Goal: Information Seeking & Learning: Learn about a topic

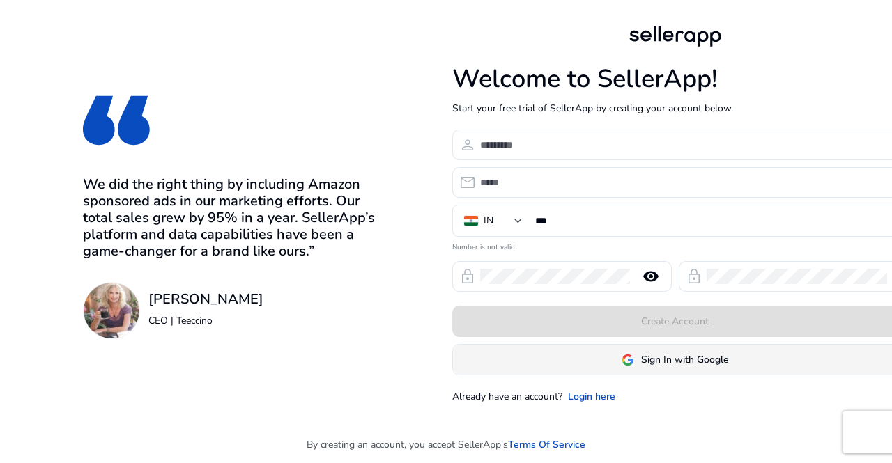
click at [669, 360] on span "Sign In with Google" at bounding box center [684, 360] width 87 height 15
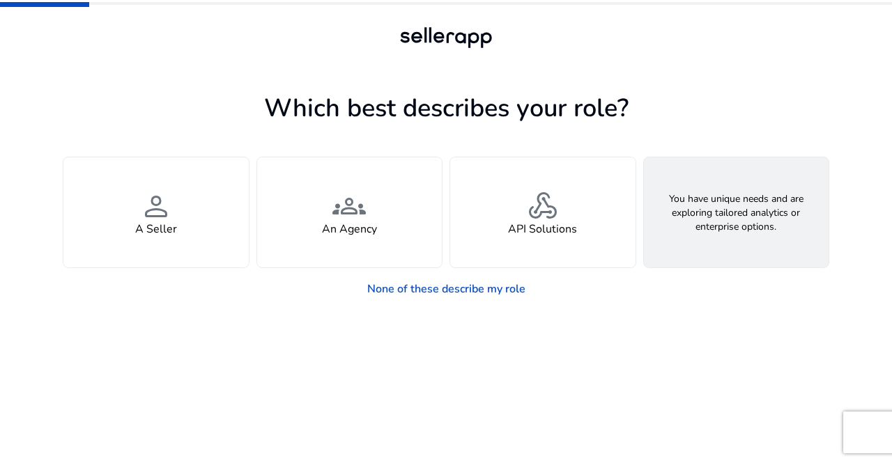
click at [719, 206] on span "feature_search" at bounding box center [735, 206] width 33 height 33
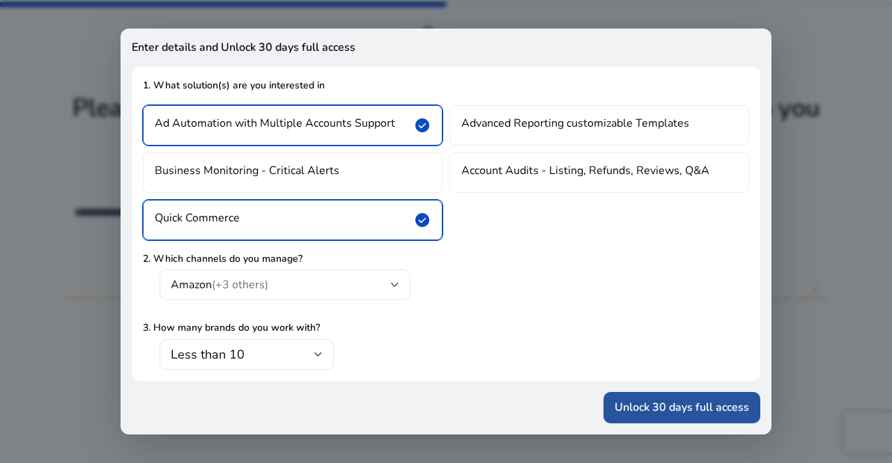
click at [614, 408] on span "Unlock 30 days full access" at bounding box center [681, 407] width 134 height 17
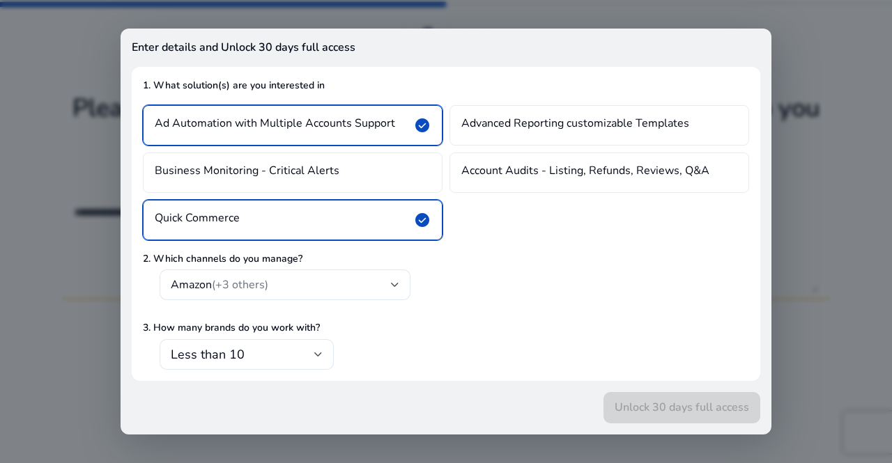
click at [843, 180] on div at bounding box center [446, 231] width 892 height 463
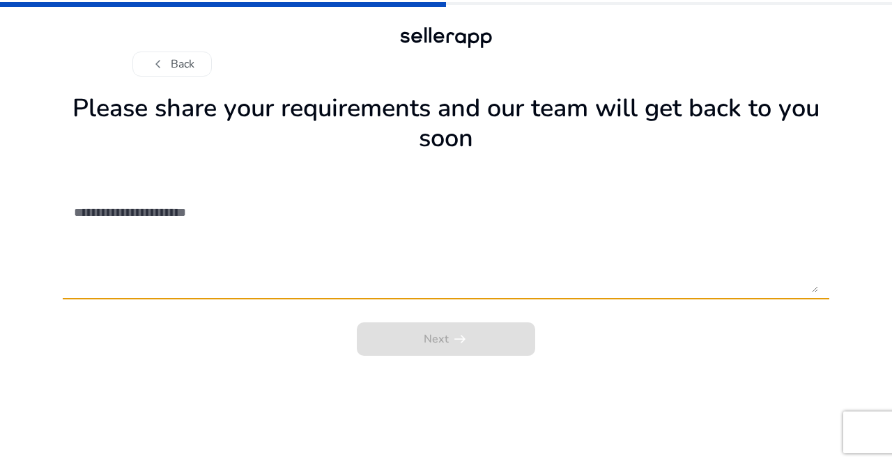
click at [382, 212] on textarea at bounding box center [446, 243] width 744 height 99
click at [195, 212] on textarea at bounding box center [446, 243] width 744 height 99
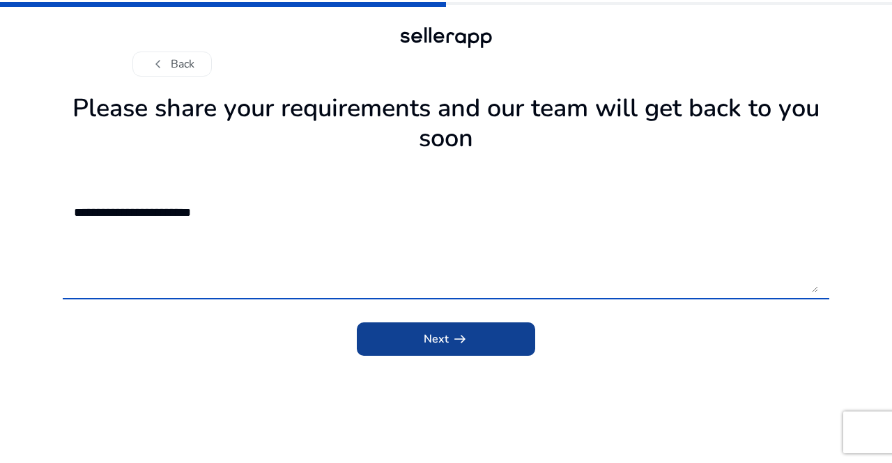
type textarea "**********"
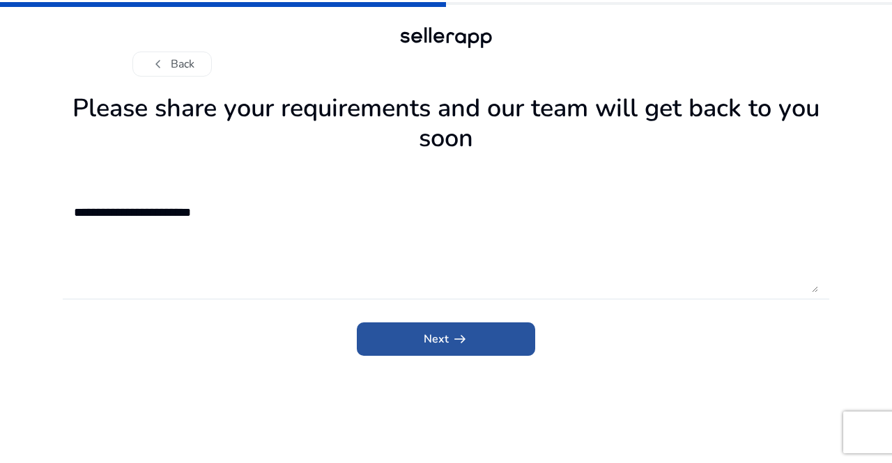
click at [410, 334] on span "submit" at bounding box center [446, 339] width 178 height 33
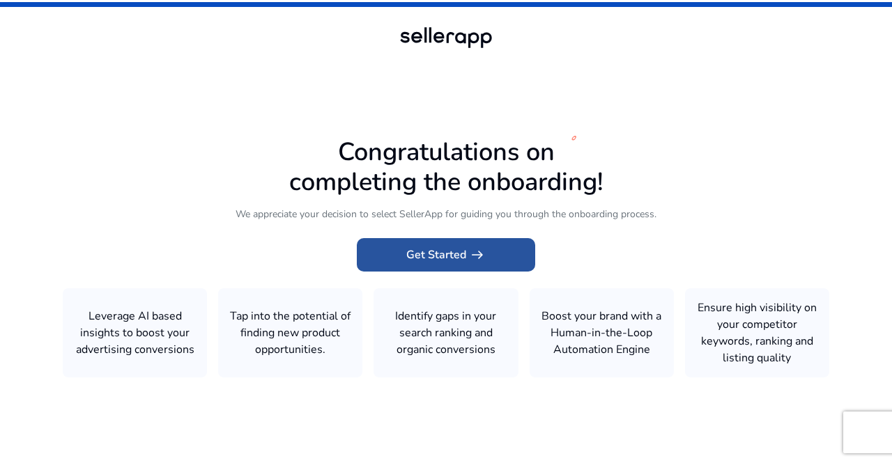
click at [443, 251] on span "Get Started arrow_right_alt" at bounding box center [445, 255] width 79 height 17
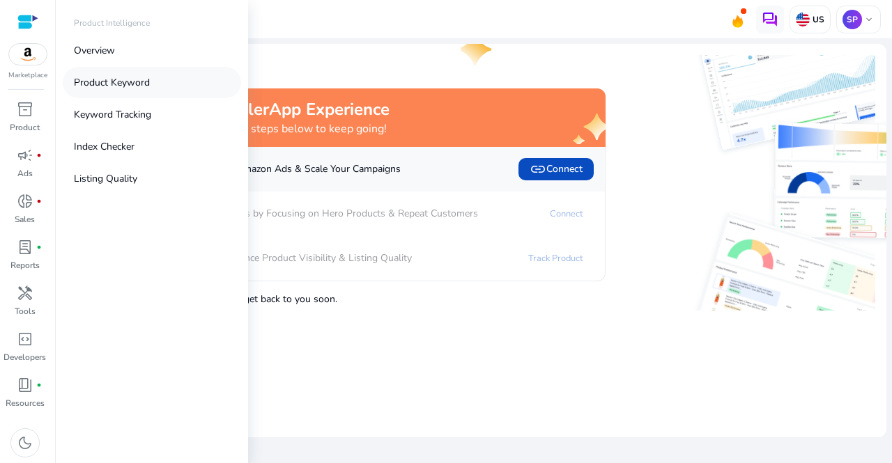
click at [121, 79] on p "Product Keyword" at bounding box center [112, 82] width 76 height 15
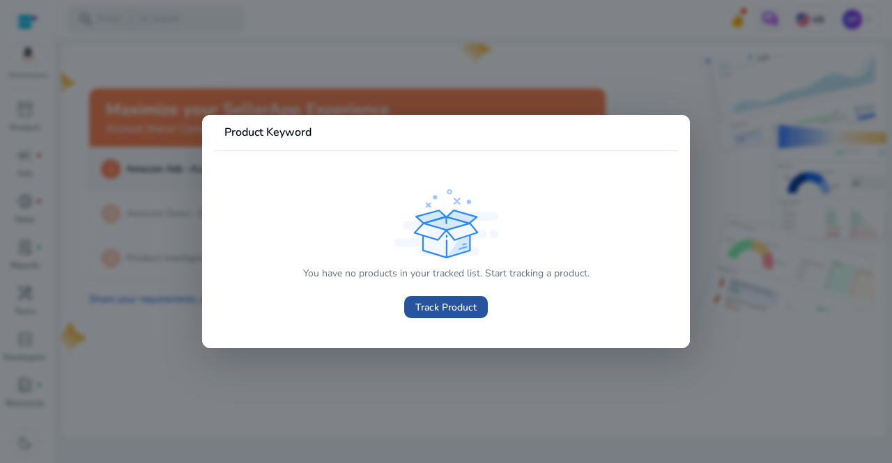
click at [450, 311] on span "Track Product" at bounding box center [445, 307] width 61 height 15
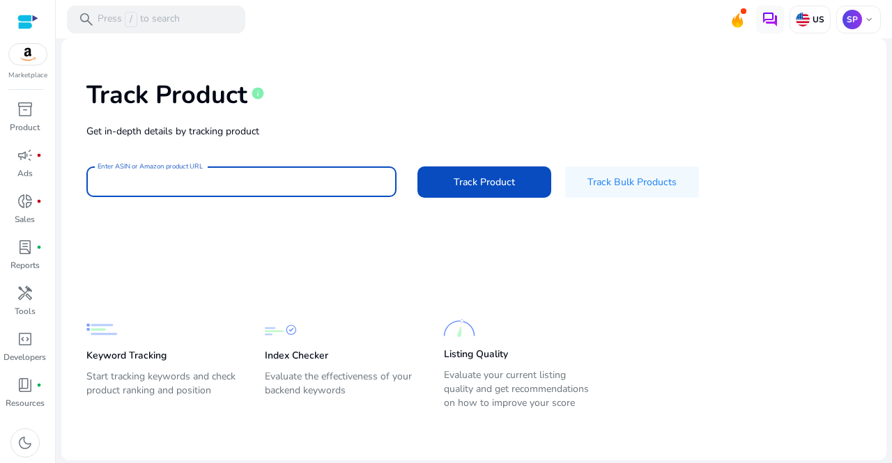
click at [247, 183] on input "Enter ASIN or Amazon product URL" at bounding box center [242, 181] width 288 height 15
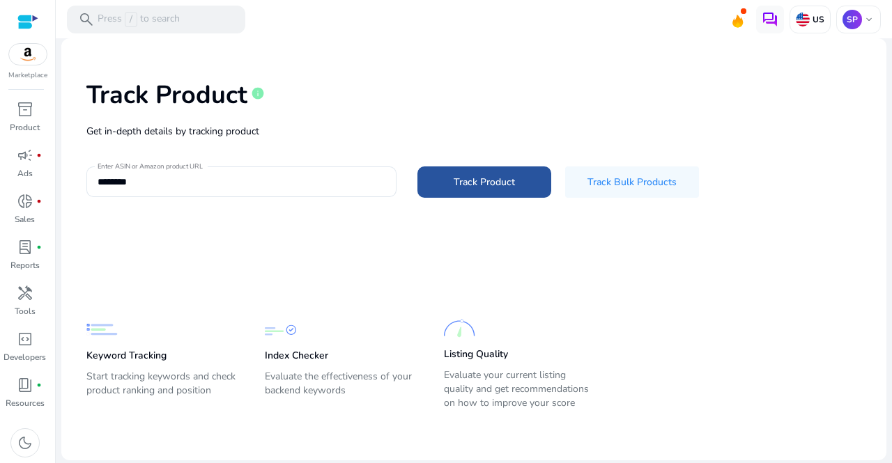
click at [455, 187] on span "Track Product" at bounding box center [484, 182] width 61 height 15
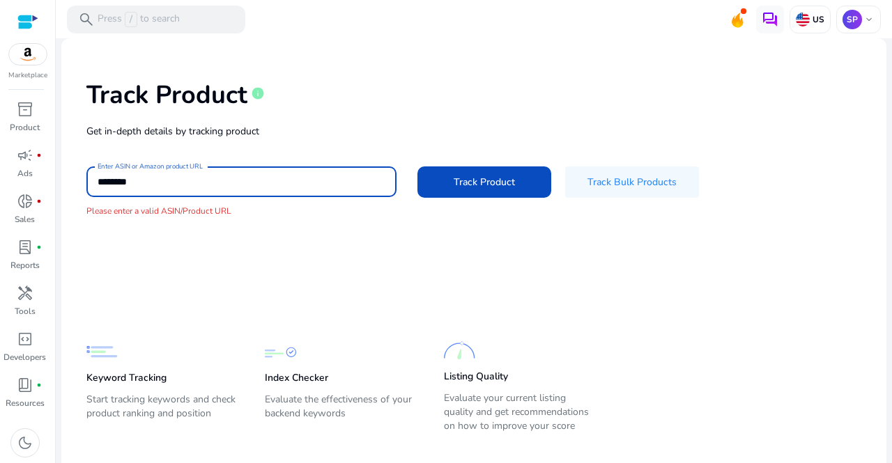
click at [167, 184] on input "********" at bounding box center [242, 181] width 288 height 15
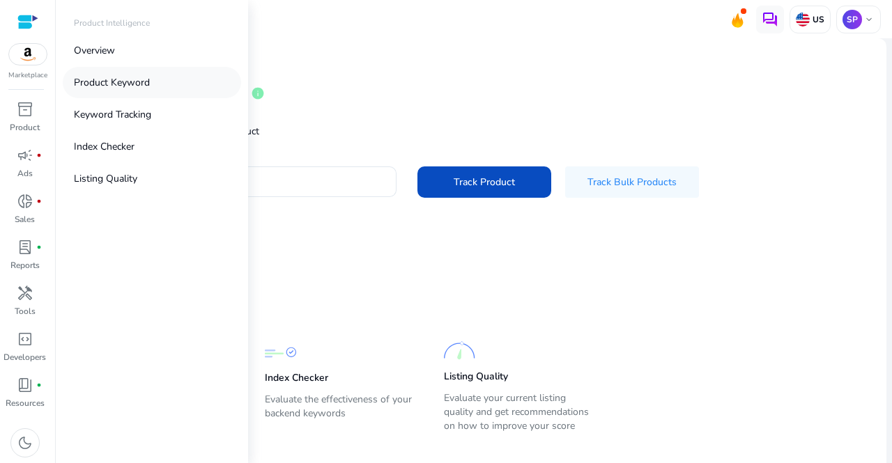
click at [127, 84] on p "Product Keyword" at bounding box center [112, 82] width 76 height 15
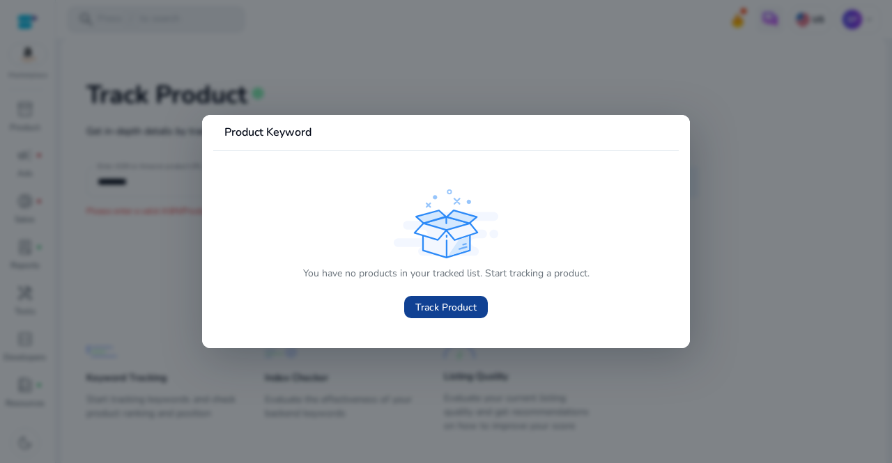
click at [445, 305] on span "Track Product" at bounding box center [445, 307] width 61 height 15
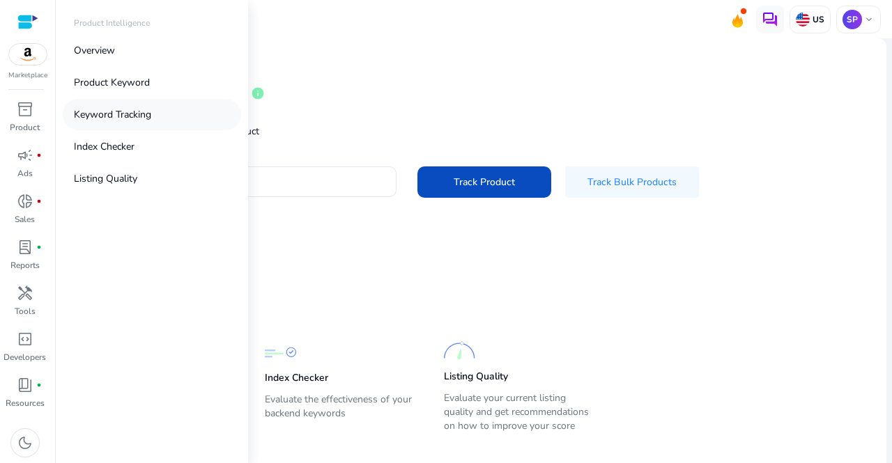
click at [139, 115] on p "Keyword Tracking" at bounding box center [112, 114] width 77 height 15
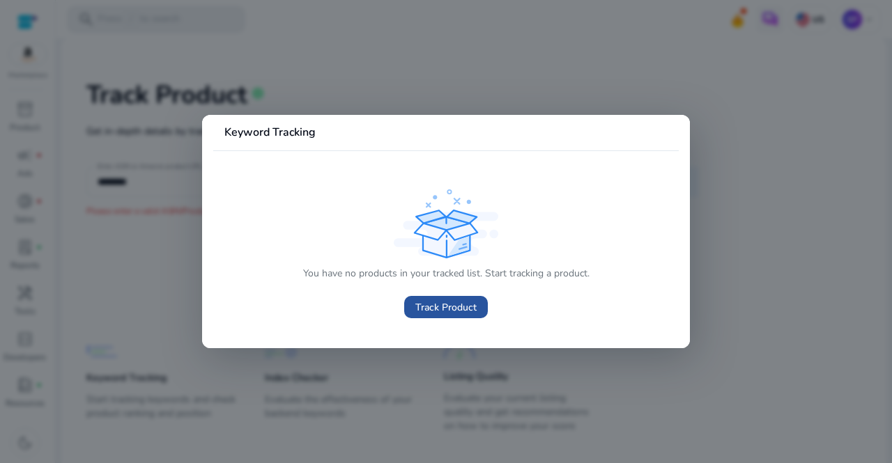
click at [465, 309] on span "Track Product" at bounding box center [445, 307] width 61 height 15
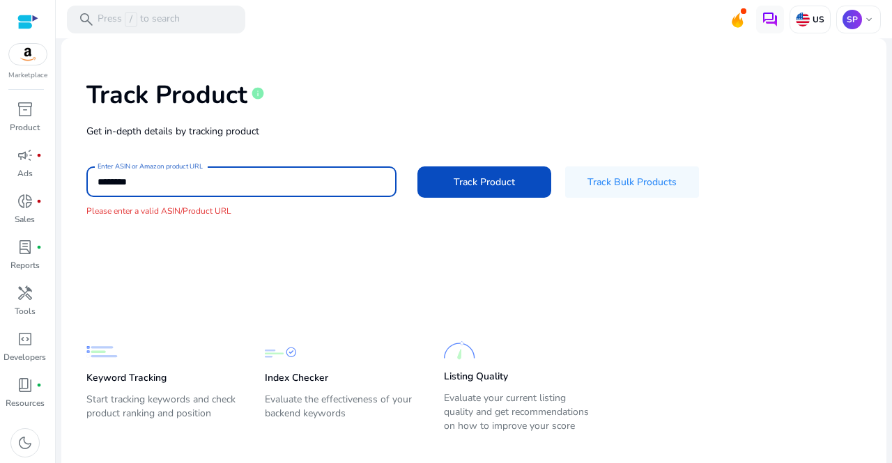
click at [177, 187] on input "********" at bounding box center [242, 181] width 288 height 15
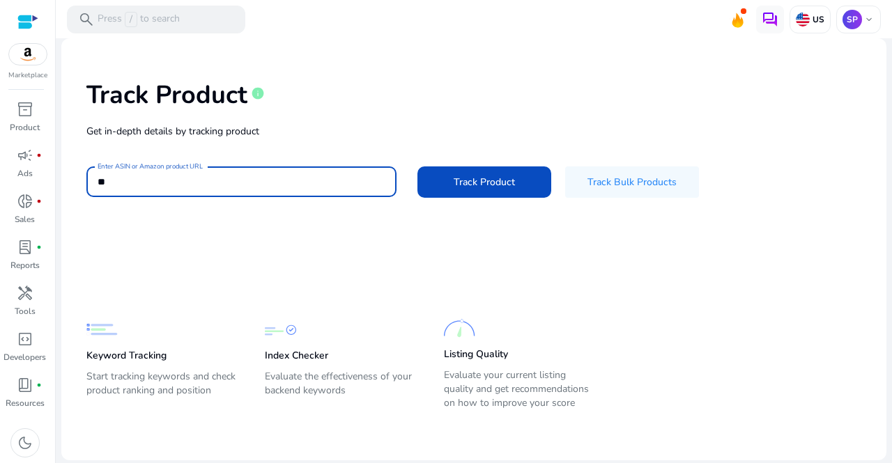
type input "*"
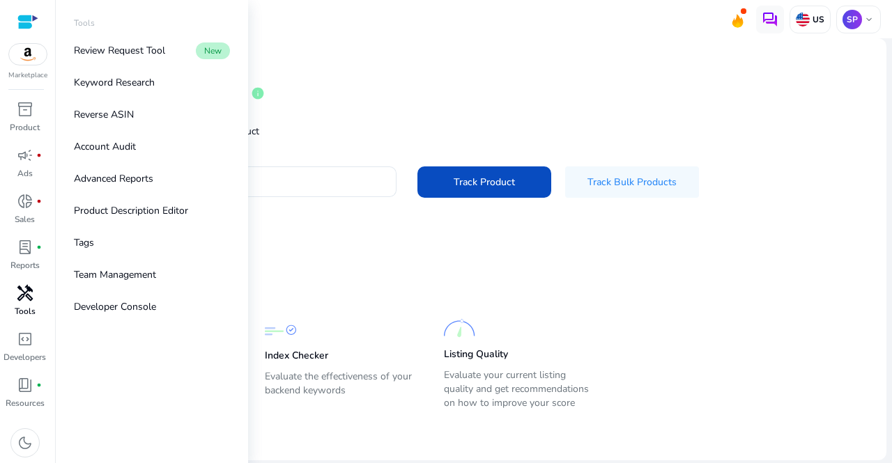
click at [23, 305] on p "Tools" at bounding box center [25, 311] width 21 height 13
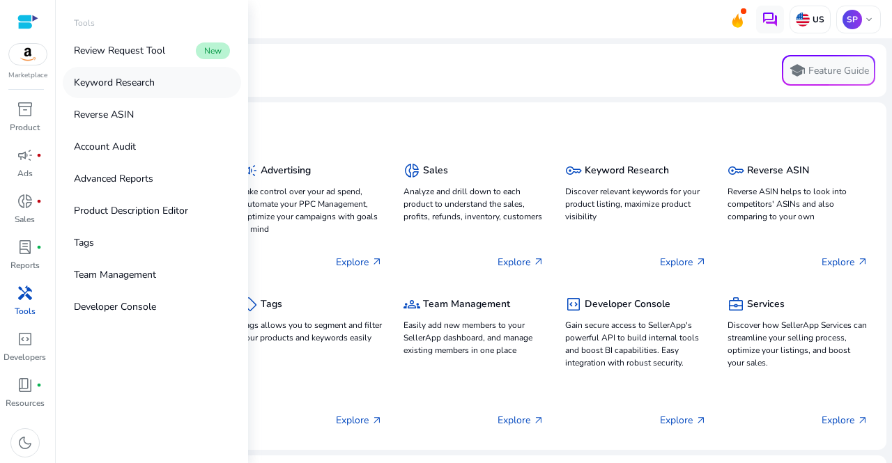
click at [153, 80] on p "Keyword Research" at bounding box center [114, 82] width 81 height 15
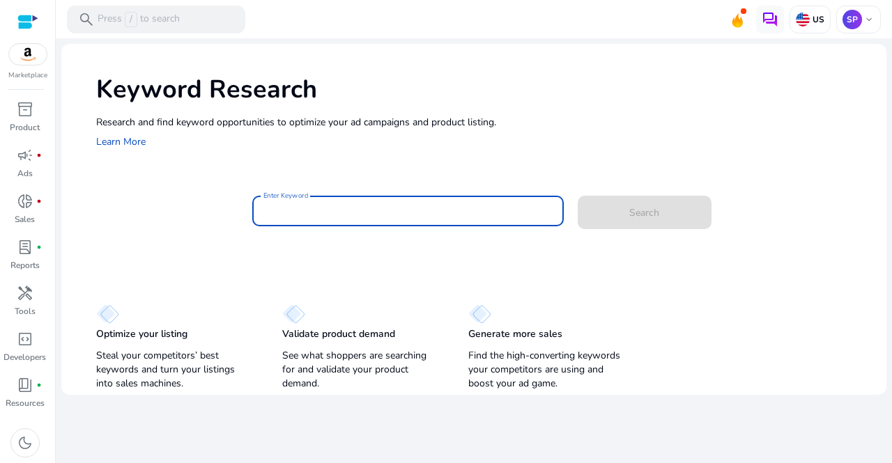
click at [327, 206] on input "Enter Keyword" at bounding box center [407, 210] width 289 height 15
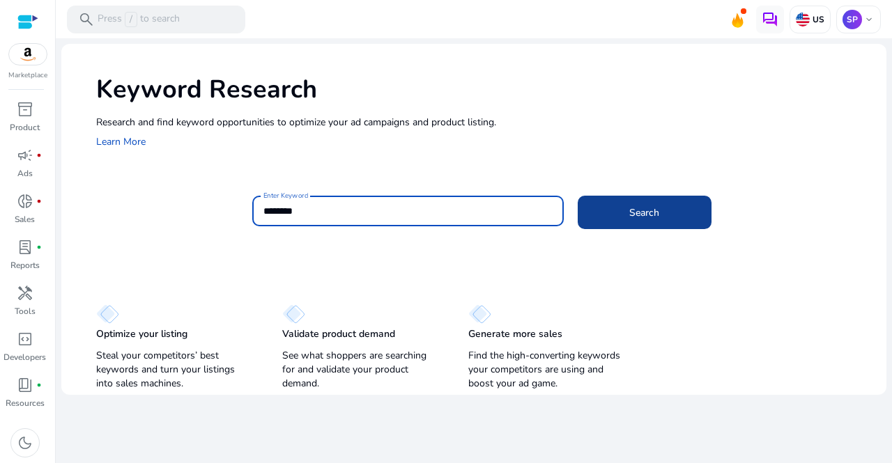
type input "********"
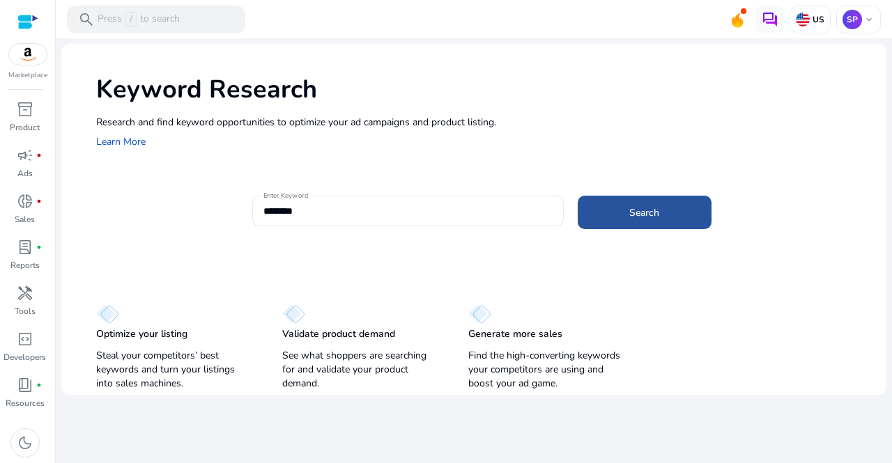
click at [663, 210] on span at bounding box center [645, 212] width 134 height 33
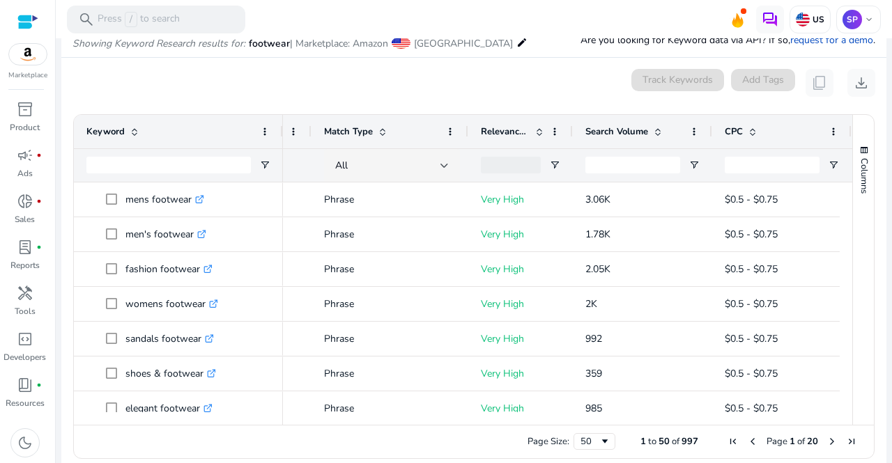
click at [516, 43] on mat-icon "edit" at bounding box center [521, 42] width 11 height 17
click at [516, 42] on mat-icon "edit" at bounding box center [521, 42] width 11 height 17
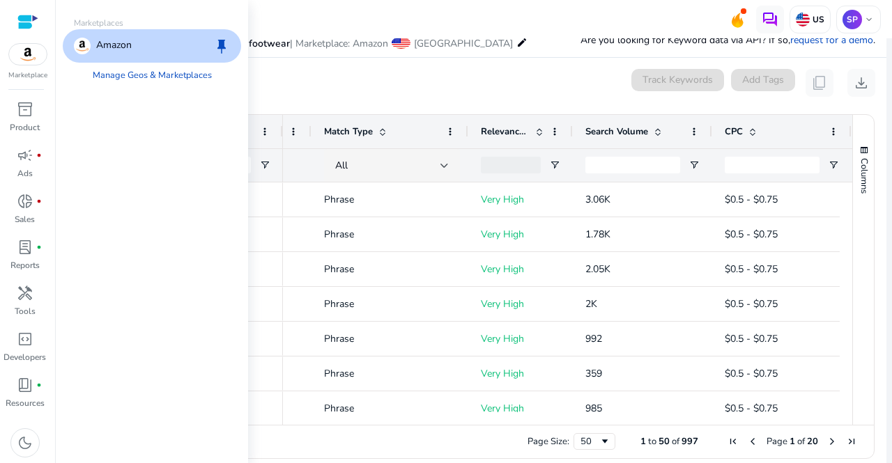
click at [406, 42] on span at bounding box center [401, 43] width 19 height 12
click at [176, 79] on link "Manage Geos & Marketplaces" at bounding box center [152, 75] width 141 height 25
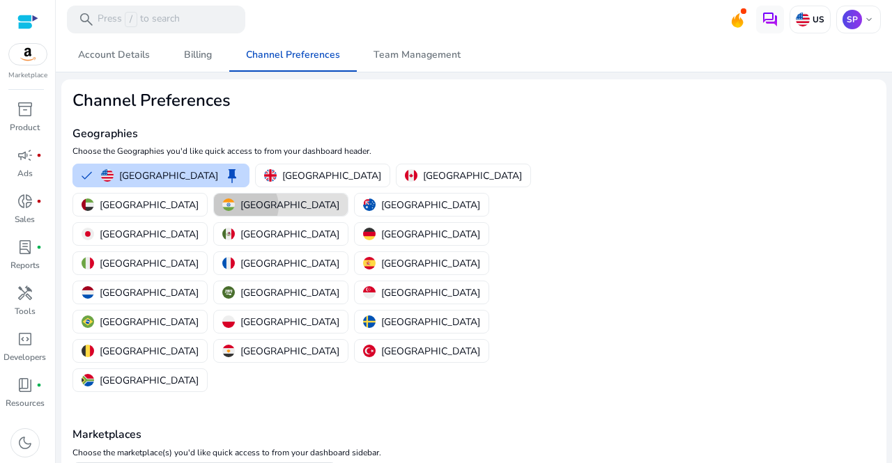
click at [339, 198] on p "[GEOGRAPHIC_DATA]" at bounding box center [289, 205] width 99 height 15
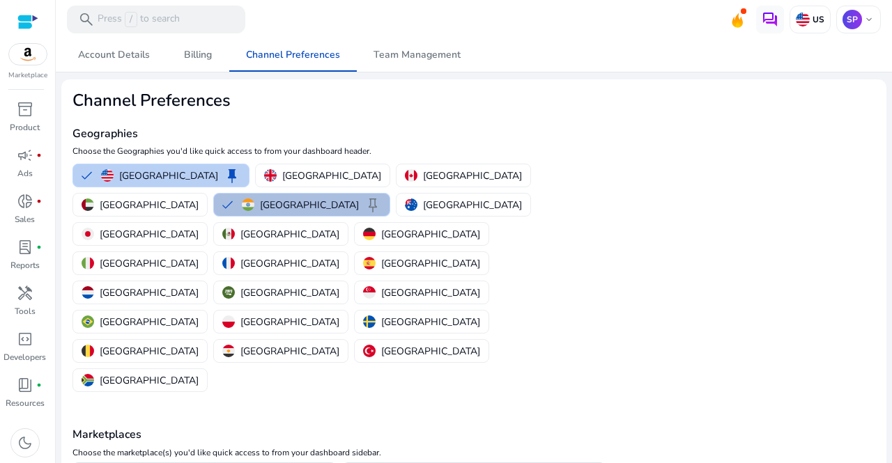
click at [85, 181] on button "United States keep" at bounding box center [161, 175] width 176 height 22
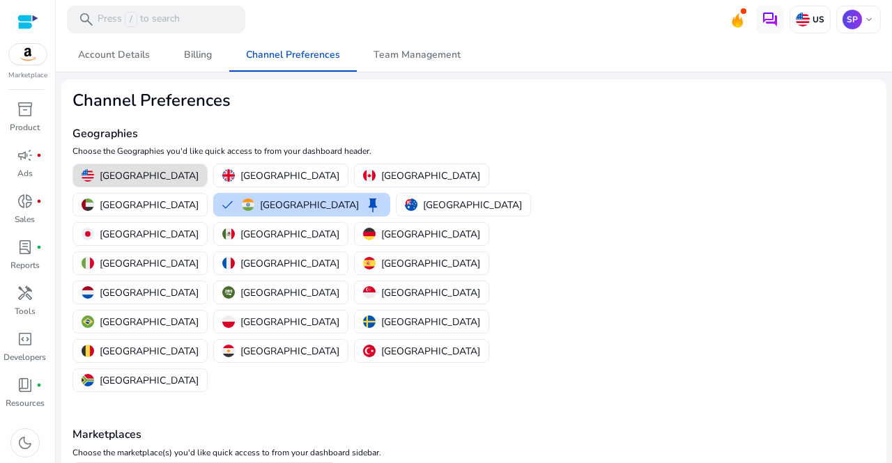
scroll to position [19, 0]
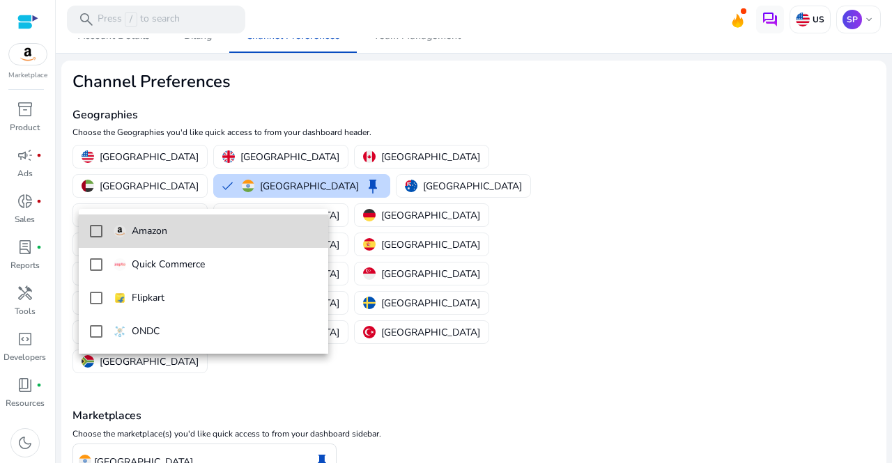
click at [95, 232] on mat-pseudo-checkbox at bounding box center [96, 231] width 13 height 13
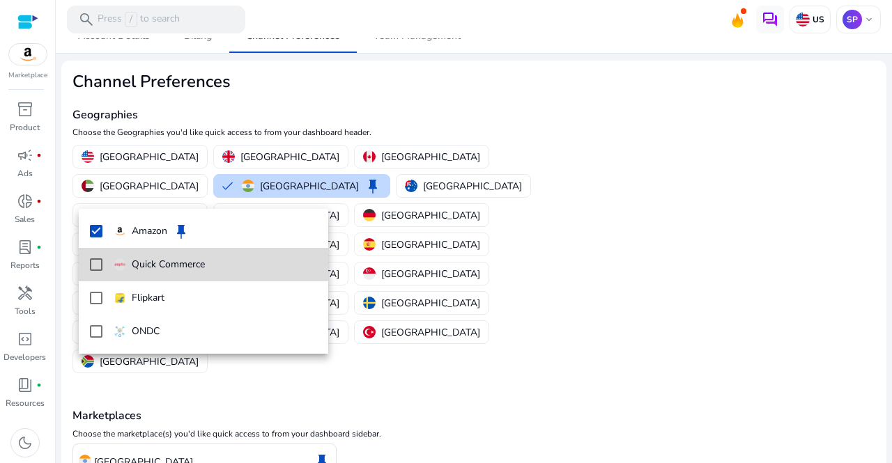
click at [95, 262] on mat-pseudo-checkbox at bounding box center [96, 264] width 13 height 13
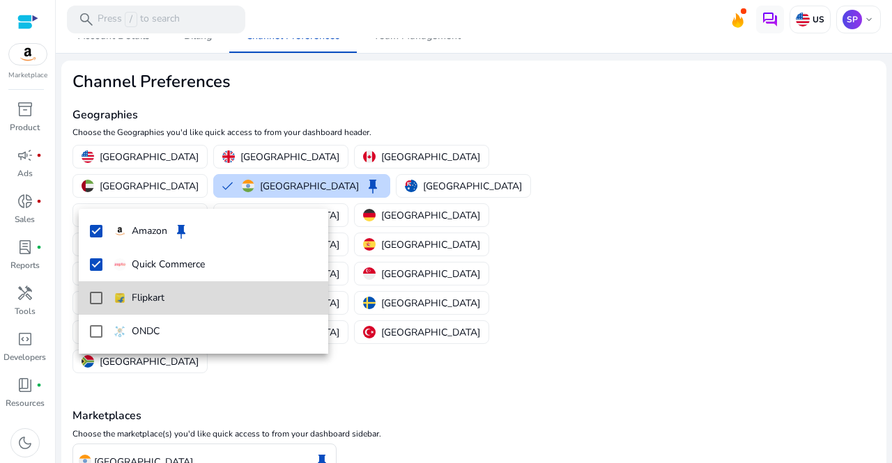
click at [93, 304] on mat-option "Flipkart" at bounding box center [204, 297] width 250 height 33
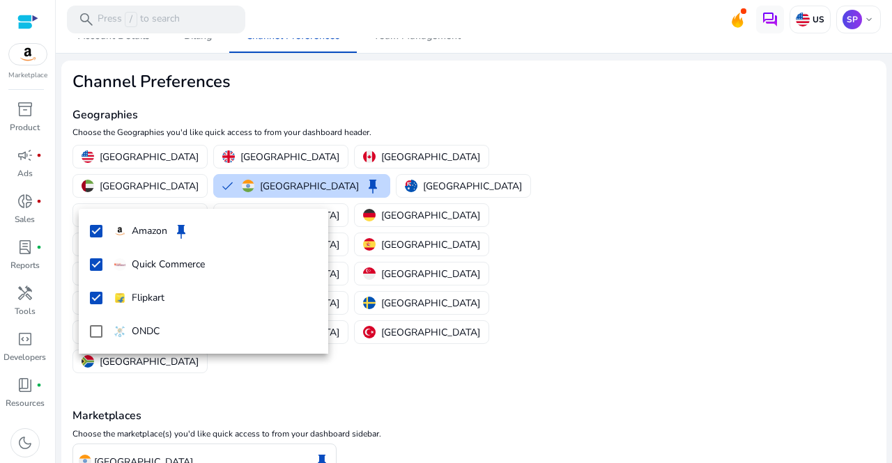
click at [115, 436] on div at bounding box center [446, 231] width 892 height 463
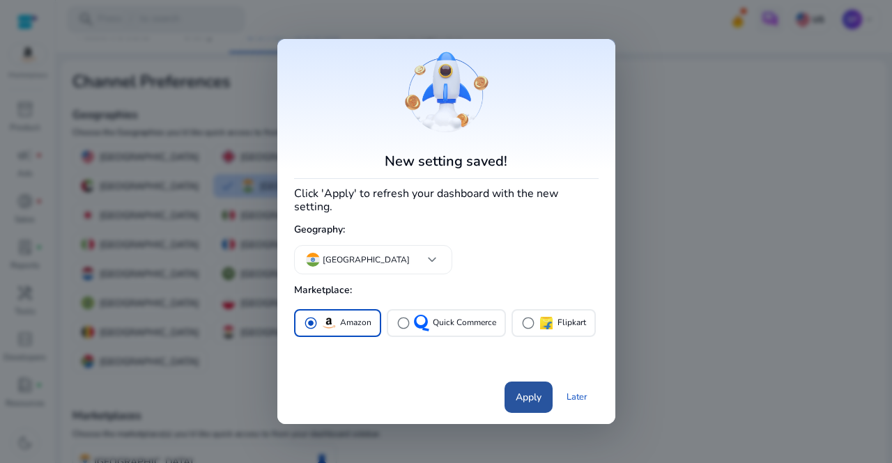
click at [527, 391] on span "Apply" at bounding box center [529, 397] width 26 height 15
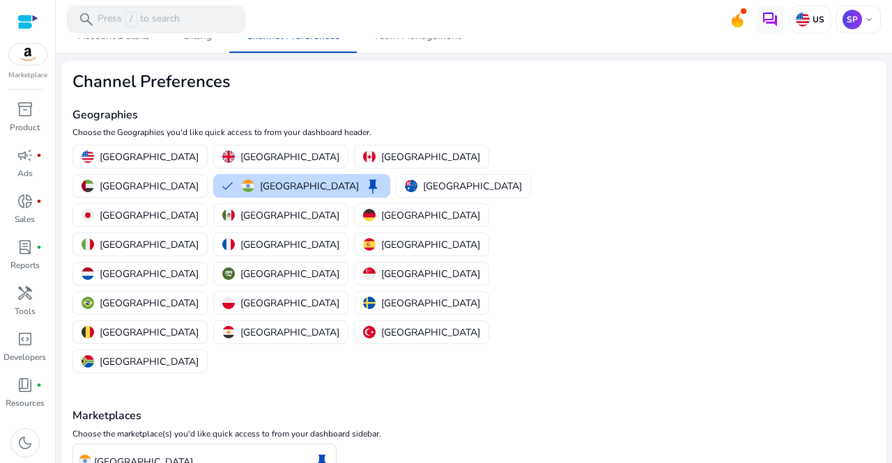
scroll to position [0, 0]
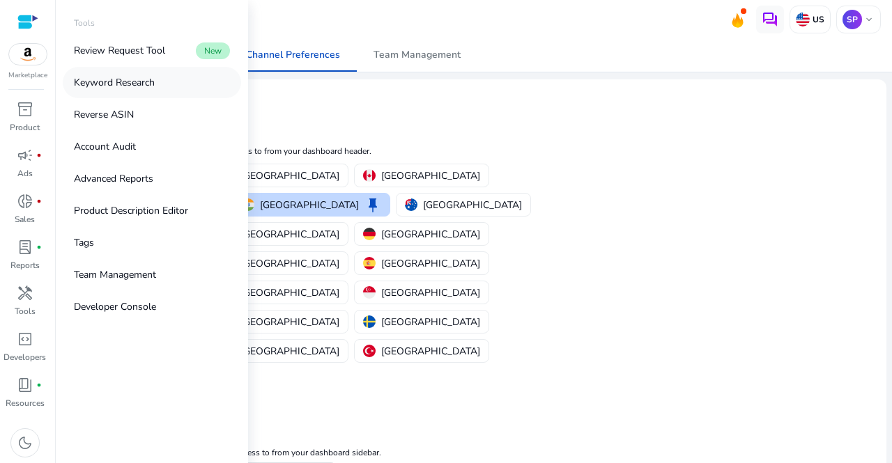
click at [132, 79] on p "Keyword Research" at bounding box center [114, 82] width 81 height 15
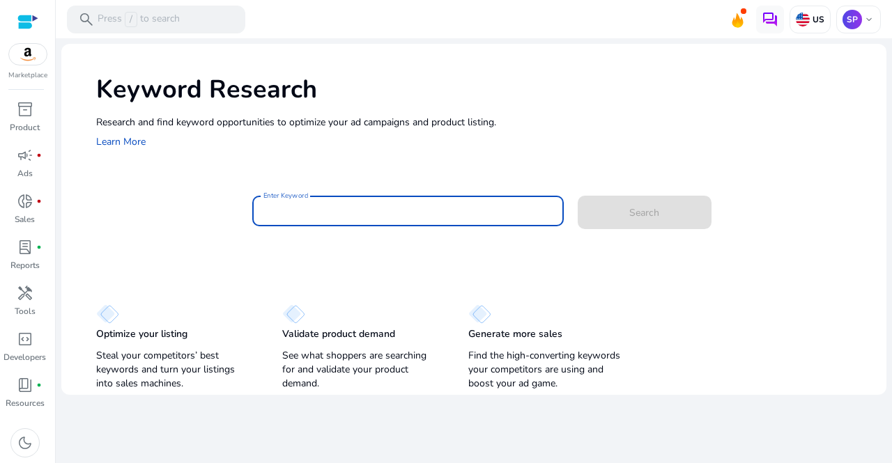
click at [319, 215] on input "Enter Keyword" at bounding box center [407, 210] width 289 height 15
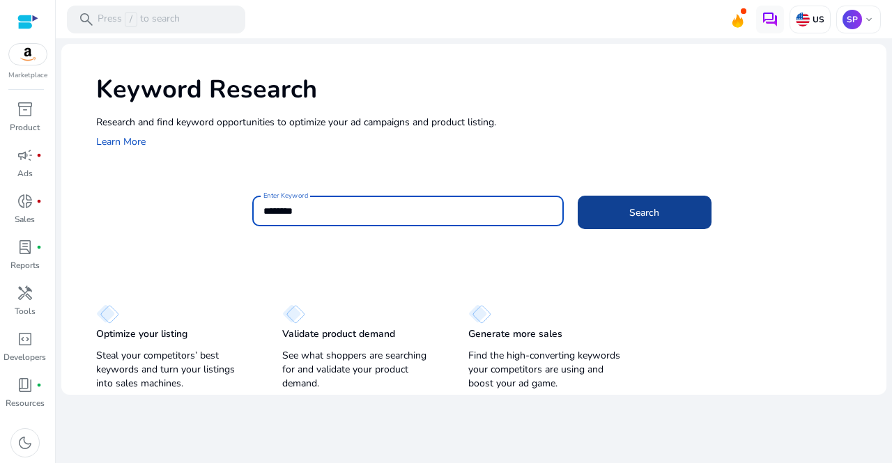
type input "********"
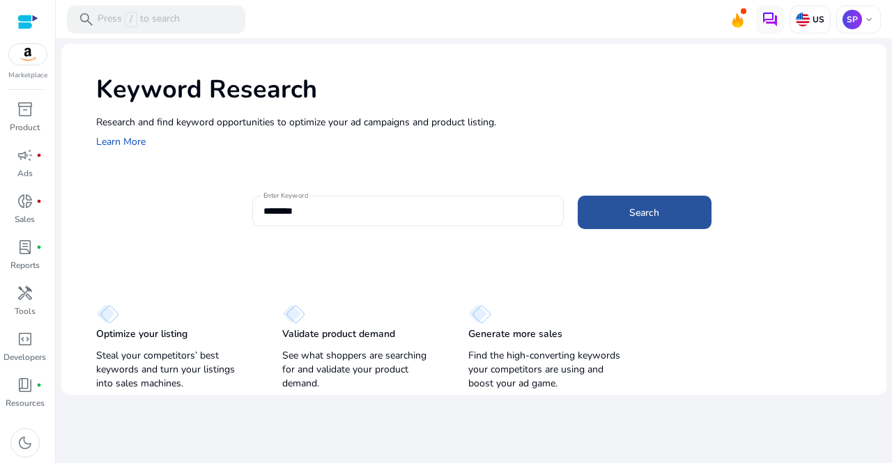
click at [673, 214] on span at bounding box center [645, 212] width 134 height 33
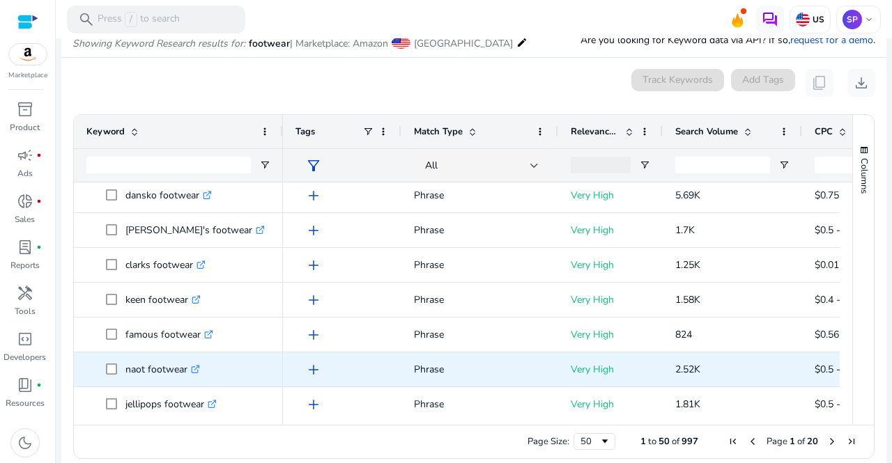
scroll to position [829, 0]
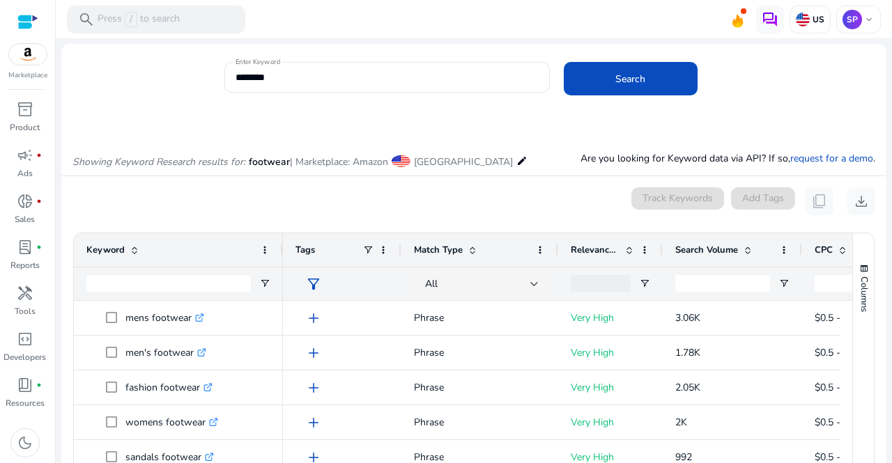
click at [516, 163] on mat-icon "edit" at bounding box center [521, 161] width 11 height 17
click at [402, 162] on span at bounding box center [401, 161] width 19 height 12
click at [516, 161] on mat-icon "edit" at bounding box center [521, 161] width 11 height 17
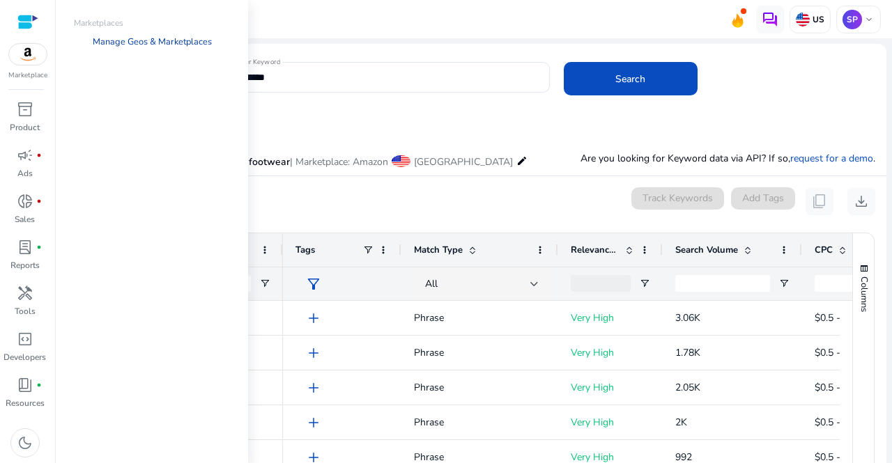
click at [125, 41] on link "Manage Geos & Marketplaces" at bounding box center [152, 41] width 141 height 25
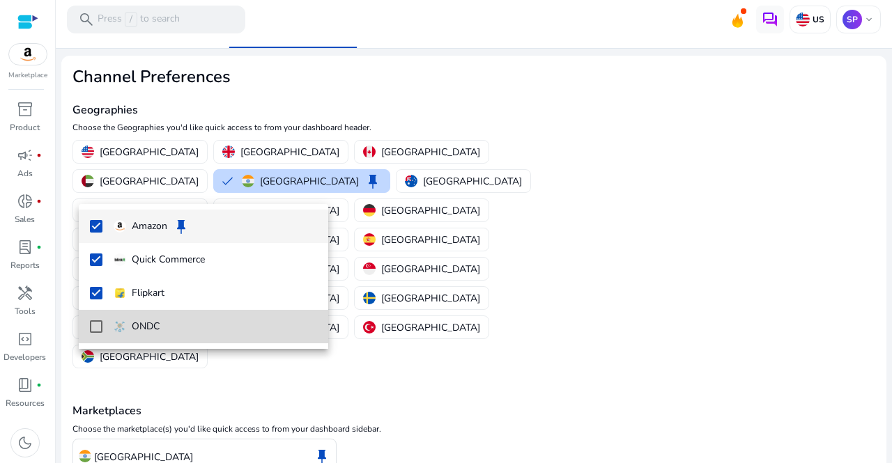
click at [99, 324] on mat-pseudo-checkbox at bounding box center [96, 326] width 13 height 13
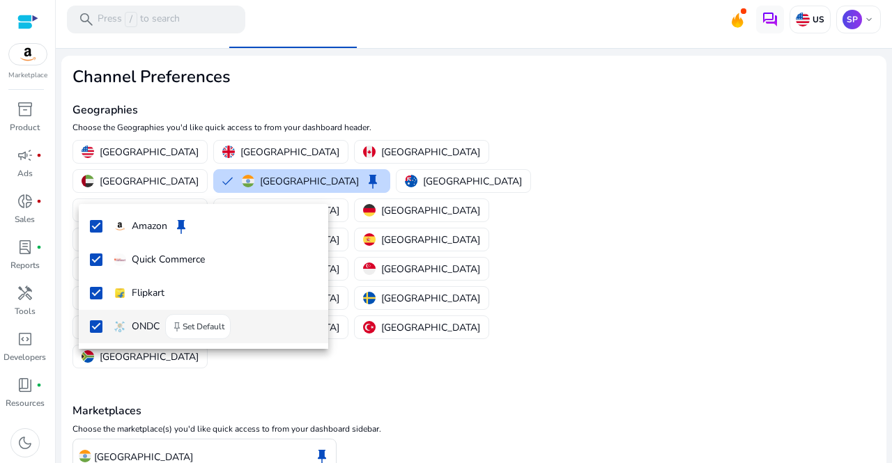
click at [99, 324] on mat-pseudo-checkbox at bounding box center [96, 326] width 13 height 13
click at [107, 434] on div at bounding box center [446, 231] width 892 height 463
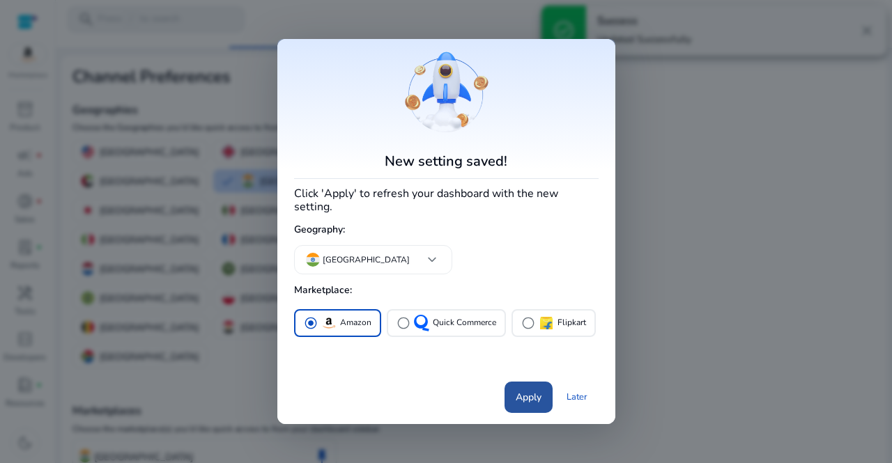
click at [524, 390] on span "Apply" at bounding box center [529, 397] width 26 height 15
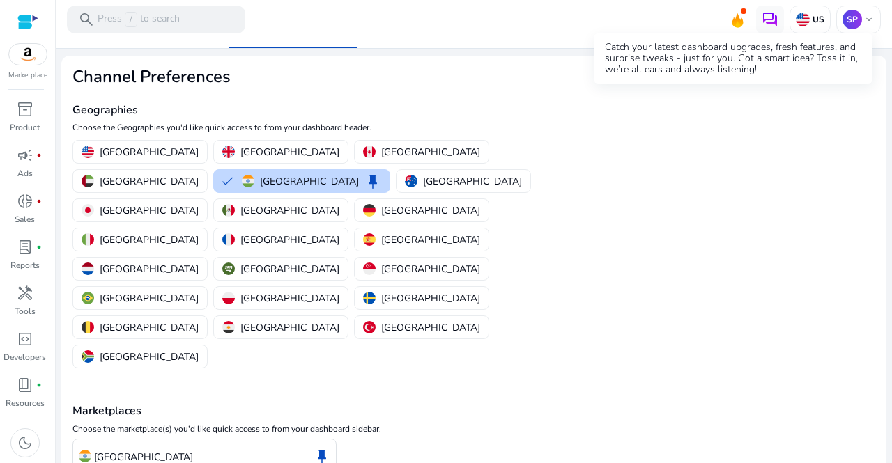
click at [733, 20] on icon at bounding box center [737, 20] width 11 height 15
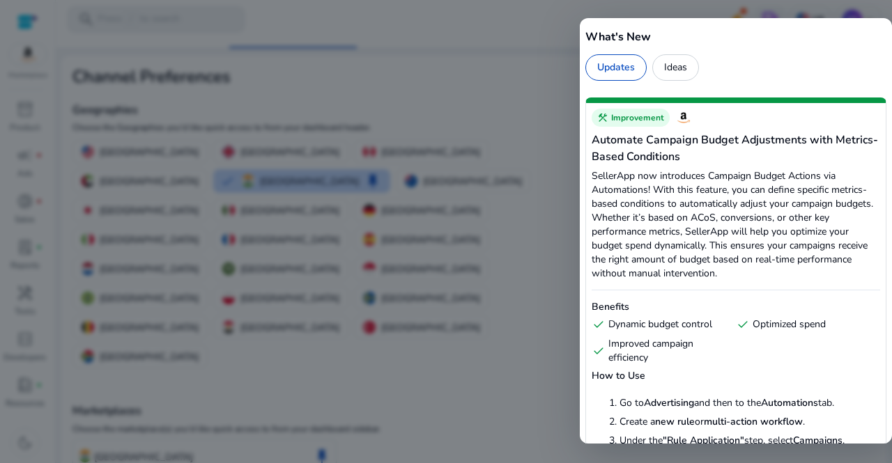
click at [479, 86] on div at bounding box center [446, 231] width 892 height 463
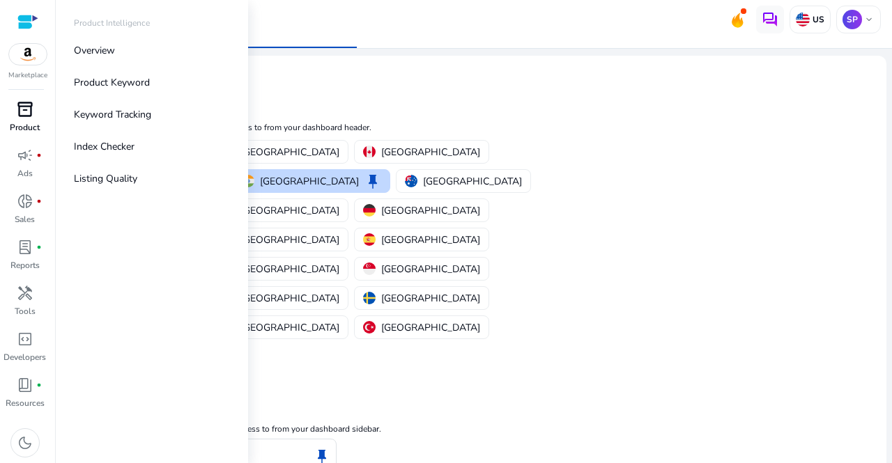
click at [23, 111] on span "inventory_2" at bounding box center [25, 109] width 17 height 17
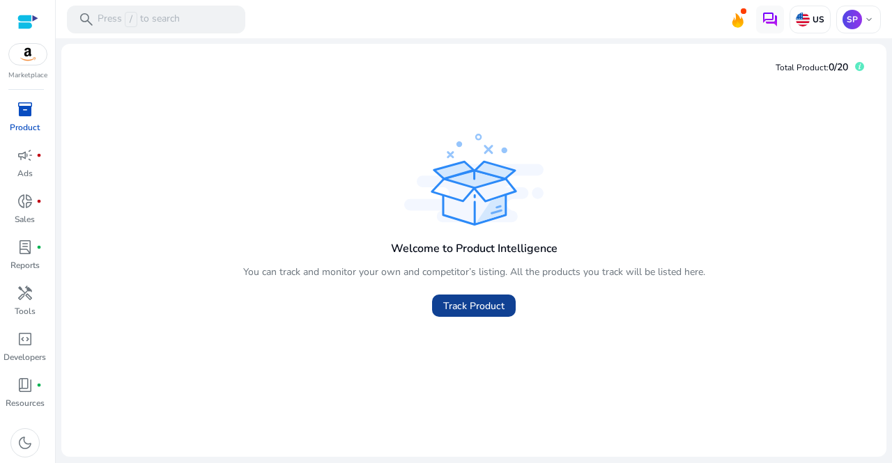
click at [482, 310] on span "Track Product" at bounding box center [473, 306] width 61 height 15
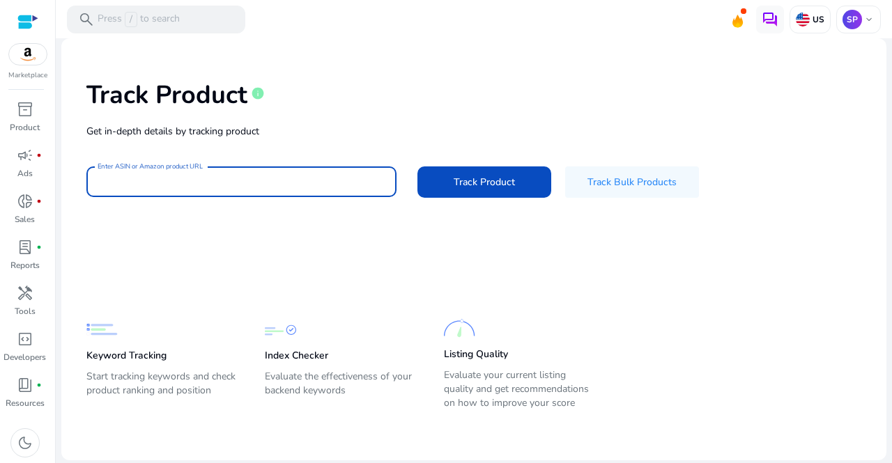
click at [210, 178] on input "Enter ASIN or Amazon product URL" at bounding box center [242, 181] width 288 height 15
type input "********"
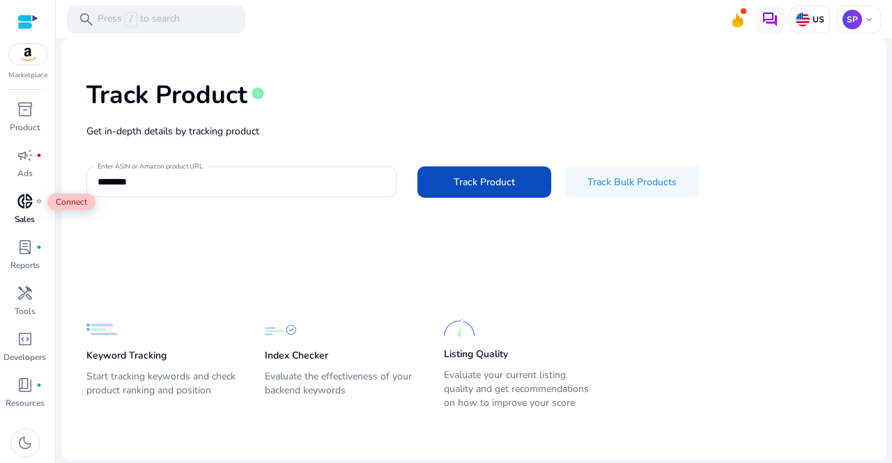
click at [26, 199] on span "donut_small" at bounding box center [25, 201] width 17 height 17
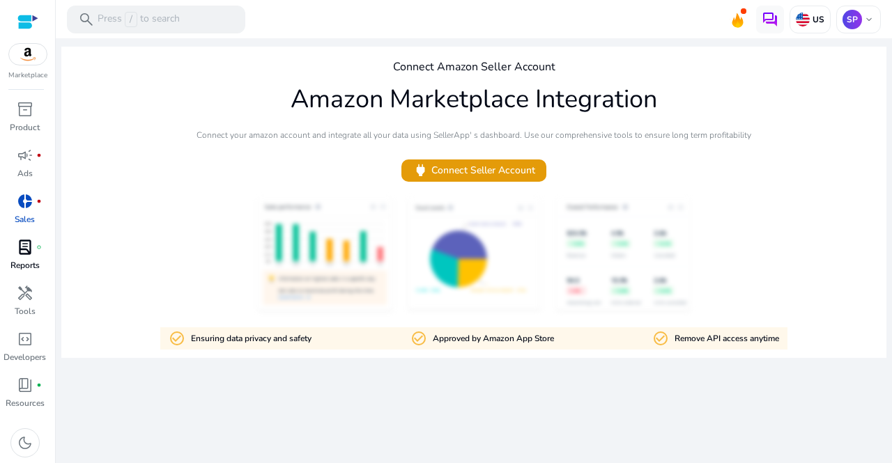
click at [21, 255] on span "lab_profile" at bounding box center [25, 247] width 17 height 17
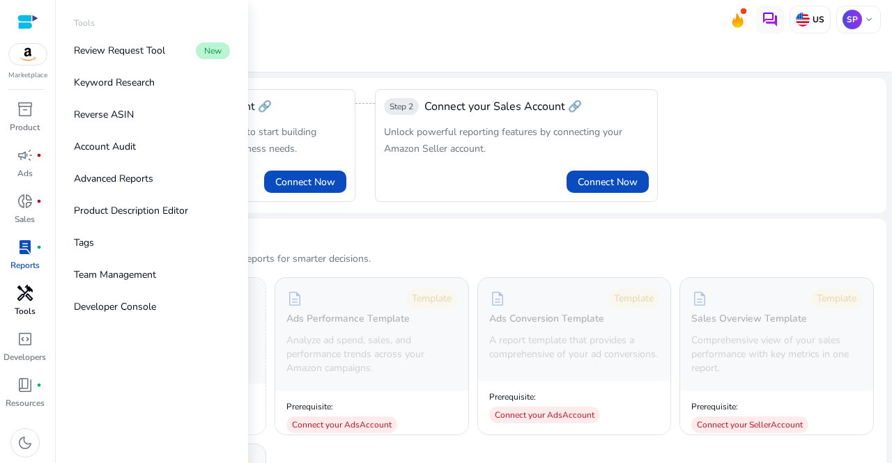
click at [20, 300] on span "handyman" at bounding box center [25, 293] width 17 height 17
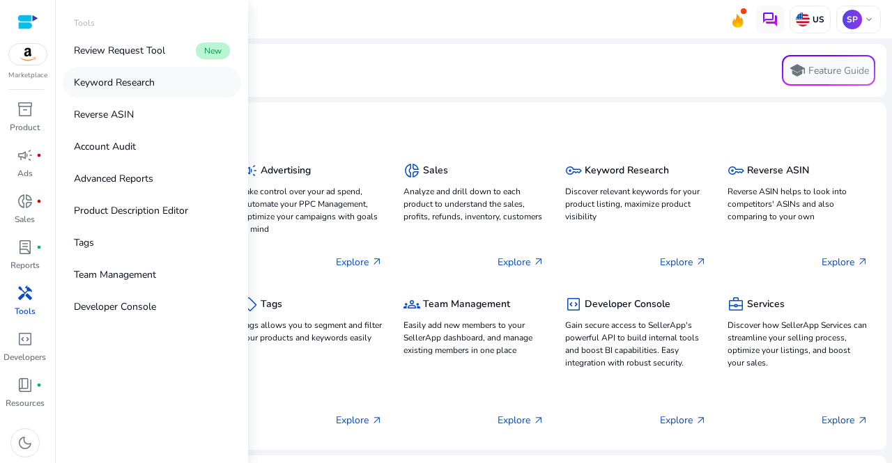
click at [135, 86] on p "Keyword Research" at bounding box center [114, 82] width 81 height 15
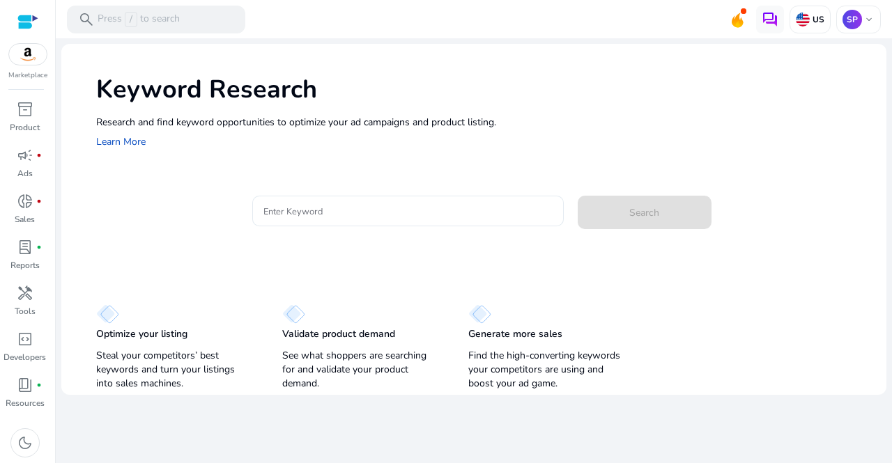
click at [375, 219] on div at bounding box center [407, 211] width 289 height 31
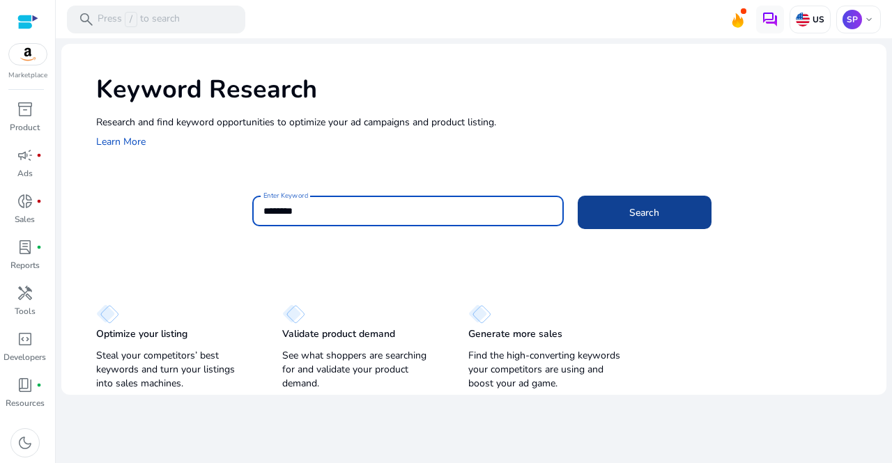
type input "********"
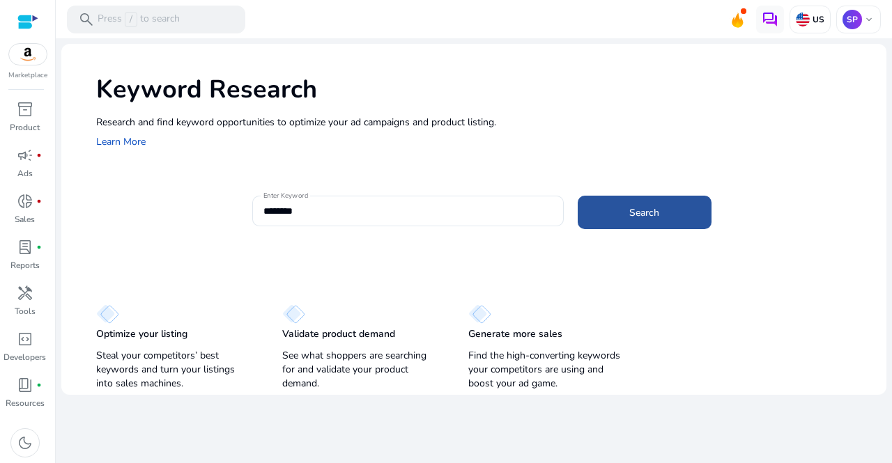
click at [653, 210] on span "Search" at bounding box center [644, 213] width 30 height 15
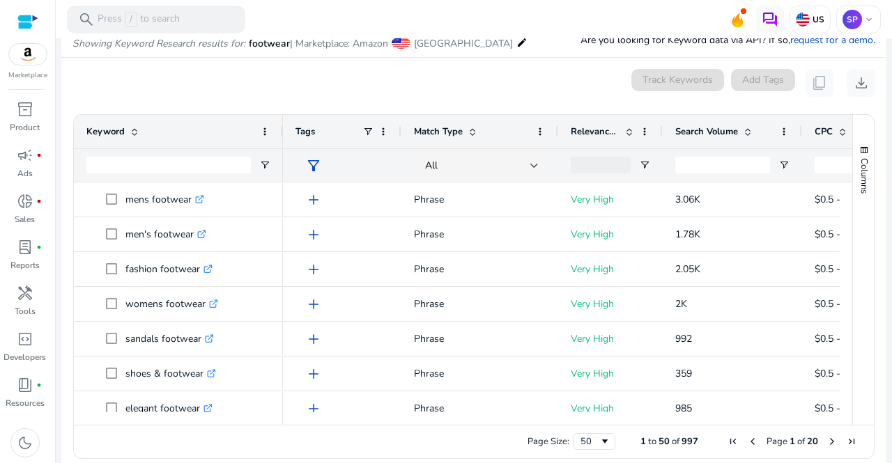
drag, startPoint x: 584, startPoint y: 424, endPoint x: 789, endPoint y: 420, distance: 204.9
click at [789, 420] on div "Drag here to set row groups Drag here to set column labels Keyword Tags 73" at bounding box center [473, 286] width 801 height 345
click at [863, 95] on button "download" at bounding box center [861, 83] width 28 height 28
click at [516, 42] on mat-icon "edit" at bounding box center [521, 42] width 11 height 17
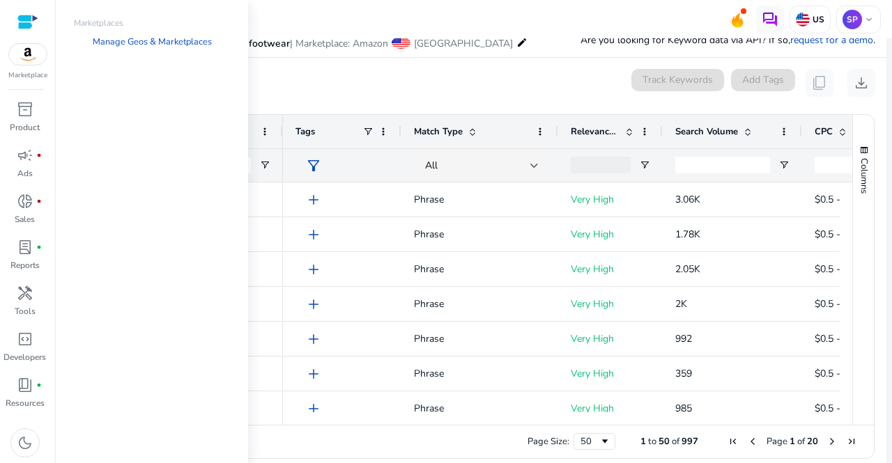
click at [26, 53] on img at bounding box center [28, 54] width 38 height 21
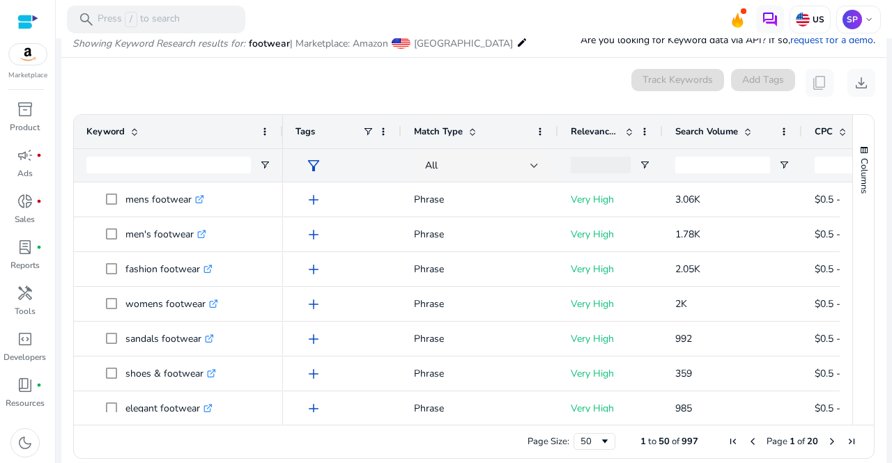
click at [29, 17] on div at bounding box center [27, 22] width 21 height 16
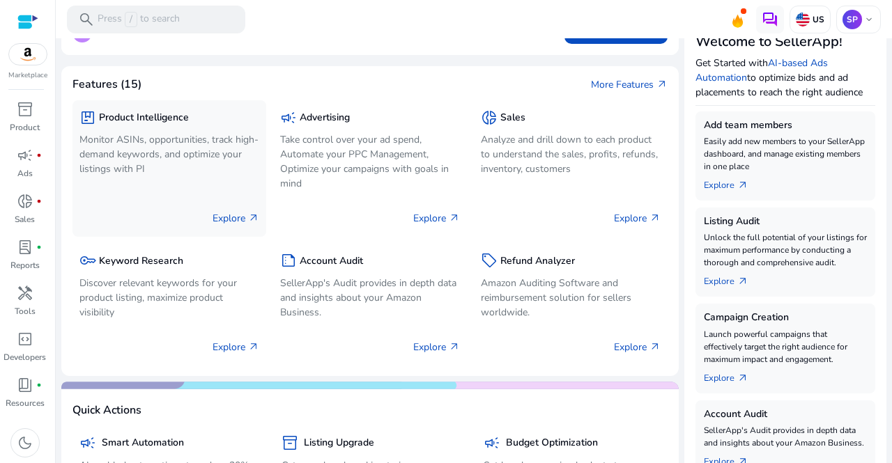
scroll to position [173, 0]
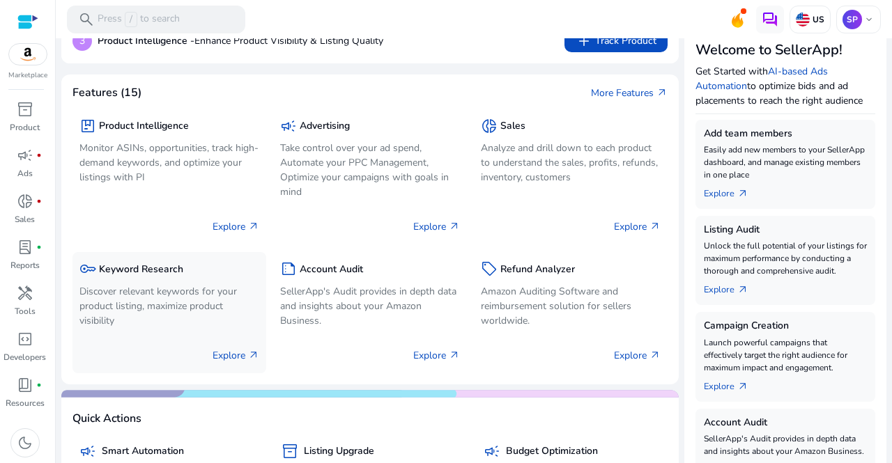
click at [233, 355] on p "Explore arrow_outward" at bounding box center [235, 355] width 47 height 15
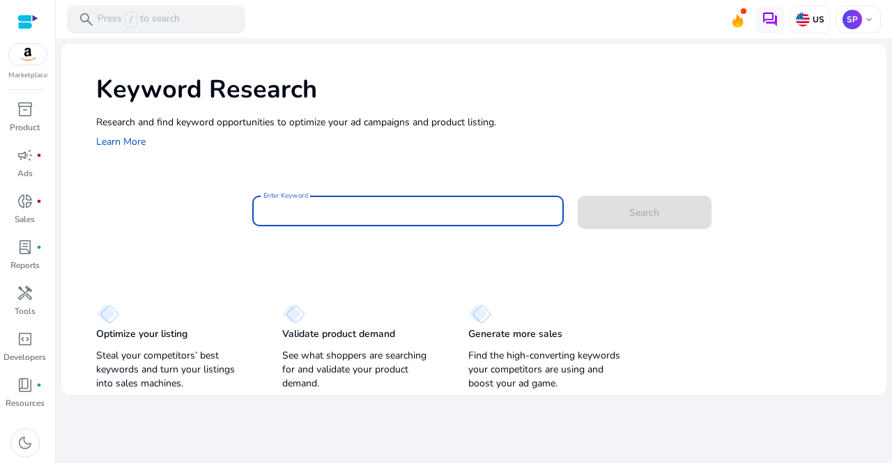
click at [410, 213] on input "Enter Keyword" at bounding box center [407, 210] width 289 height 15
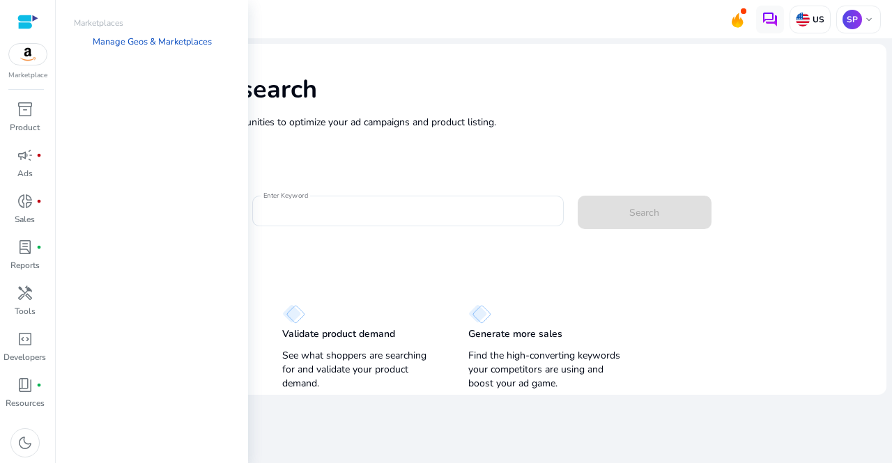
click at [28, 61] on img at bounding box center [28, 54] width 38 height 21
click at [183, 42] on link "Manage Geos & Marketplaces" at bounding box center [152, 41] width 141 height 25
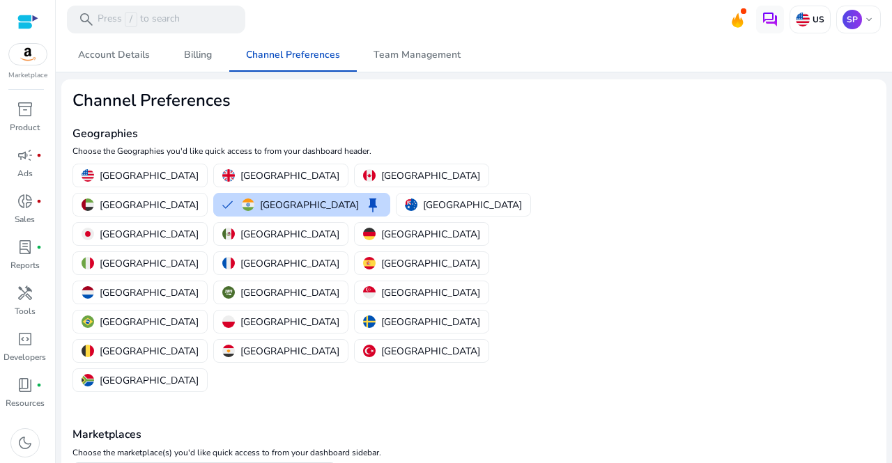
scroll to position [24, 0]
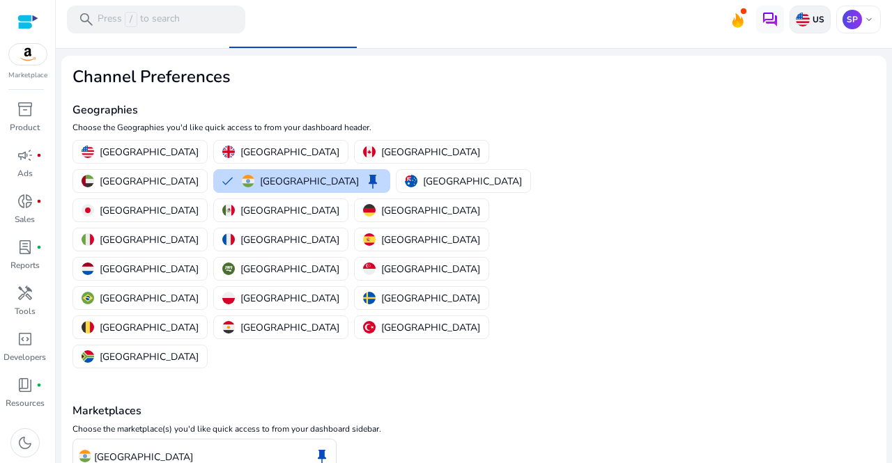
click at [817, 20] on p "US" at bounding box center [817, 19] width 15 height 11
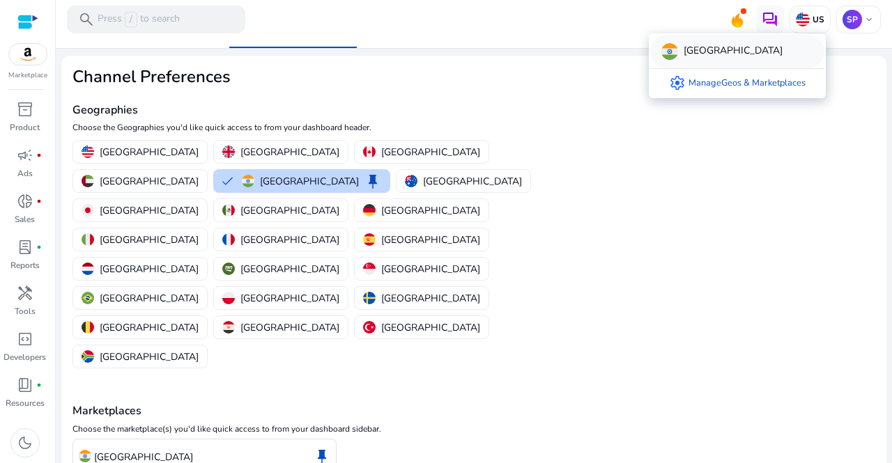
click at [697, 44] on p "[GEOGRAPHIC_DATA]" at bounding box center [732, 51] width 99 height 17
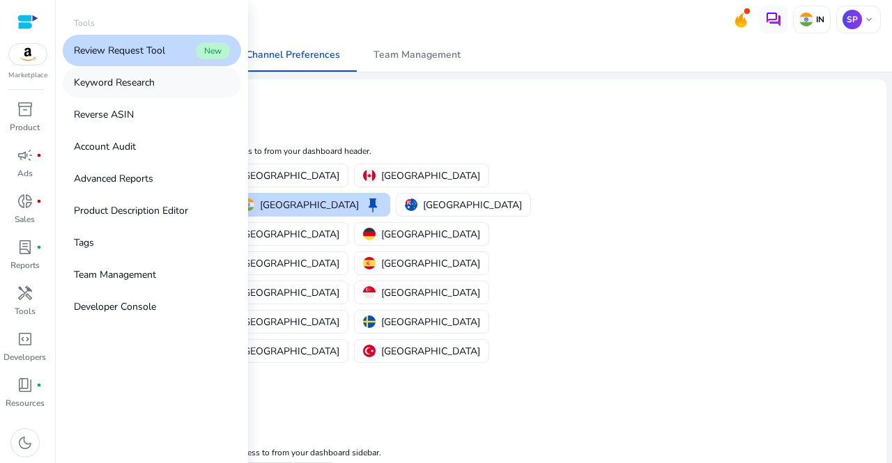
click at [148, 78] on p "Keyword Research" at bounding box center [114, 82] width 81 height 15
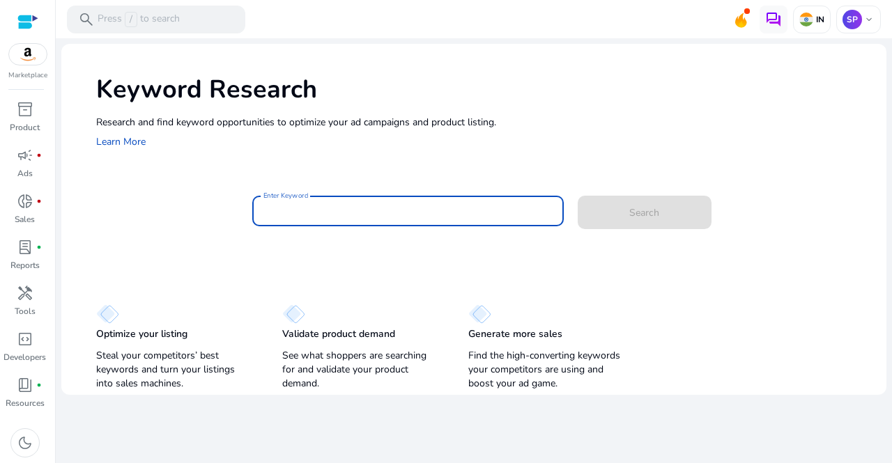
click at [316, 215] on input "Enter Keyword" at bounding box center [407, 210] width 289 height 15
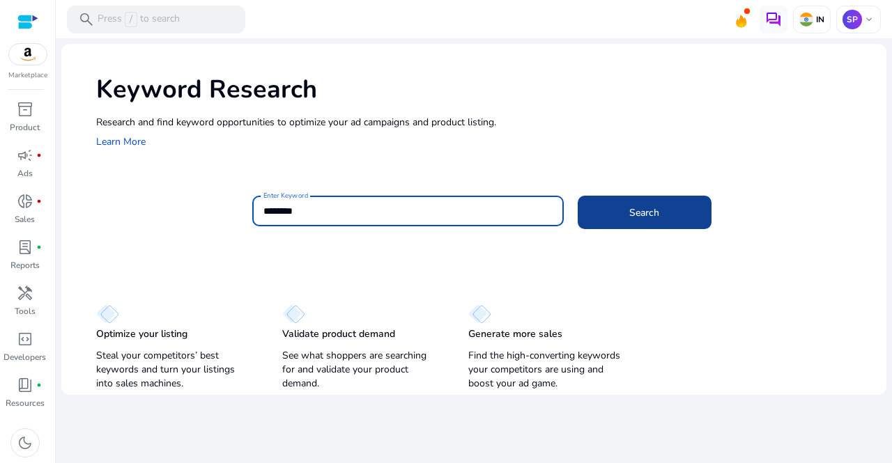
type input "********"
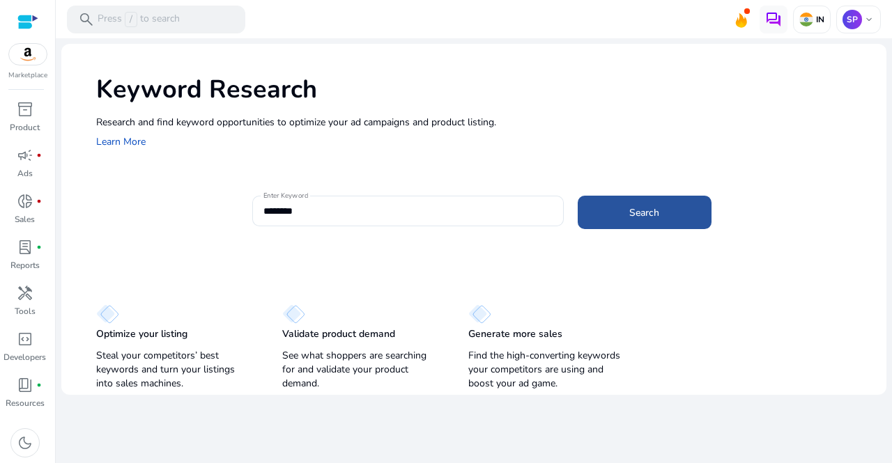
click at [644, 216] on span "Search" at bounding box center [644, 213] width 30 height 15
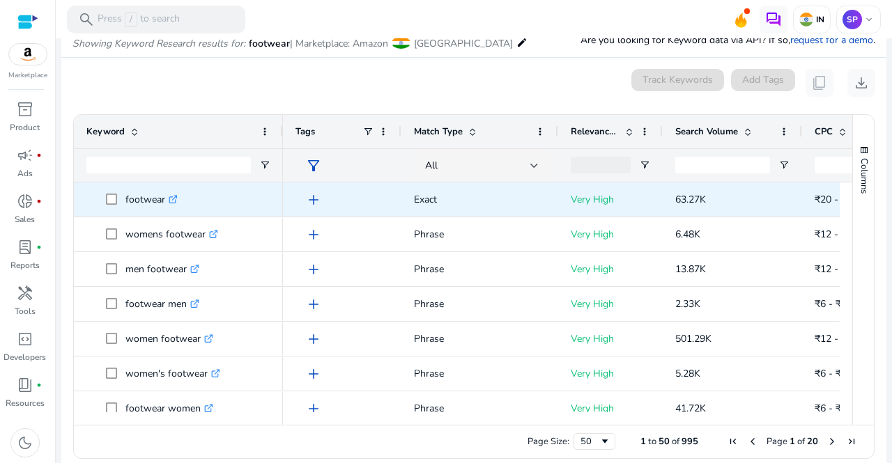
scroll to position [118, 0]
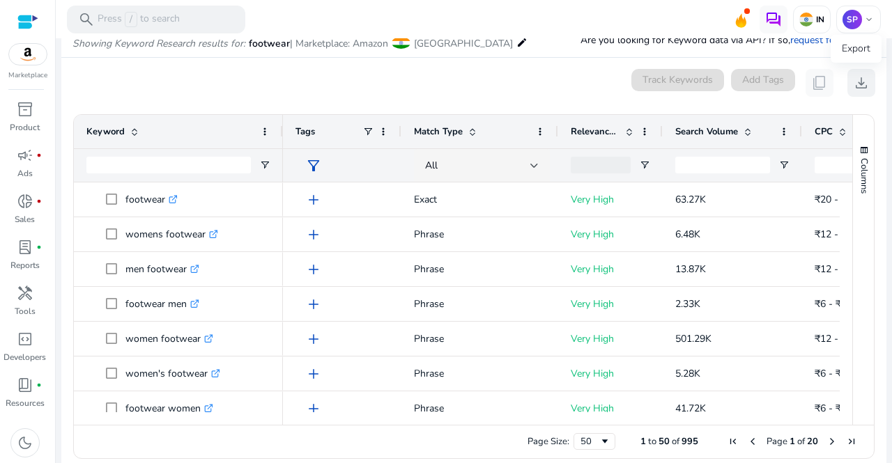
click at [856, 80] on span "download" at bounding box center [861, 83] width 17 height 17
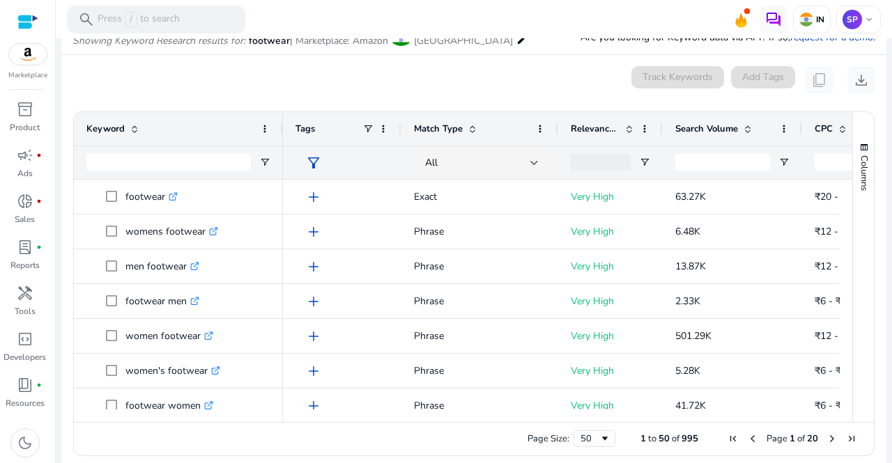
scroll to position [121, 0]
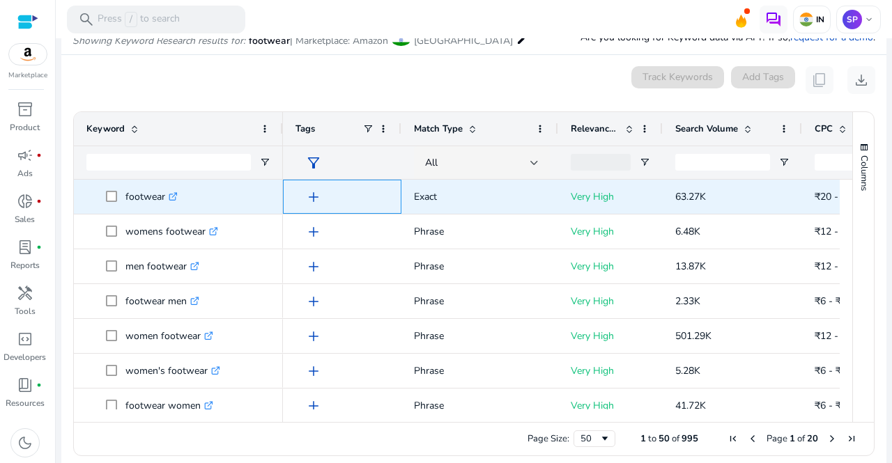
click at [314, 194] on span "add" at bounding box center [313, 197] width 17 height 17
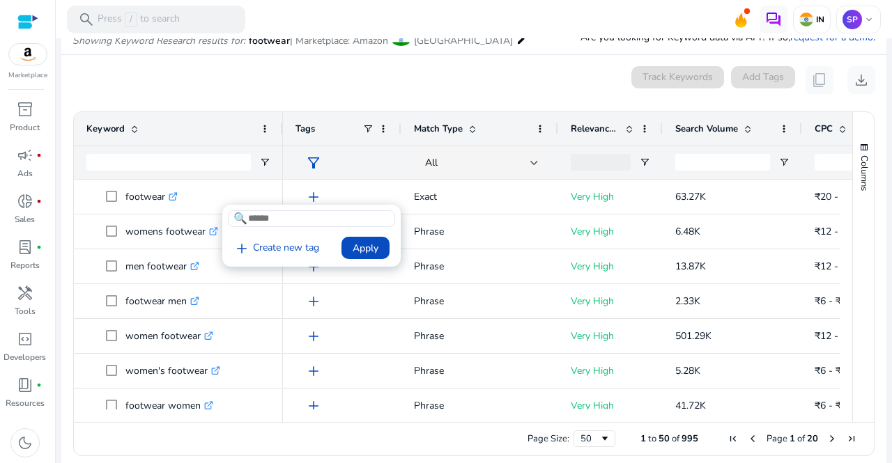
click at [510, 70] on div at bounding box center [446, 231] width 892 height 463
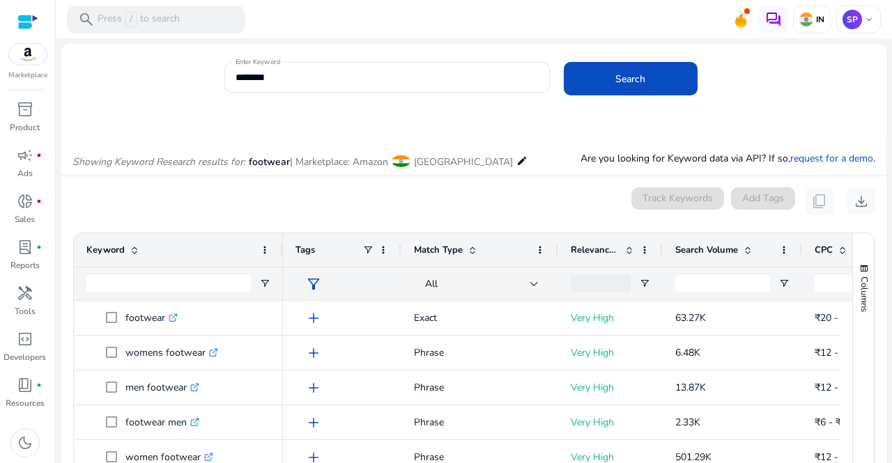
scroll to position [121, 0]
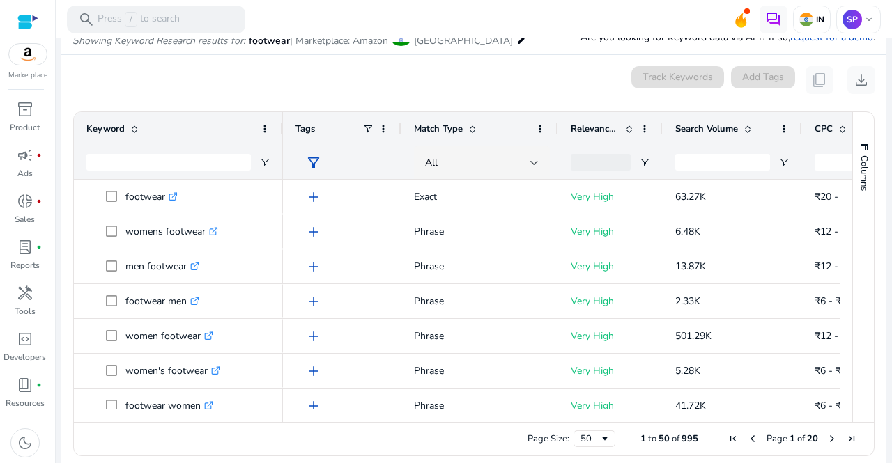
click at [714, 130] on span "Search Volume" at bounding box center [706, 129] width 63 height 13
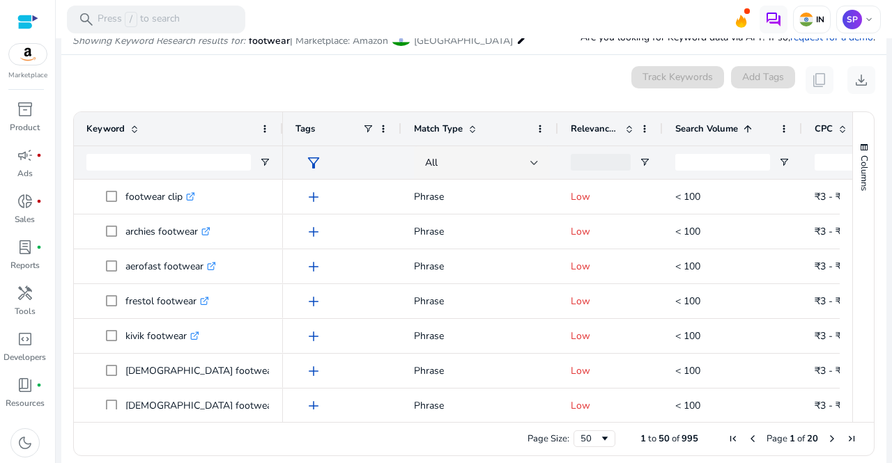
click at [714, 130] on span "Search Volume" at bounding box center [706, 129] width 63 height 13
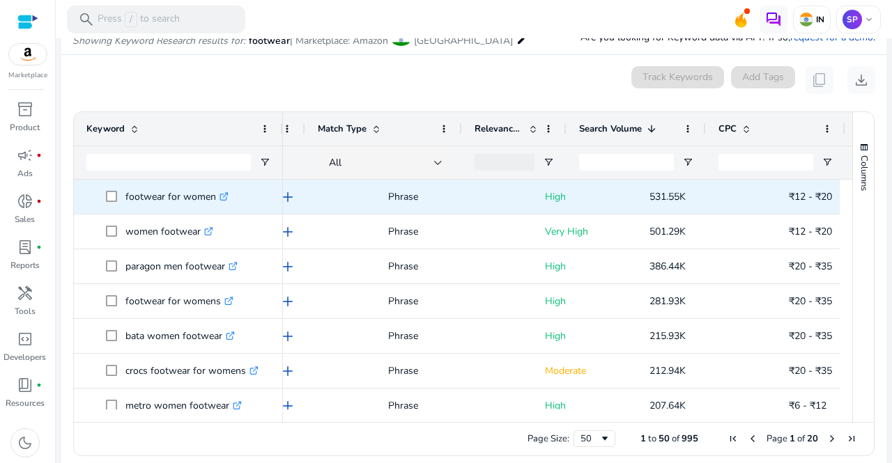
scroll to position [0, 0]
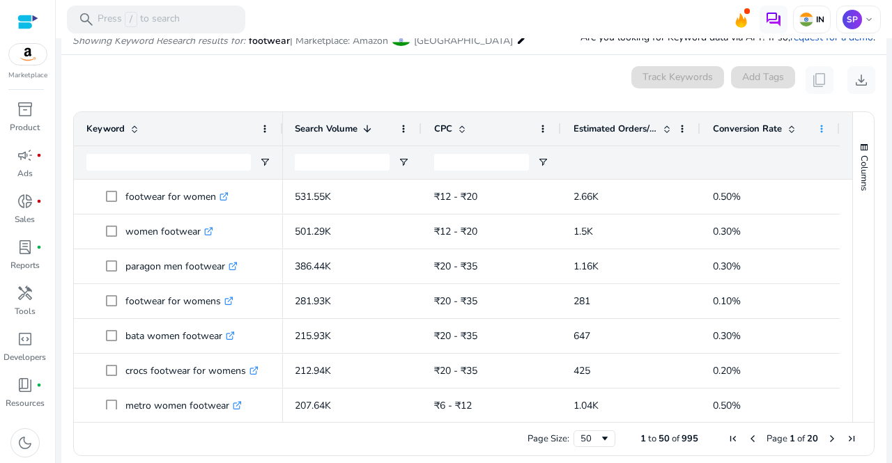
click at [817, 127] on span at bounding box center [821, 128] width 11 height 11
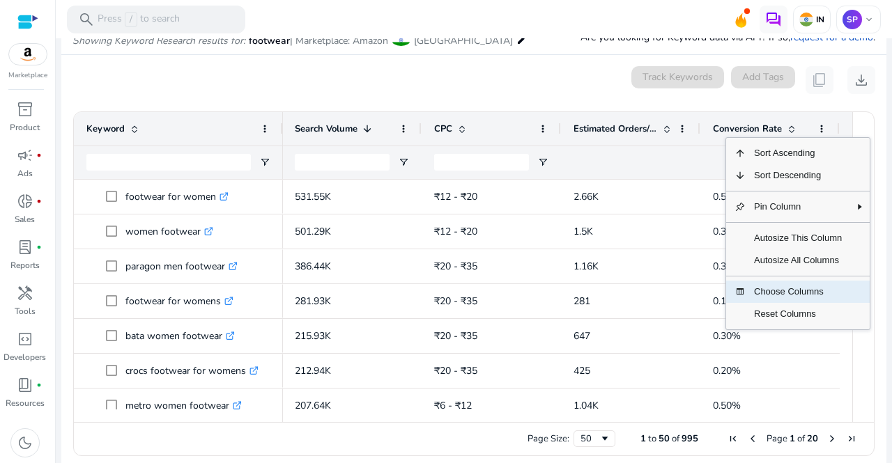
click at [765, 284] on span "Choose Columns" at bounding box center [797, 292] width 105 height 22
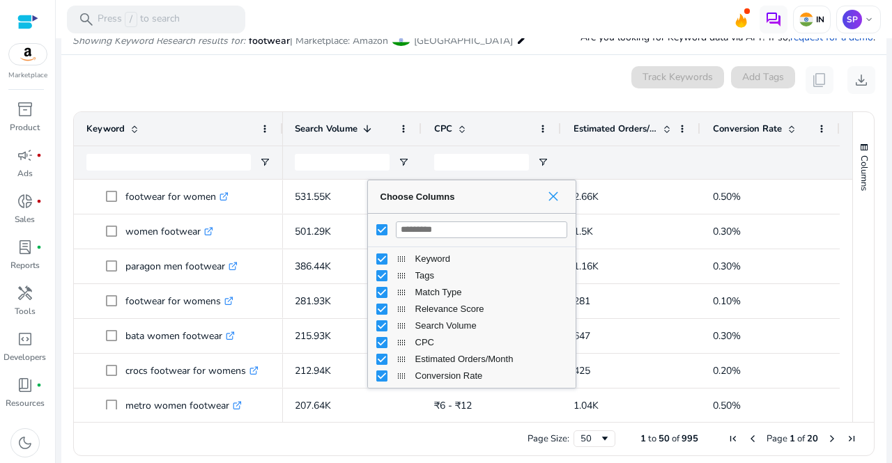
click at [558, 195] on span "Choose Columns" at bounding box center [553, 196] width 11 height 11
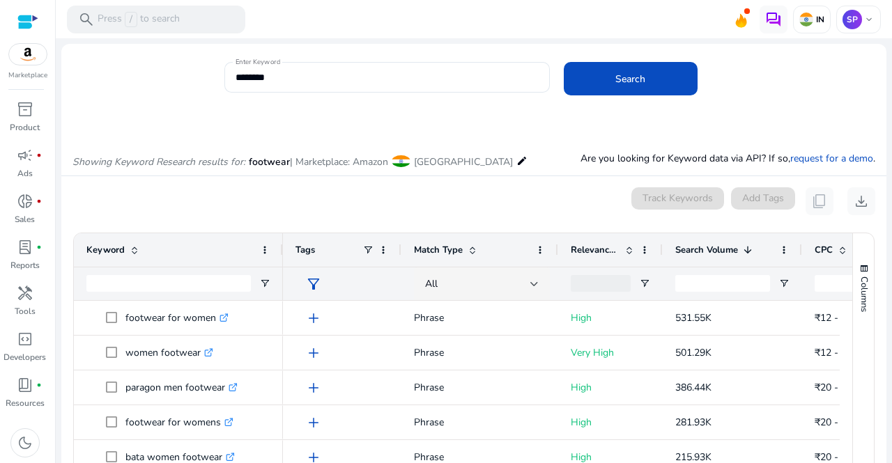
click at [516, 159] on mat-icon "edit" at bounding box center [521, 161] width 11 height 17
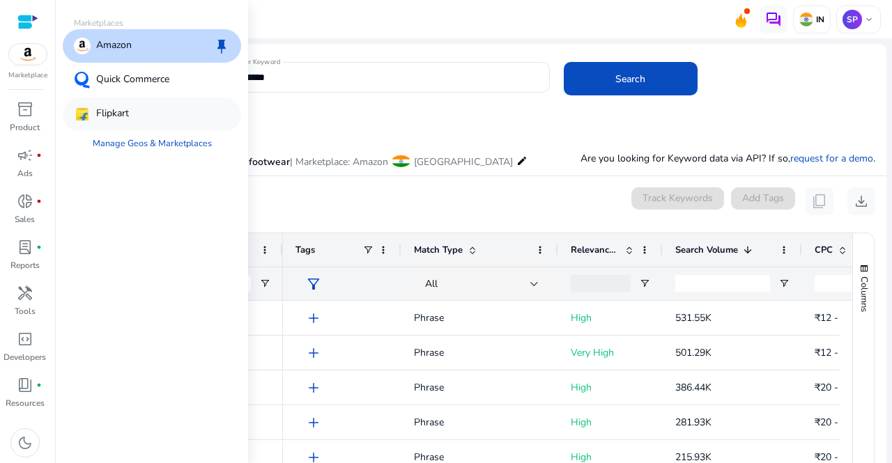
click at [116, 115] on p "Flipkart" at bounding box center [112, 114] width 33 height 17
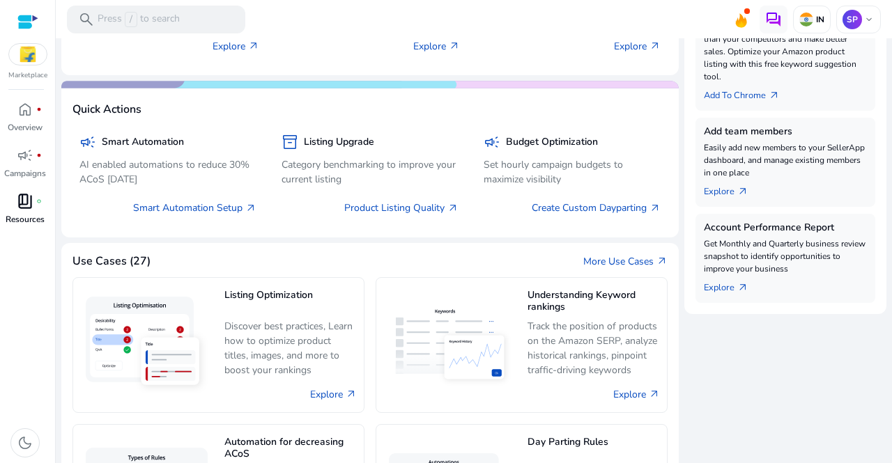
click at [18, 217] on p "Resources" at bounding box center [25, 219] width 39 height 13
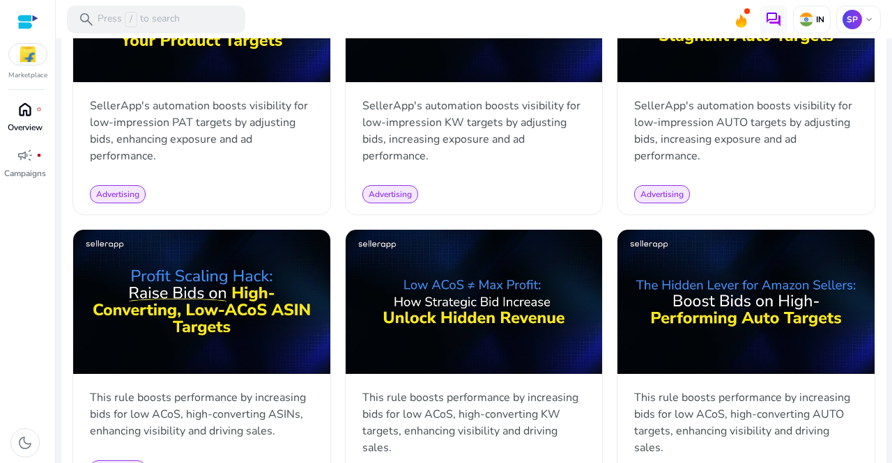
click at [18, 104] on span "home" at bounding box center [25, 109] width 17 height 17
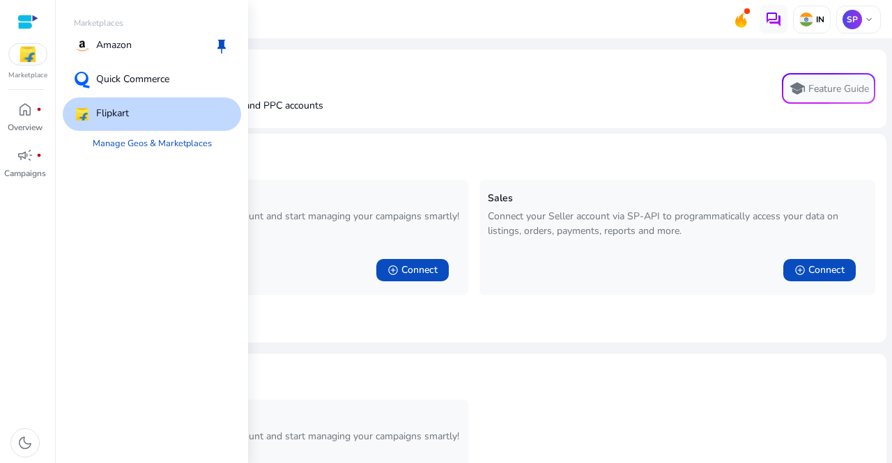
click at [29, 54] on img at bounding box center [28, 54] width 38 height 21
click at [129, 42] on p "Amazon" at bounding box center [114, 46] width 36 height 17
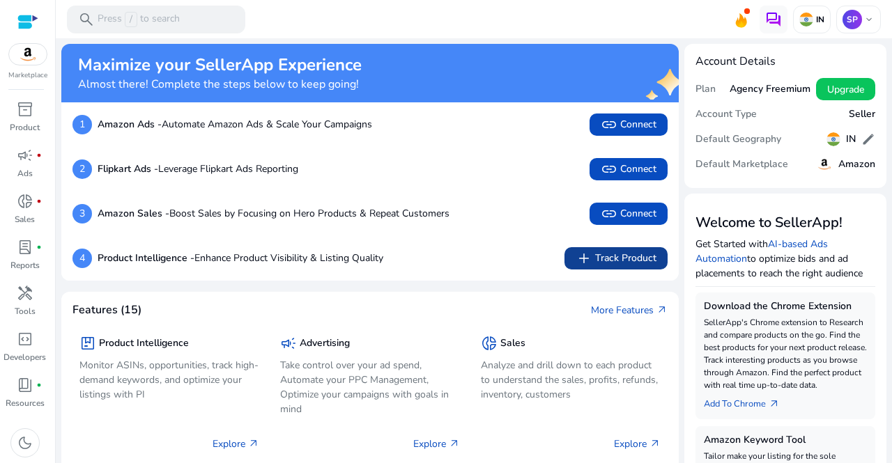
click at [612, 254] on span "add Track Product" at bounding box center [615, 258] width 81 height 17
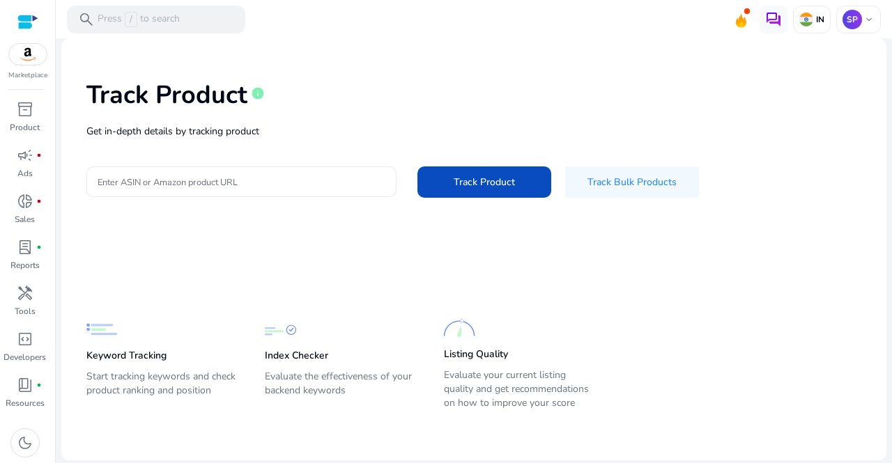
click at [265, 172] on div at bounding box center [242, 182] width 288 height 31
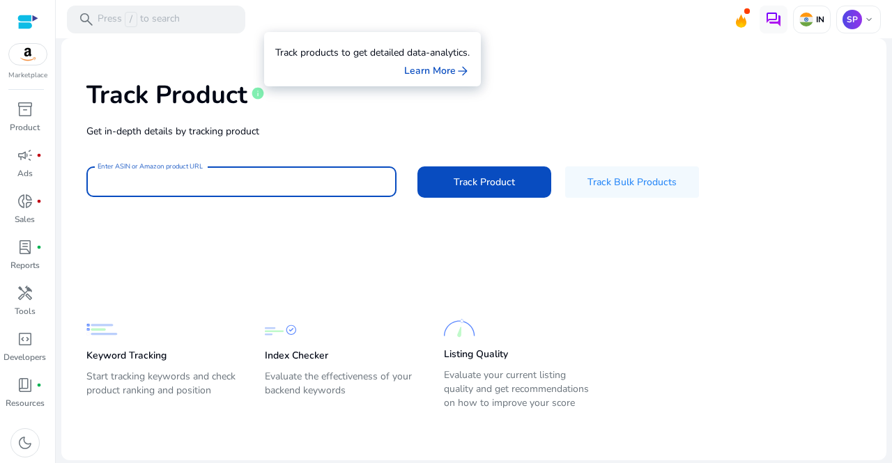
paste input "**********"
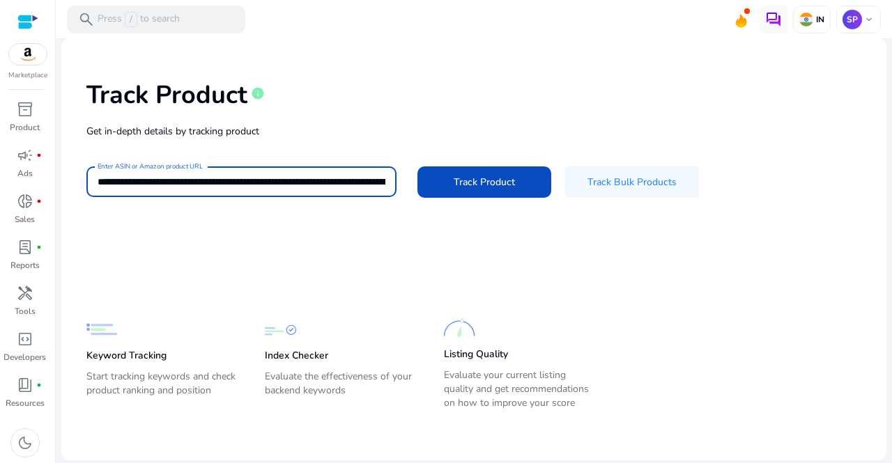
scroll to position [0, 223]
type input "**********"
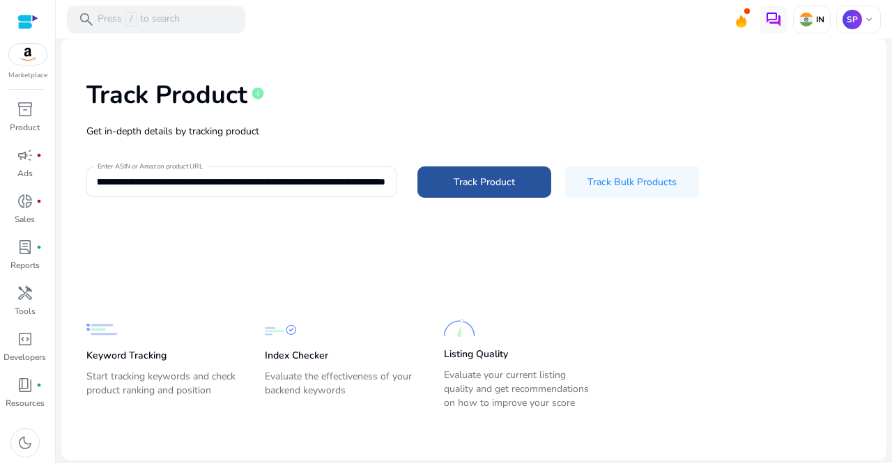
scroll to position [0, 0]
click at [478, 181] on span "Track Product" at bounding box center [484, 182] width 61 height 15
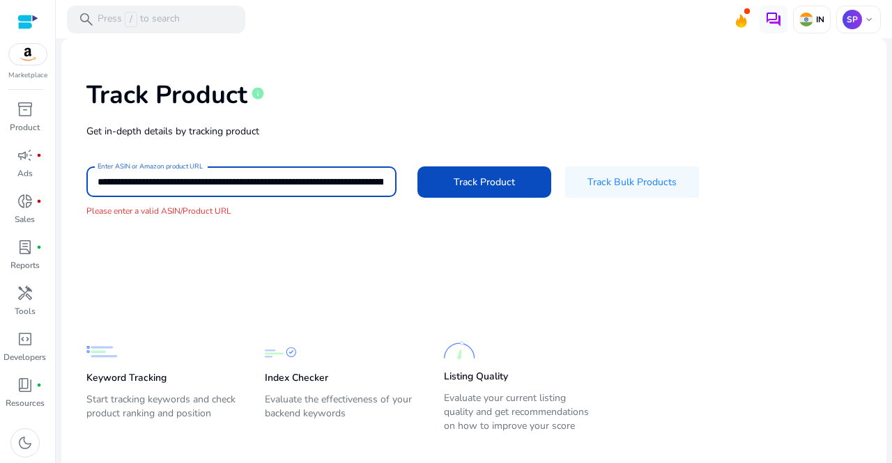
click at [365, 178] on input "**********" at bounding box center [241, 181] width 286 height 15
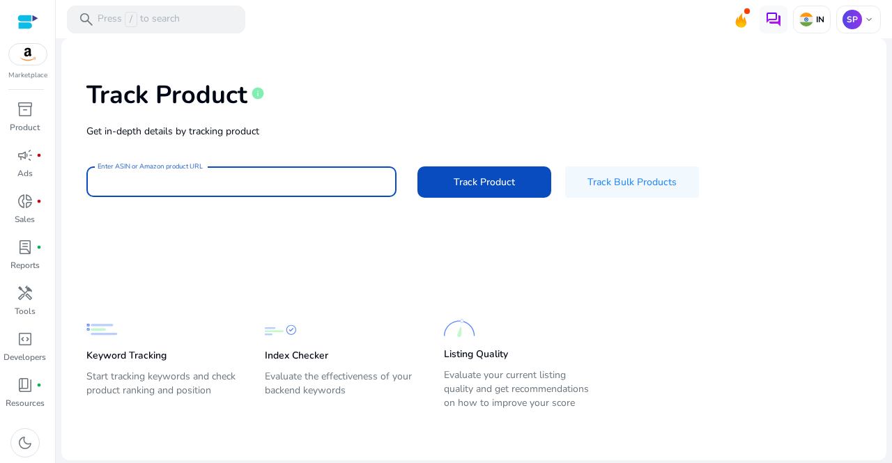
paste input "**********"
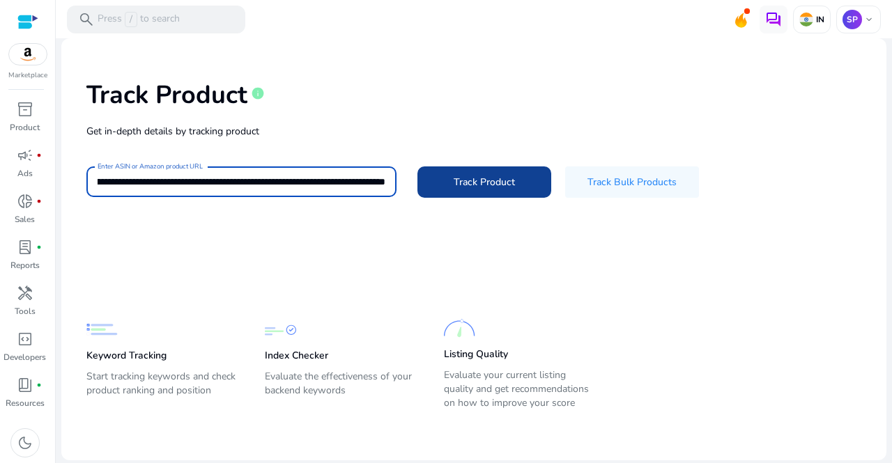
type input "**********"
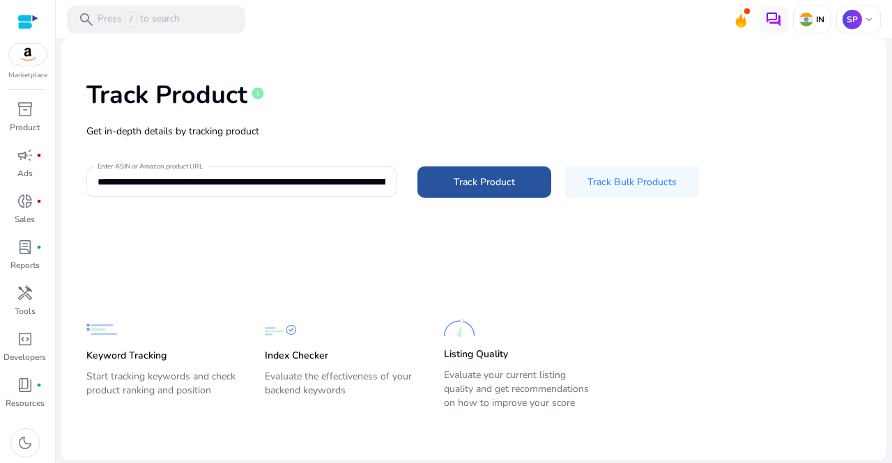
click at [482, 187] on span "Track Product" at bounding box center [484, 182] width 61 height 15
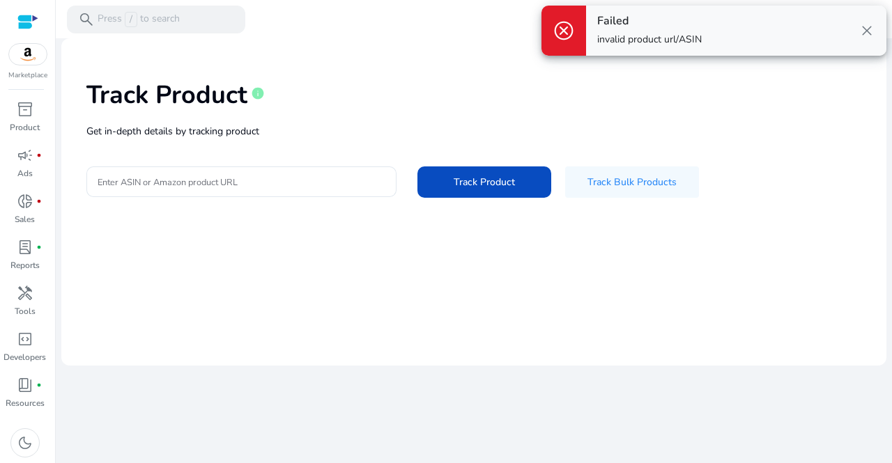
click at [867, 29] on span "close" at bounding box center [866, 30] width 17 height 17
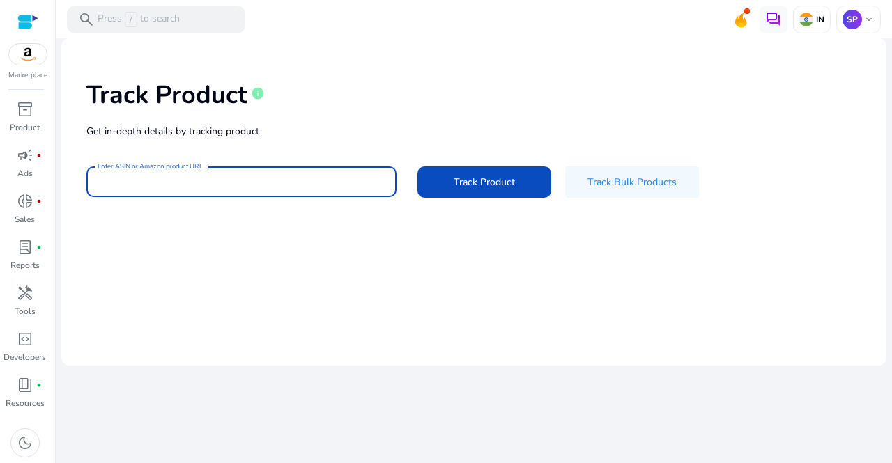
click at [249, 183] on input "Enter ASIN or Amazon product URL" at bounding box center [242, 181] width 288 height 15
paste input "**********"
type input "**********"
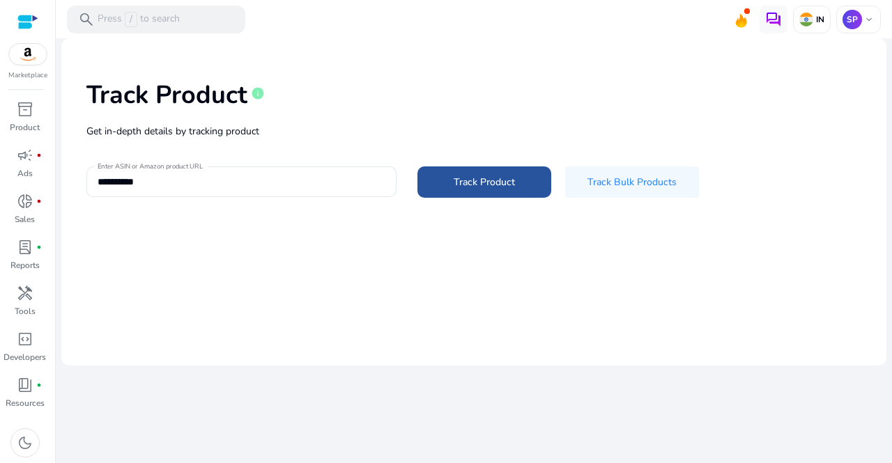
click at [481, 183] on span "Track Product" at bounding box center [484, 182] width 61 height 15
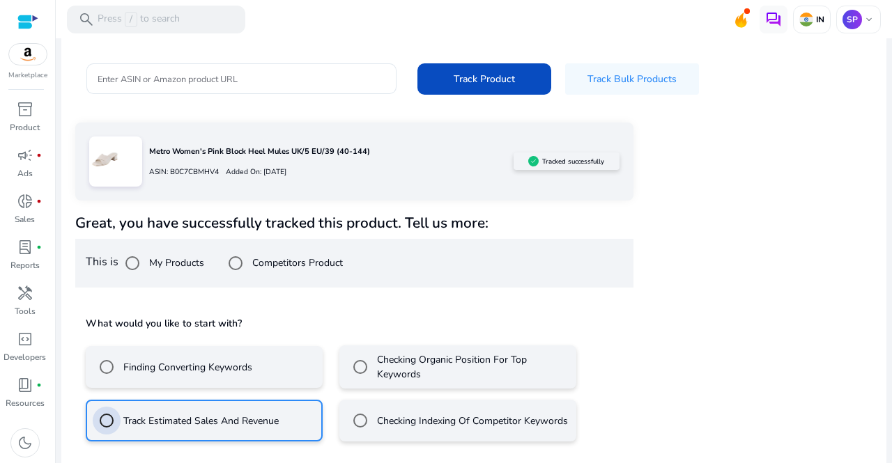
scroll to position [165, 0]
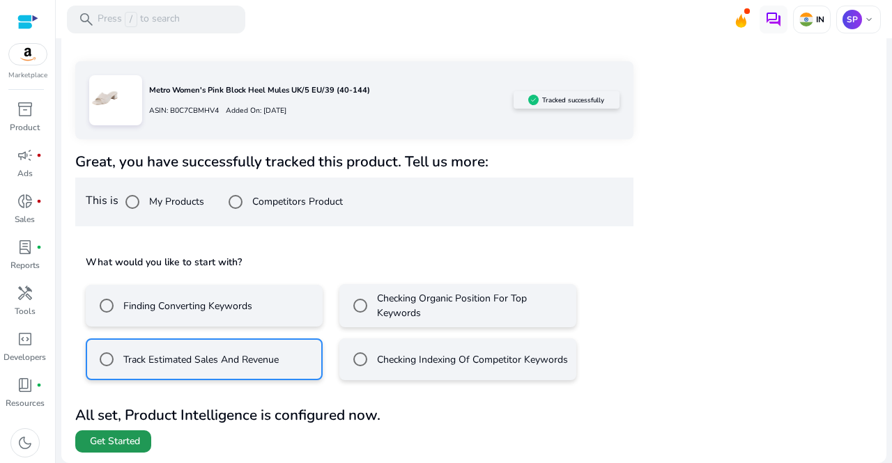
click at [125, 441] on span "Get Started" at bounding box center [115, 442] width 50 height 14
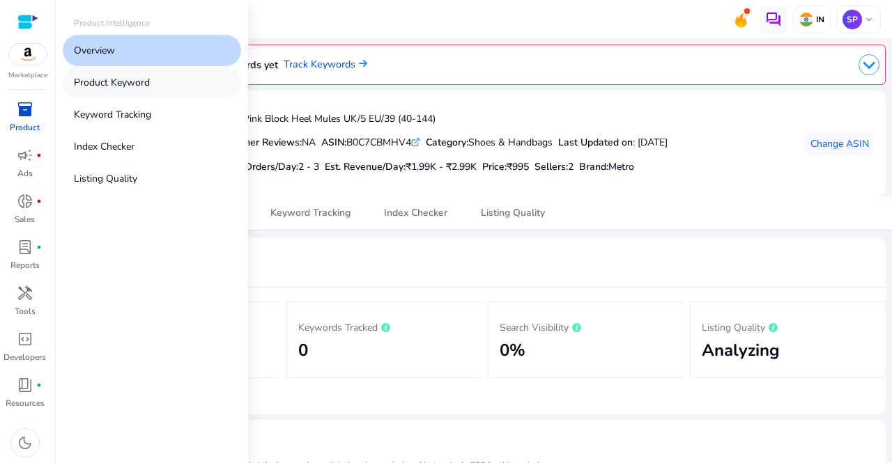
click at [134, 86] on p "Product Keyword" at bounding box center [112, 82] width 76 height 15
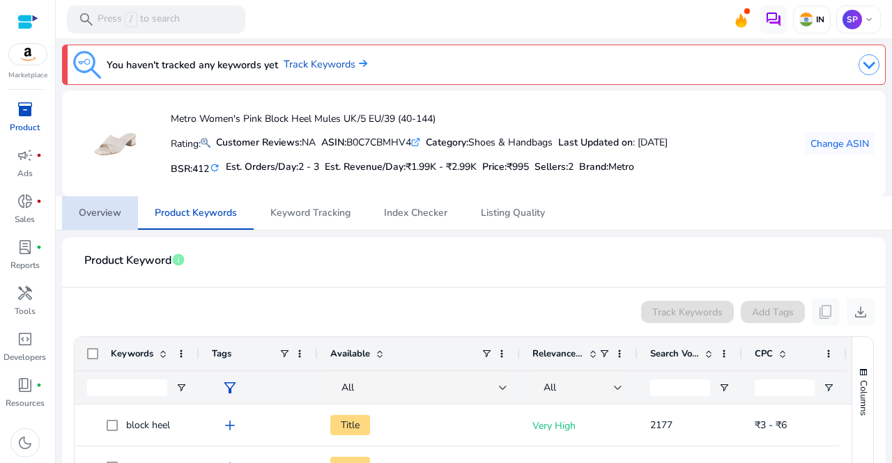
click at [117, 222] on span "Overview" at bounding box center [100, 212] width 42 height 33
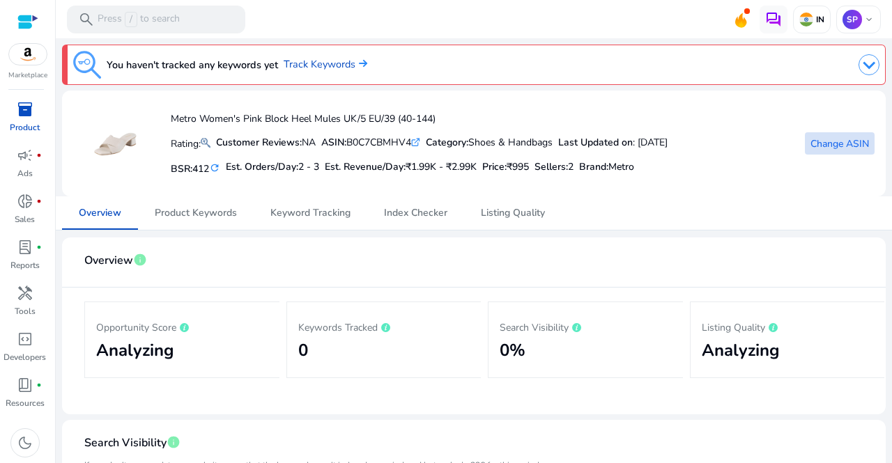
click at [833, 149] on span "Change ASIN" at bounding box center [839, 144] width 59 height 15
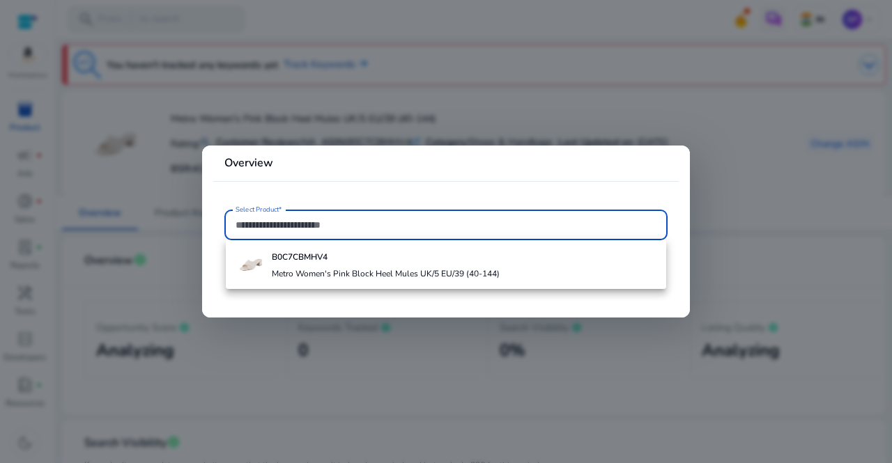
paste input "**********"
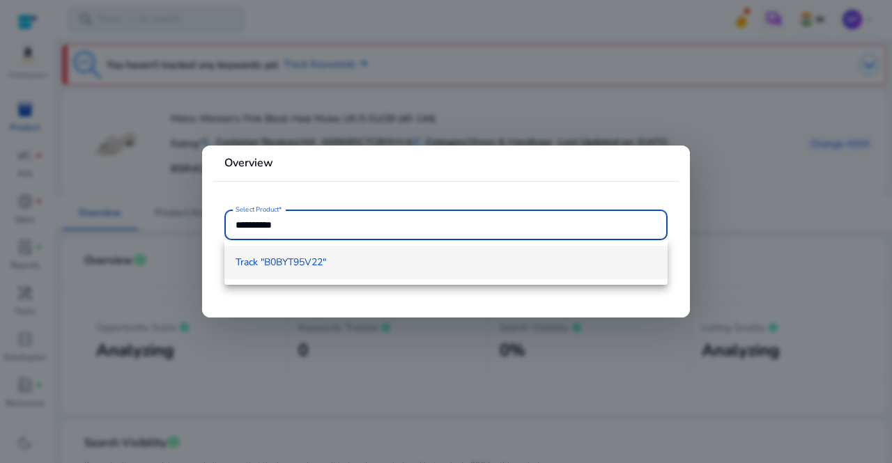
type input "**********"
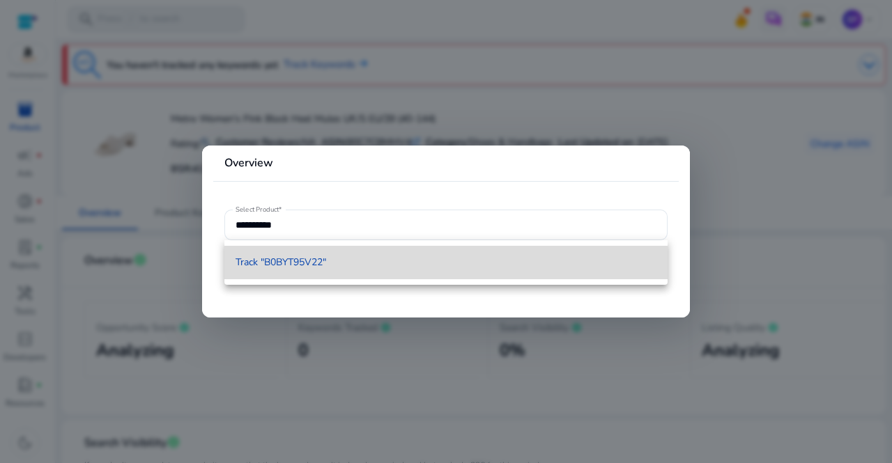
click at [344, 263] on span "Track "B0BYT95V22"" at bounding box center [445, 263] width 421 height 14
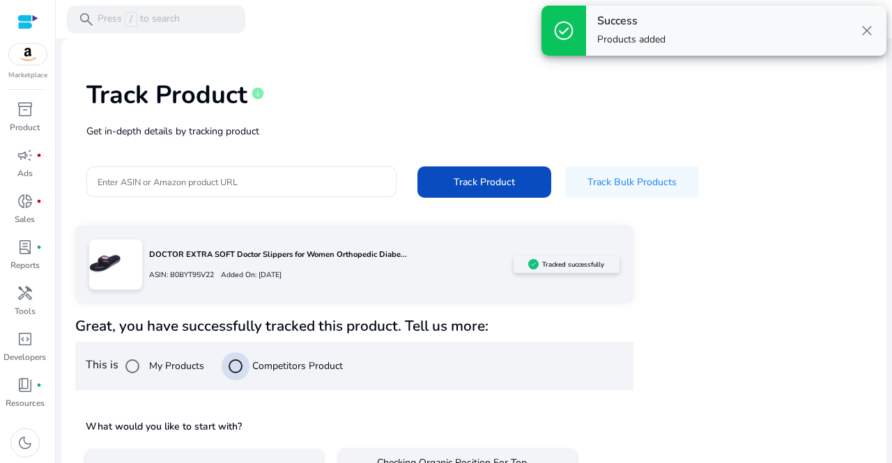
scroll to position [103, 0]
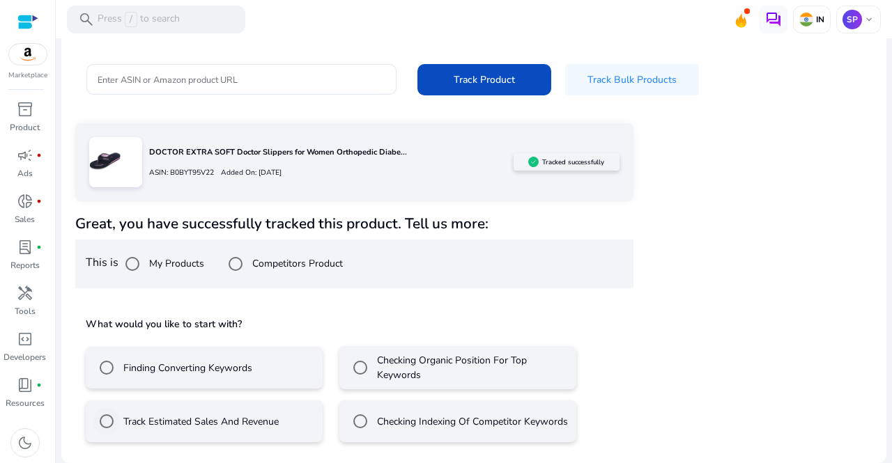
click at [176, 419] on label "Track Estimated Sales And Revenue" at bounding box center [200, 422] width 158 height 15
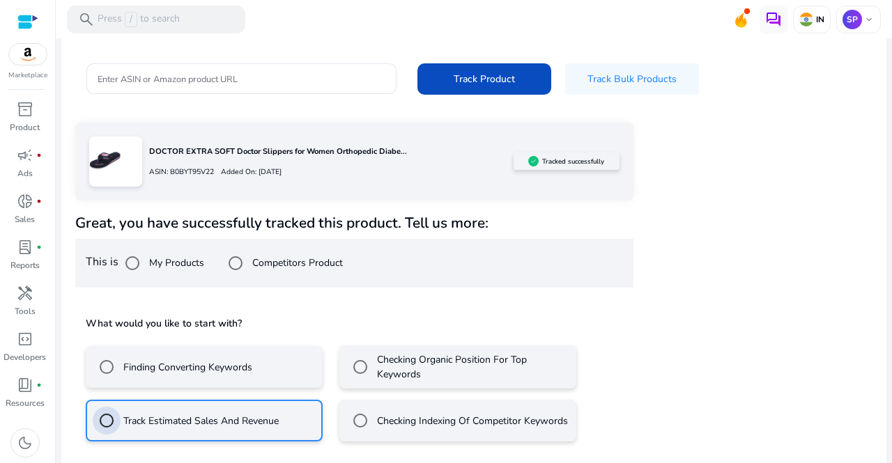
scroll to position [165, 0]
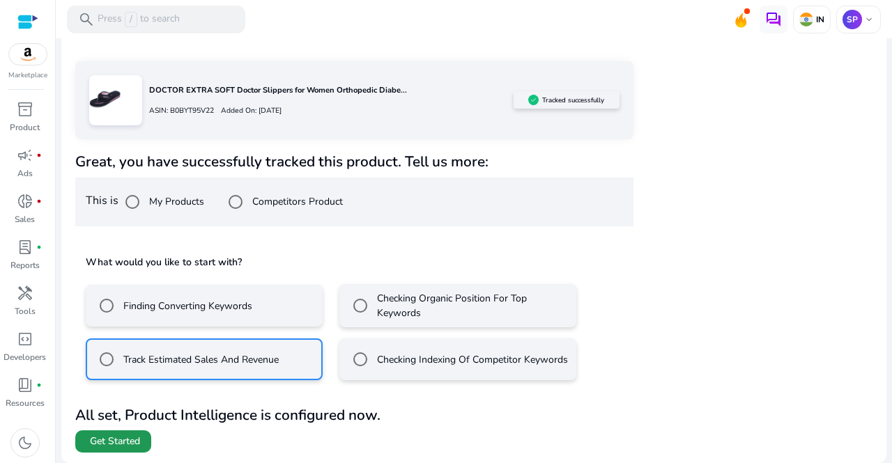
click at [117, 444] on span "Get Started" at bounding box center [115, 442] width 50 height 14
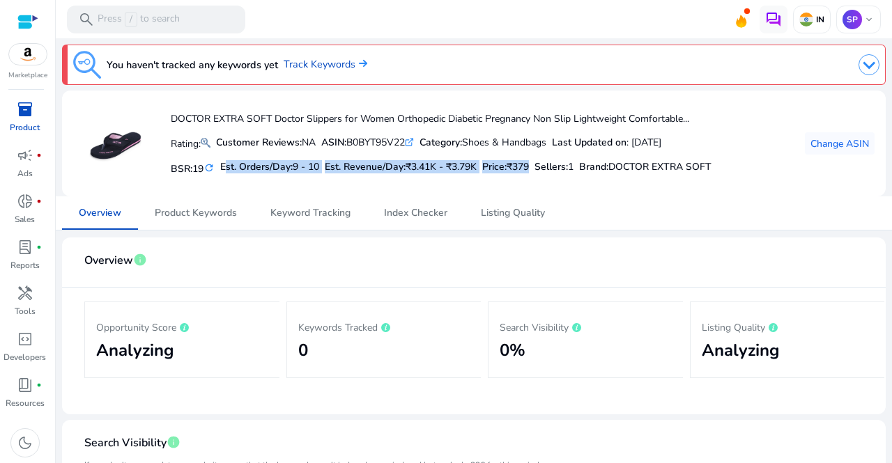
drag, startPoint x: 223, startPoint y: 167, endPoint x: 539, endPoint y: 167, distance: 316.3
click at [539, 167] on div "BSR: 19 refresh Est. Orders/Day: 9 - 10 Est. Revenue/Day: ₹3.41K - ₹3.79K Price…" at bounding box center [441, 167] width 541 height 24
copy div "Est. Orders/Day: 9 - 10 Est. Revenue/Day: ₹3.41K - ₹3.79K Price: ₹379"
click at [844, 146] on span "Change ASIN" at bounding box center [839, 144] width 59 height 15
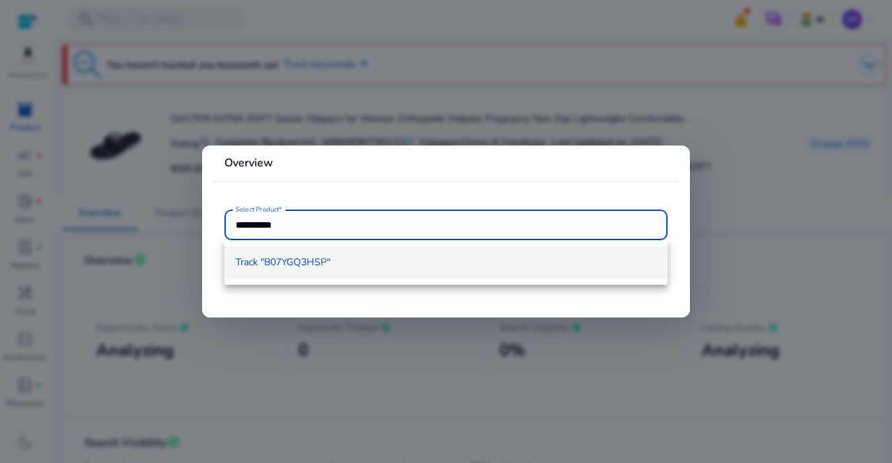
type input "**********"
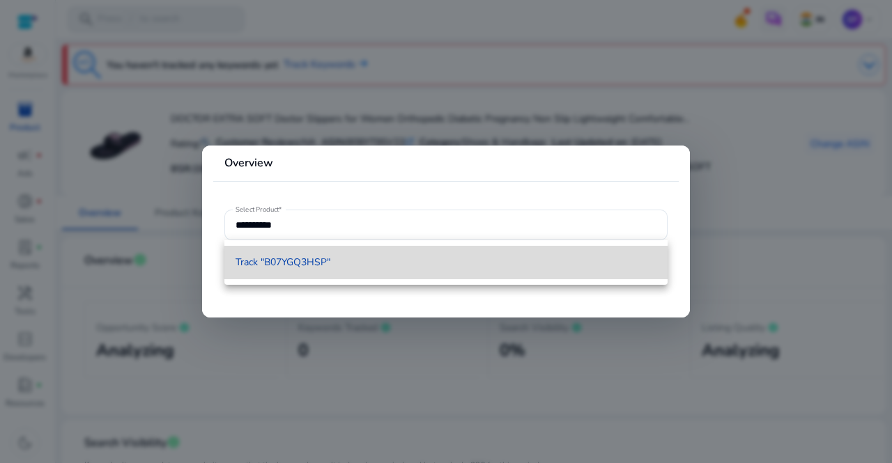
click at [290, 261] on span "Track "B07YGQ3HSP"" at bounding box center [282, 263] width 95 height 14
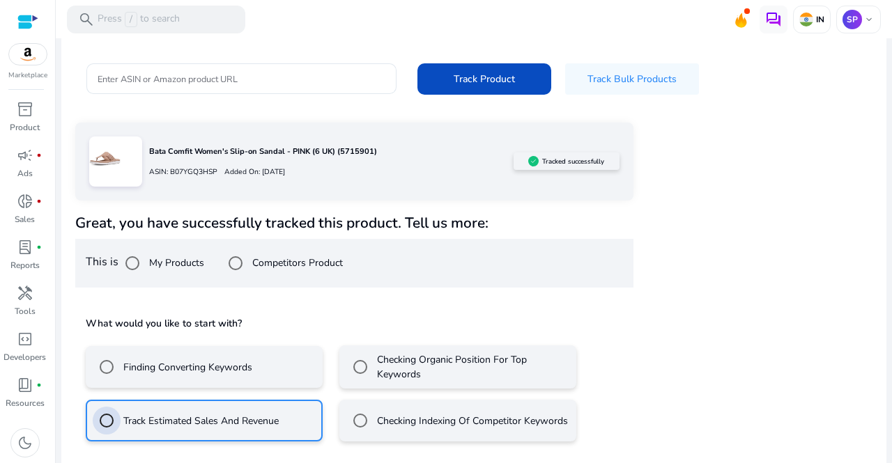
scroll to position [165, 0]
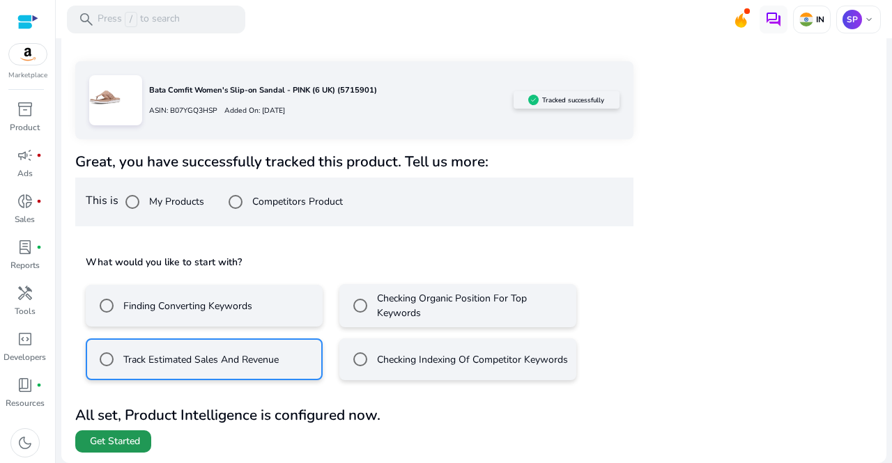
click at [115, 448] on span "Get Started" at bounding box center [115, 442] width 50 height 14
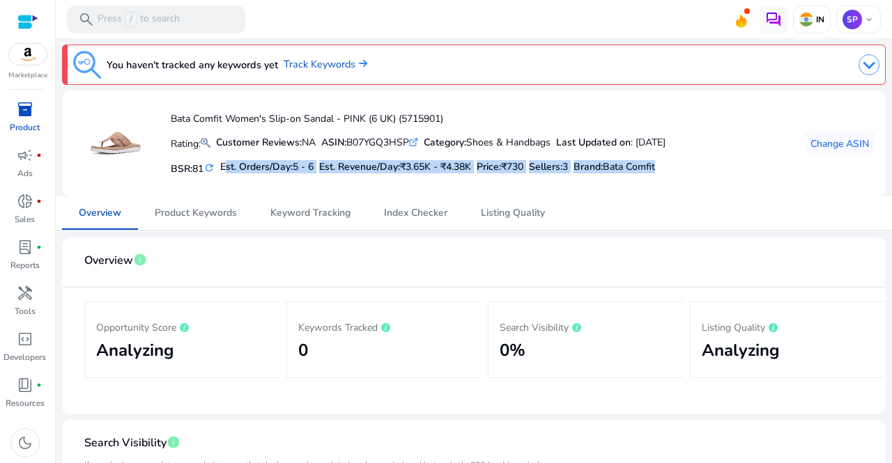
drag, startPoint x: 223, startPoint y: 167, endPoint x: 683, endPoint y: 171, distance: 459.8
click at [665, 171] on div "BSR: 81 refresh Est. Orders/Day: 5 - 6 Est. Revenue/Day: ₹3.65K - ₹4.38K Price:…" at bounding box center [418, 167] width 495 height 24
click at [847, 137] on span "Change ASIN" at bounding box center [839, 144] width 59 height 15
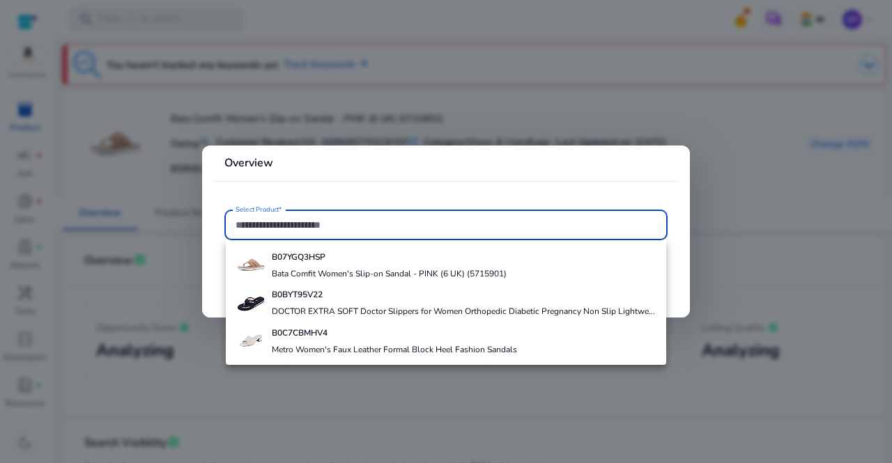
paste input "**********"
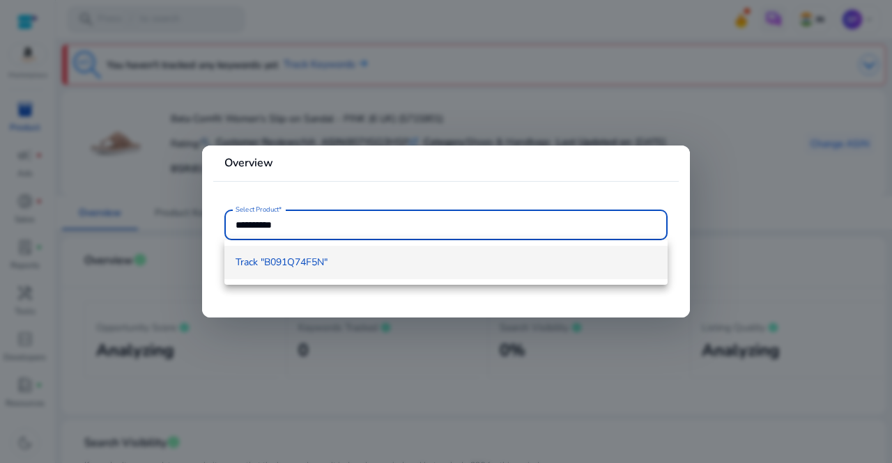
type input "**********"
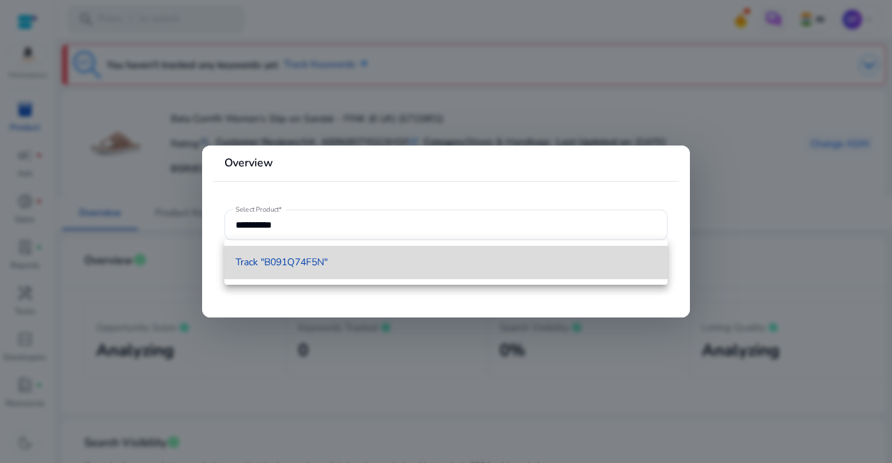
click at [298, 277] on mat-option "Track "B091Q74F5N"" at bounding box center [445, 262] width 443 height 33
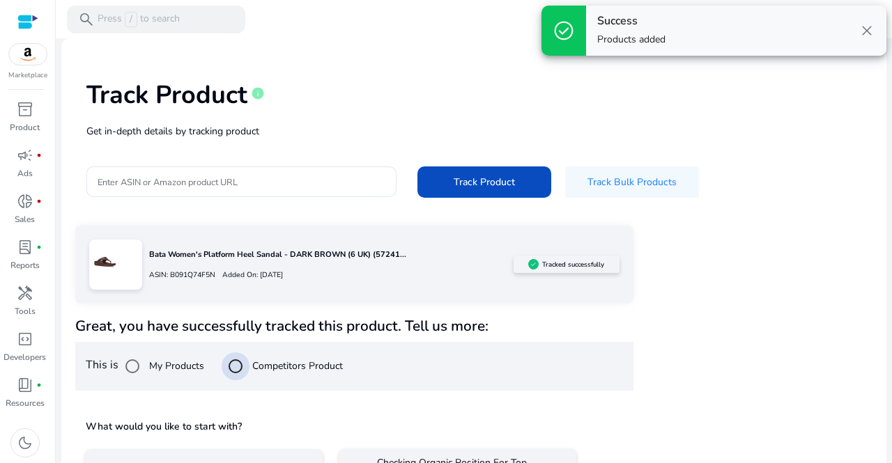
scroll to position [103, 0]
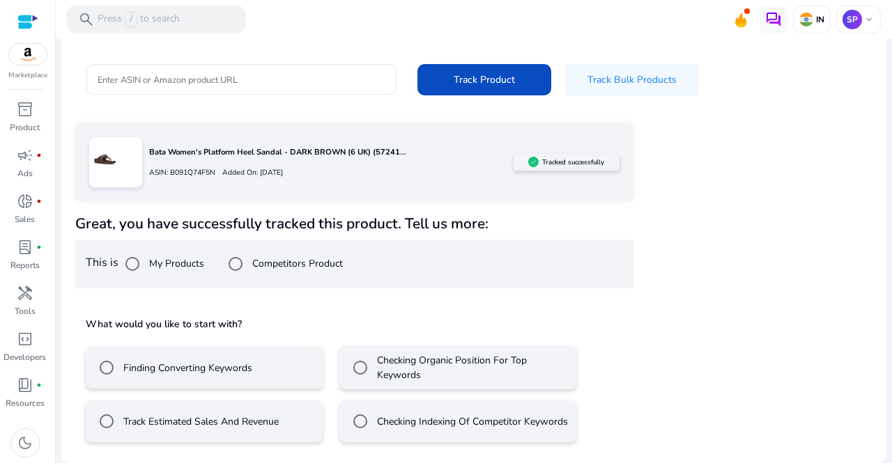
click at [174, 403] on mat-radio-button "Track Estimated Sales And Revenue" at bounding box center [204, 422] width 237 height 42
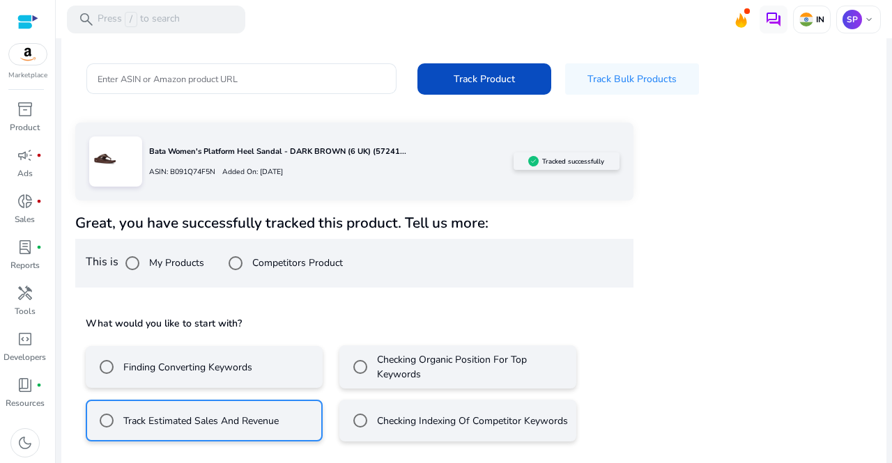
scroll to position [165, 0]
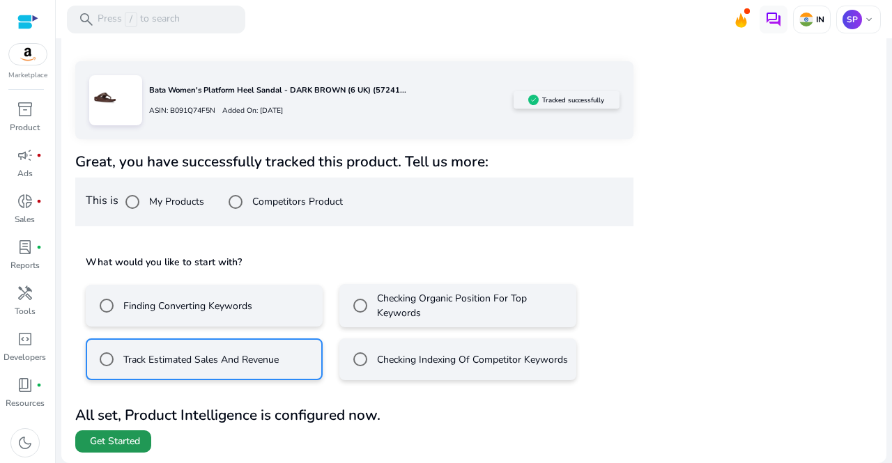
click at [127, 440] on span "Get Started" at bounding box center [115, 442] width 50 height 14
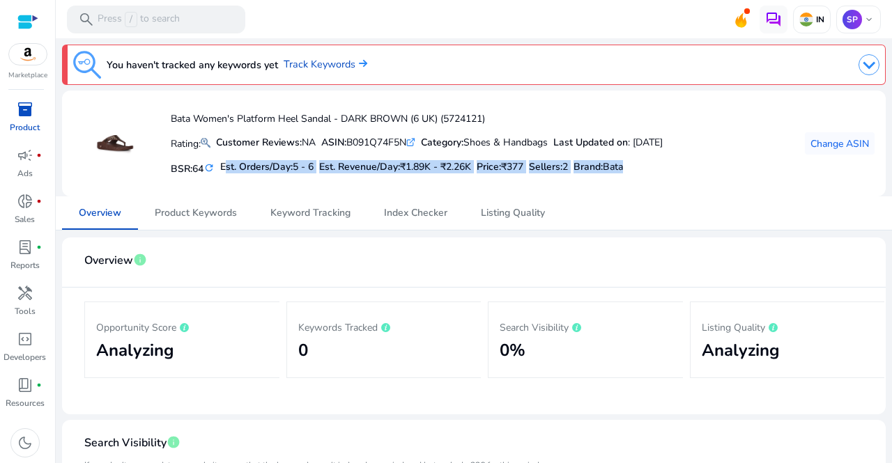
drag, startPoint x: 223, startPoint y: 169, endPoint x: 646, endPoint y: 182, distance: 423.1
click at [646, 182] on div "Bata Women's Platform Heel Sandal - DARK BROWN (6 UK) (5724121) Rating: Custome…" at bounding box center [367, 144] width 589 height 84
copy div "Est. Orders/Day: 5 - 6 Est. Revenue/Day: ₹1.89K - ₹2.26K Price: ₹377 Sellers: 2…"
click at [415, 144] on icon ".st0{fill:#2c8af8}" at bounding box center [410, 142] width 9 height 9
click at [417, 219] on span "Index Checker" at bounding box center [415, 212] width 63 height 33
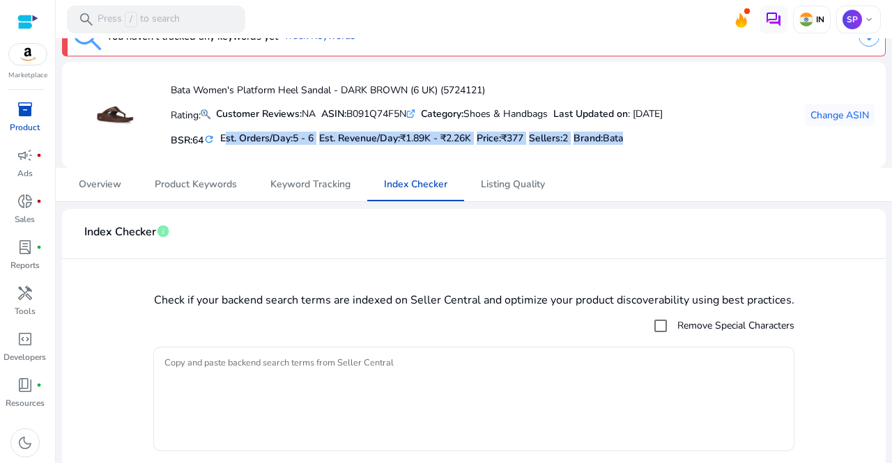
scroll to position [65, 0]
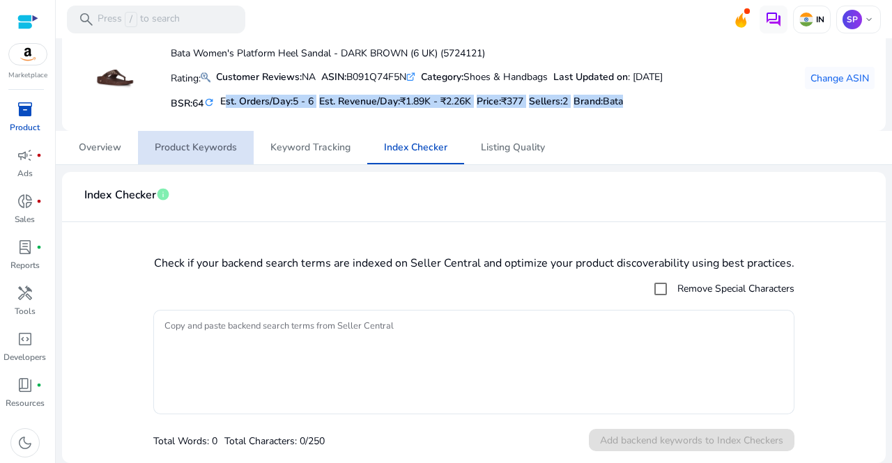
click at [202, 150] on span "Product Keywords" at bounding box center [196, 148] width 82 height 10
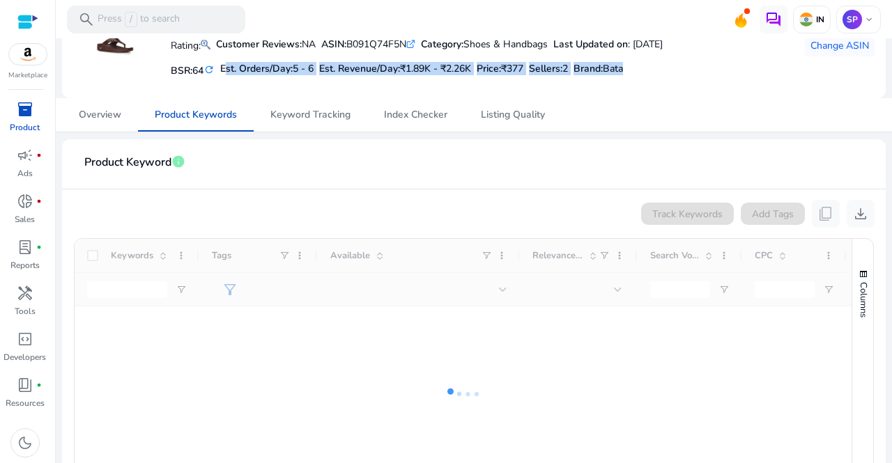
scroll to position [95, 0]
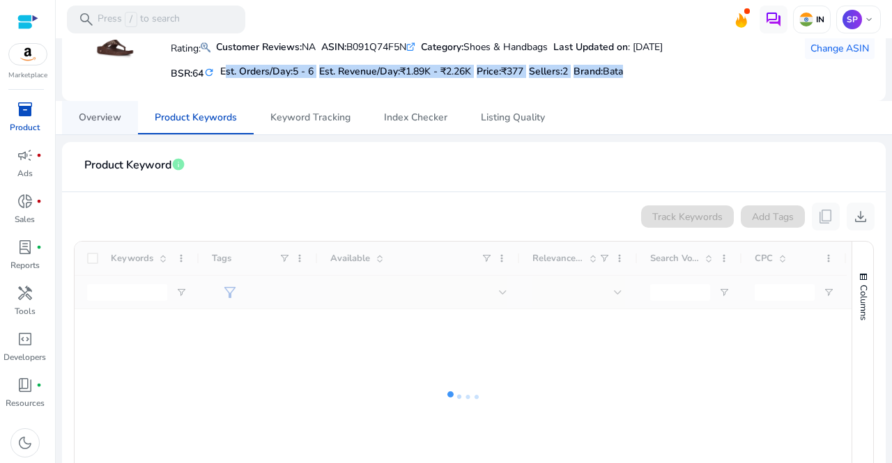
click at [110, 114] on span "Overview" at bounding box center [100, 118] width 42 height 10
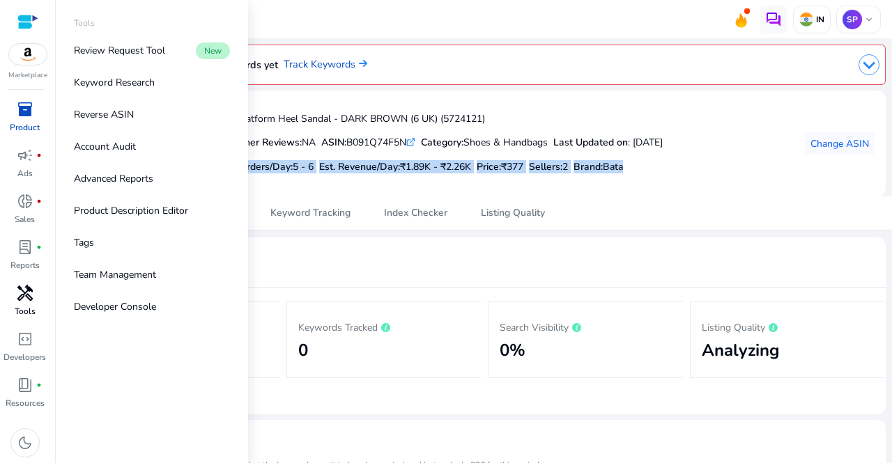
click at [24, 296] on span "handyman" at bounding box center [25, 293] width 17 height 17
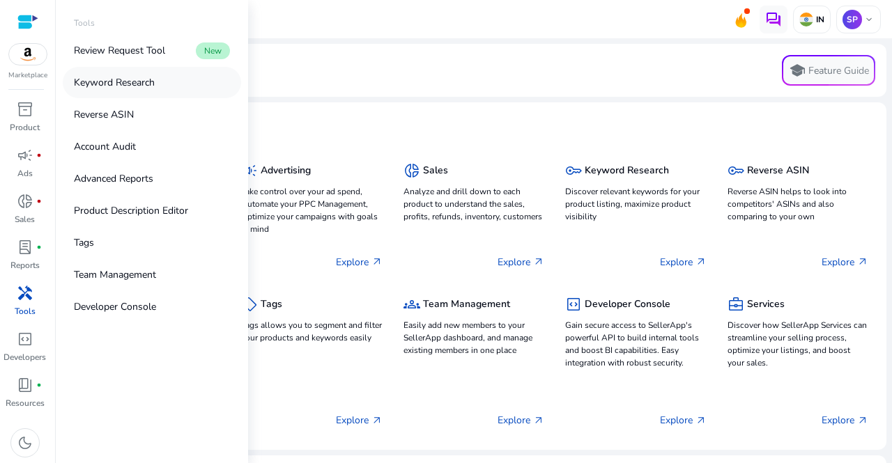
click at [126, 72] on link "Keyword Research" at bounding box center [152, 82] width 178 height 31
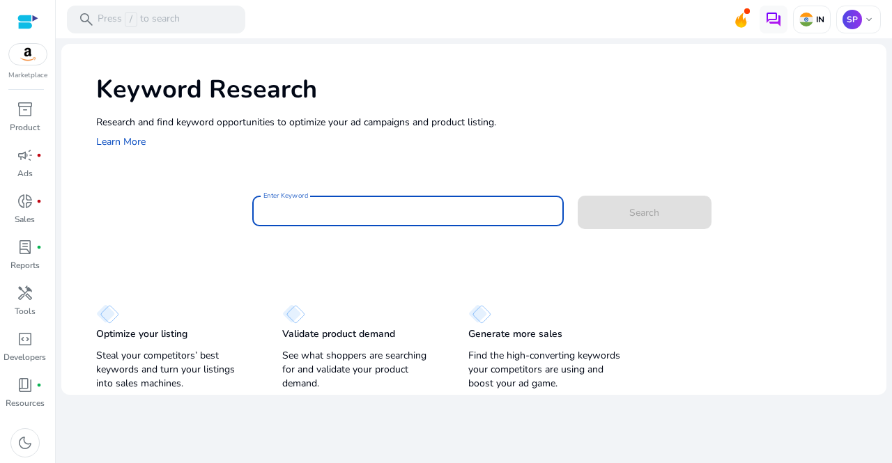
click at [316, 213] on input "Enter Keyword" at bounding box center [407, 210] width 289 height 15
type input "*"
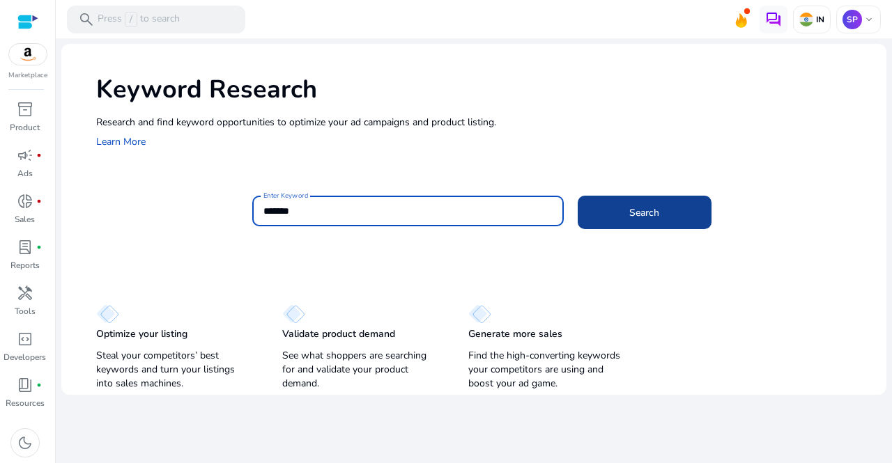
click at [623, 211] on span at bounding box center [645, 212] width 134 height 33
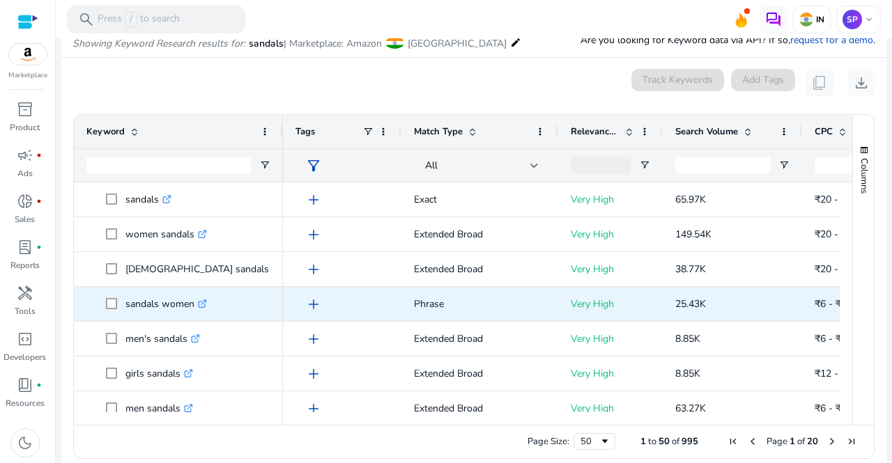
scroll to position [107, 0]
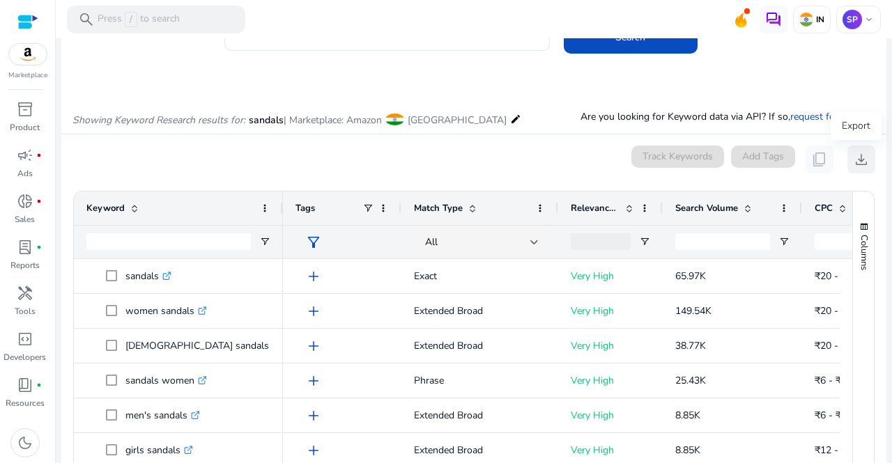
click at [861, 160] on span "download" at bounding box center [861, 159] width 17 height 17
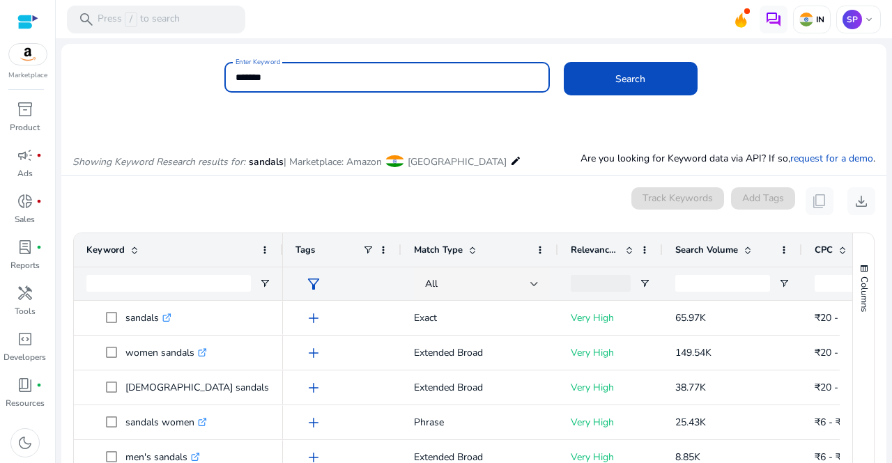
click at [284, 76] on input "*******" at bounding box center [386, 77] width 303 height 15
type input "*"
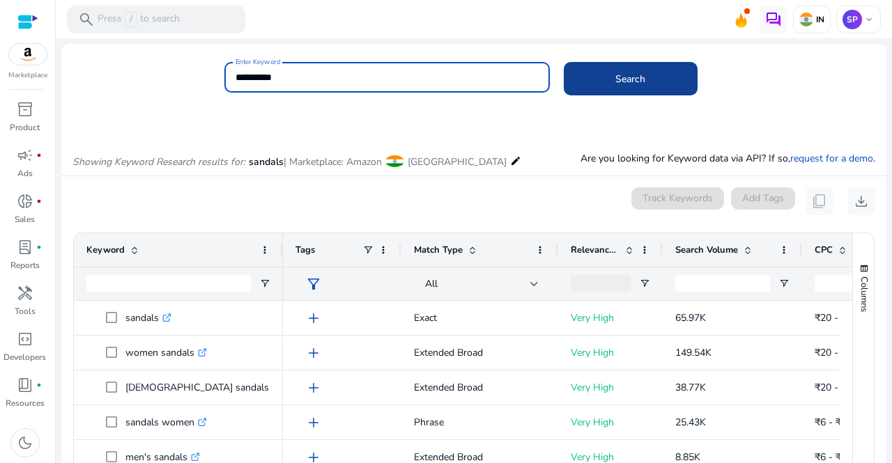
type input "**********"
click at [635, 80] on span "Search" at bounding box center [630, 79] width 30 height 15
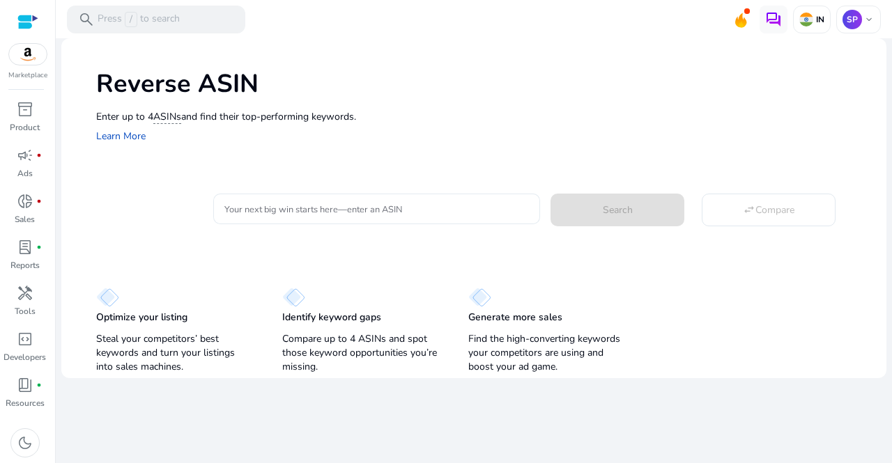
click at [426, 212] on input "Your next big win starts here—enter an ASIN" at bounding box center [376, 208] width 305 height 15
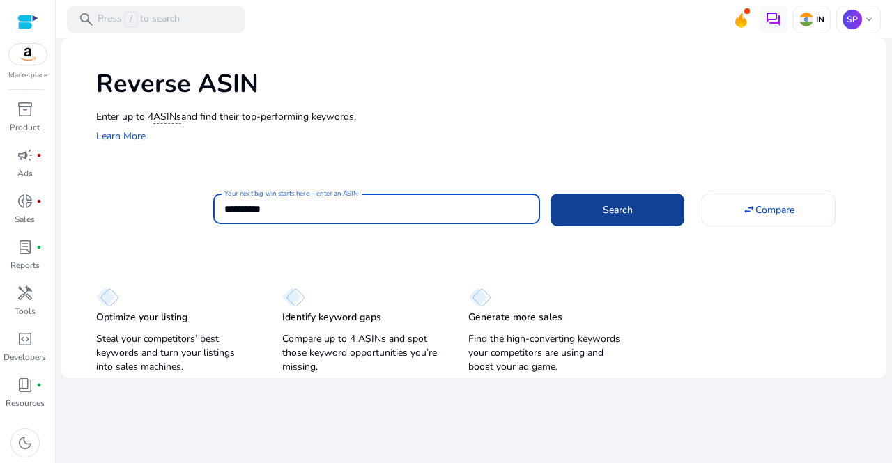
type input "**********"
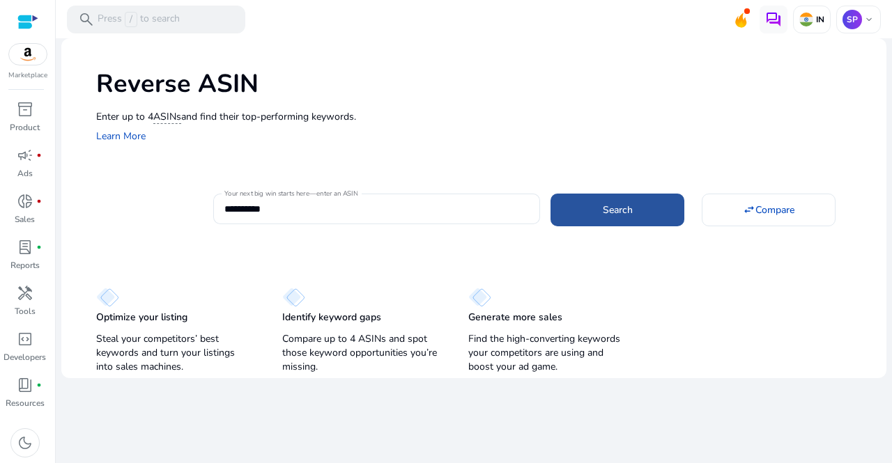
click at [582, 208] on span at bounding box center [617, 209] width 134 height 33
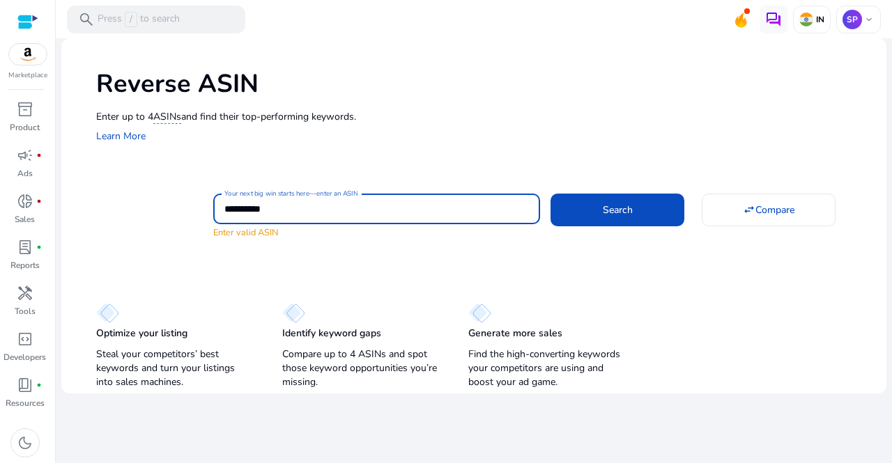
click at [385, 214] on input "**********" at bounding box center [376, 208] width 305 height 15
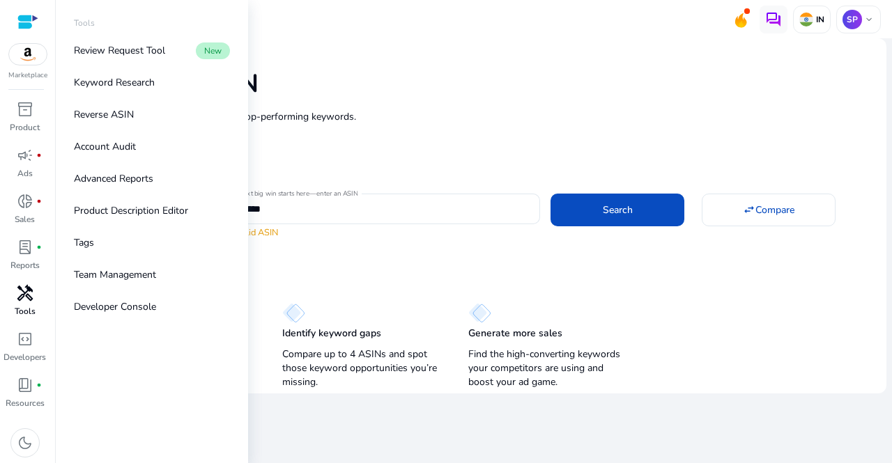
click at [26, 288] on span "handyman" at bounding box center [25, 293] width 17 height 17
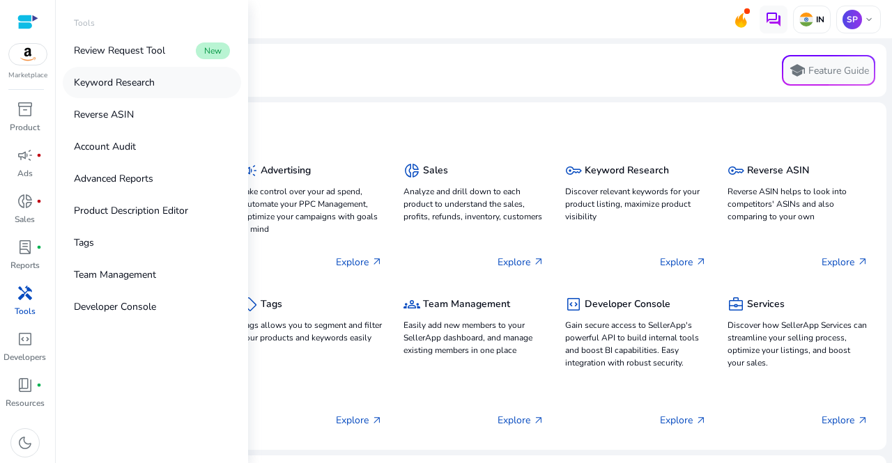
click at [149, 75] on p "Keyword Research" at bounding box center [114, 82] width 81 height 15
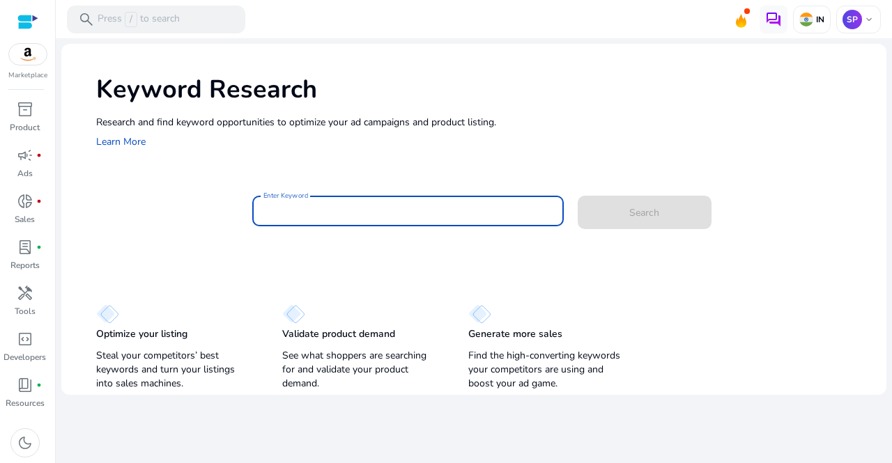
click at [337, 211] on input "Enter Keyword" at bounding box center [407, 210] width 289 height 15
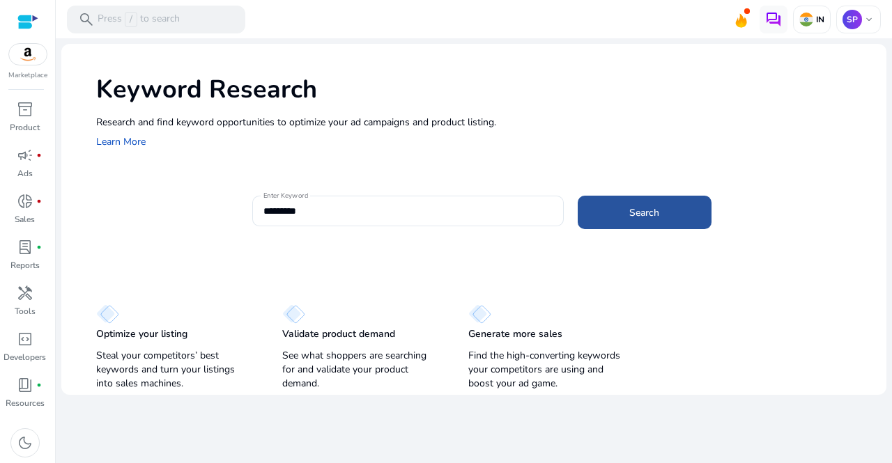
click at [623, 198] on span at bounding box center [645, 212] width 134 height 33
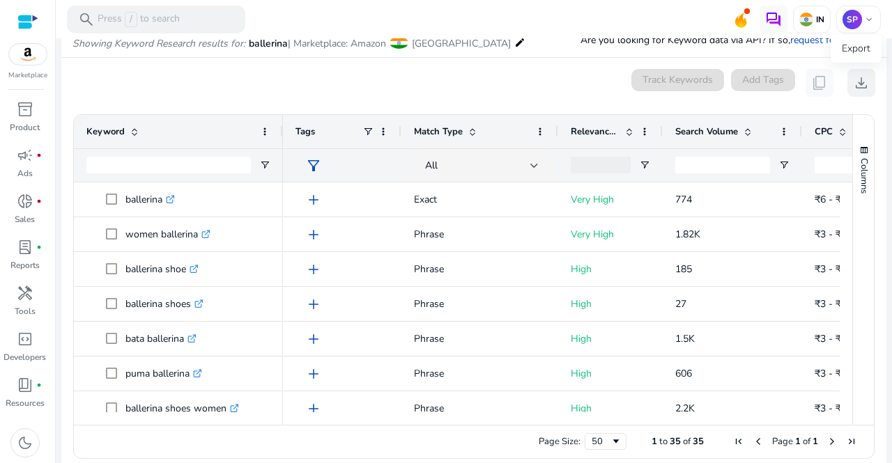
click at [853, 88] on span "download" at bounding box center [861, 83] width 17 height 17
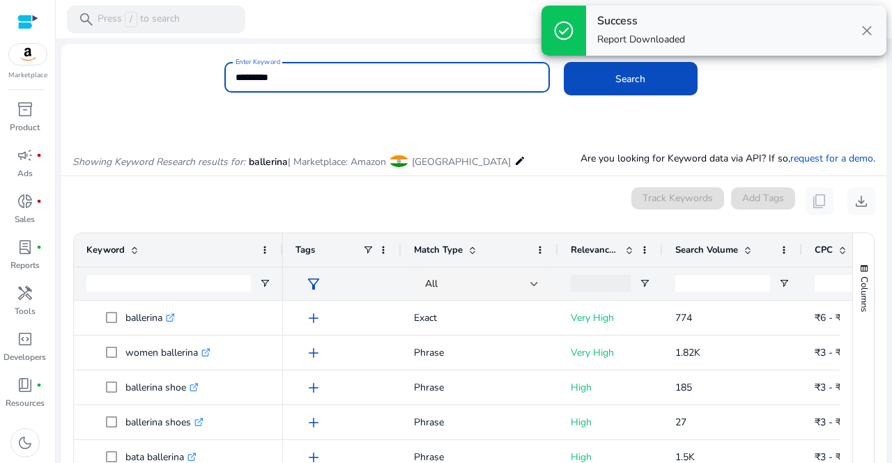
drag, startPoint x: 294, startPoint y: 77, endPoint x: 181, endPoint y: 80, distance: 112.9
click at [181, 80] on div "Enter Keyword ********* Search" at bounding box center [468, 84] width 814 height 45
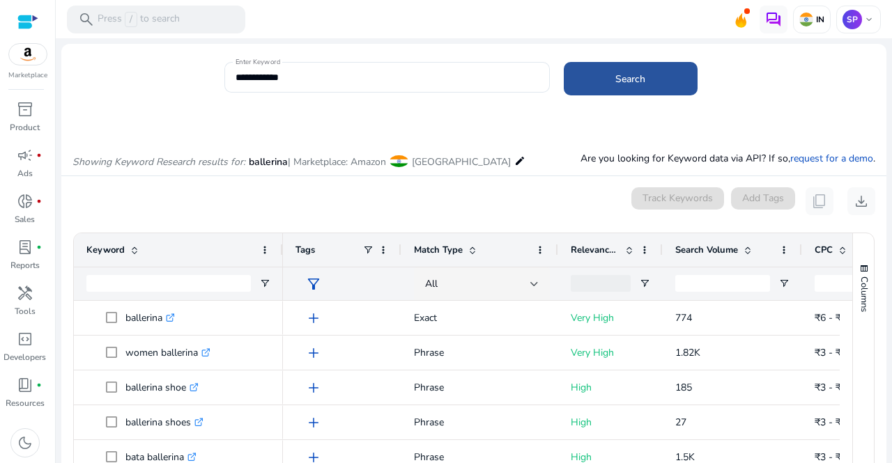
click at [616, 75] on span "Search" at bounding box center [630, 79] width 30 height 15
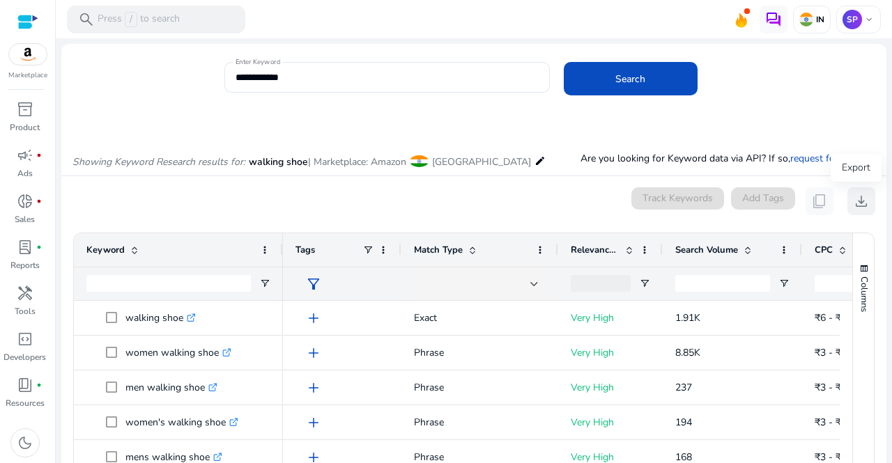
click at [856, 199] on mat-card "0 keyword(s) selected Track Keywords Add Tags content_copy download 1 to 50 of …" at bounding box center [473, 385] width 825 height 419
click at [857, 208] on span "download" at bounding box center [861, 201] width 17 height 17
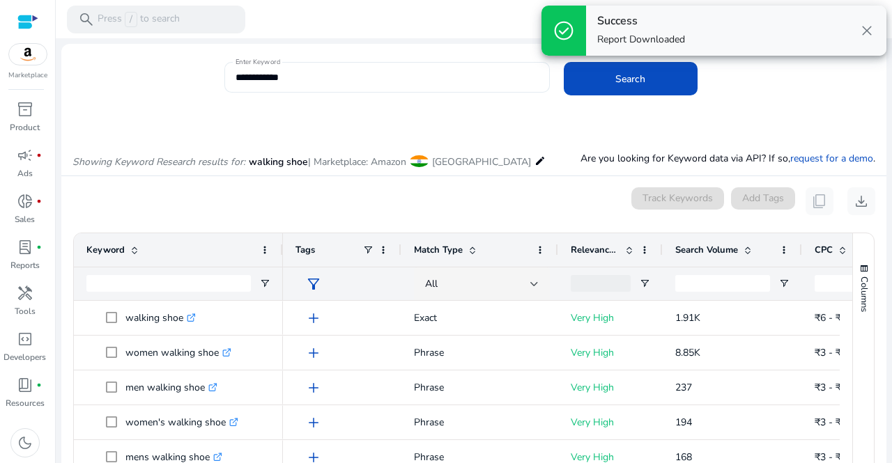
click at [302, 87] on div "**********" at bounding box center [386, 77] width 303 height 31
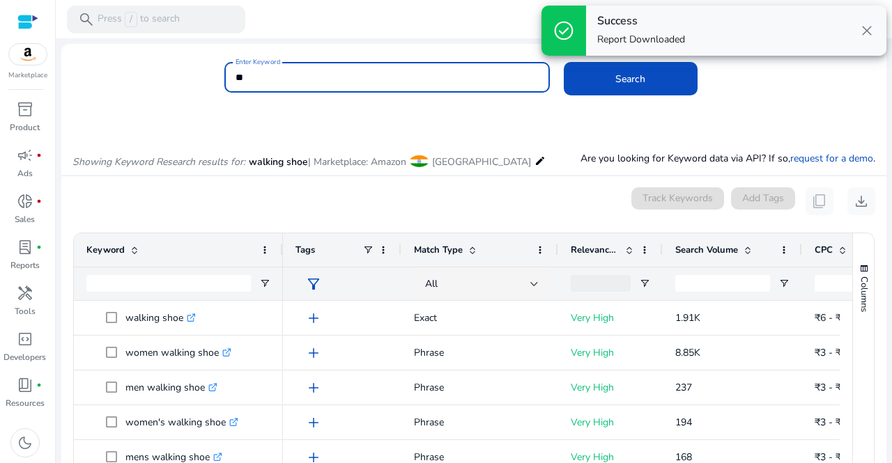
type input "*"
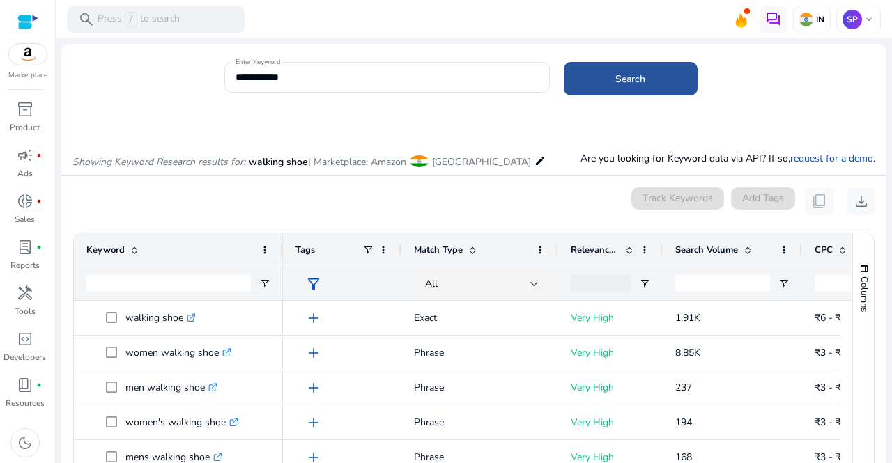
click at [623, 70] on span at bounding box center [631, 78] width 134 height 33
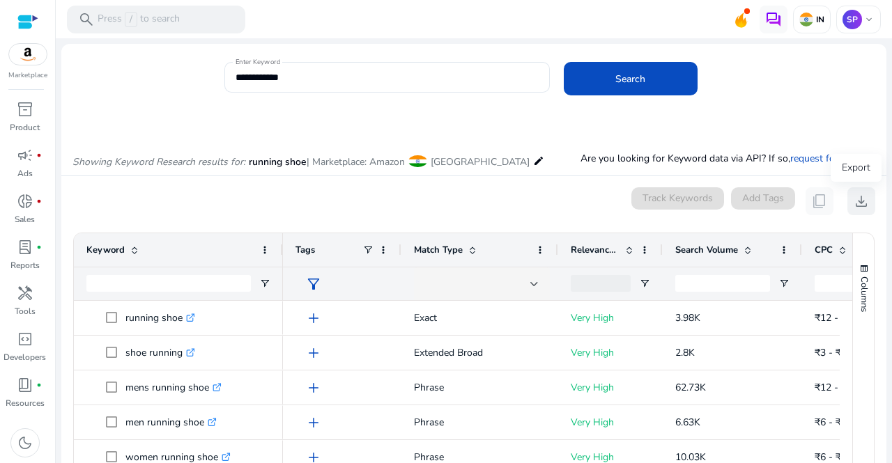
click at [851, 213] on button "download" at bounding box center [861, 201] width 28 height 28
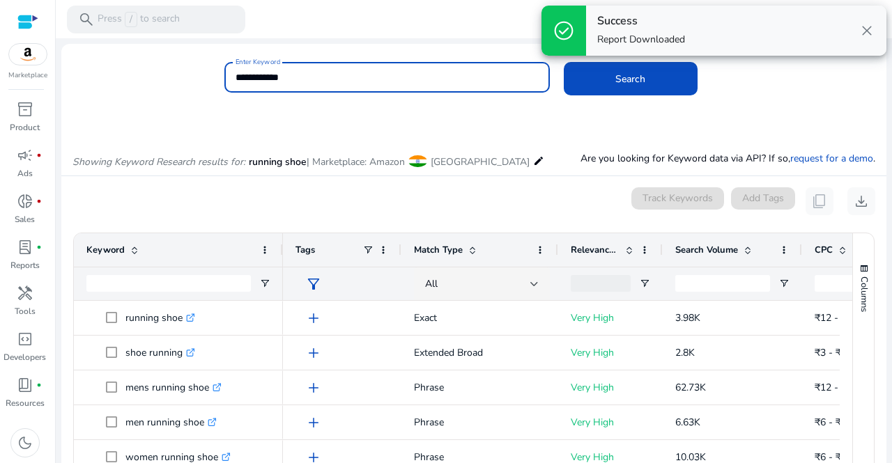
drag, startPoint x: 347, startPoint y: 77, endPoint x: 88, endPoint y: 104, distance: 259.9
click at [88, 104] on div "**********" at bounding box center [468, 84] width 814 height 45
type input "*"
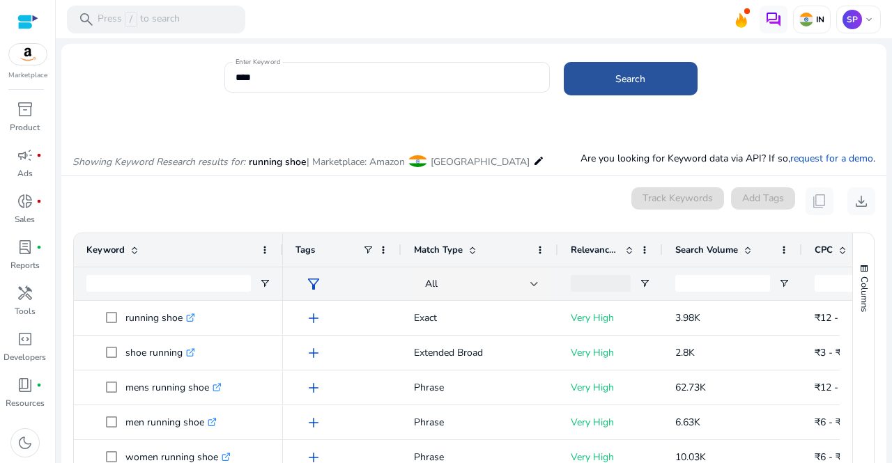
click at [612, 93] on span at bounding box center [631, 78] width 134 height 33
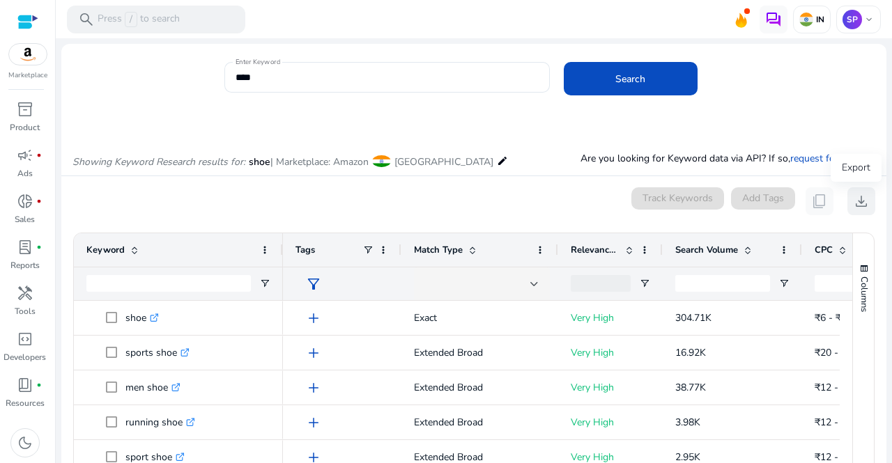
click at [856, 201] on span "download" at bounding box center [861, 201] width 17 height 17
click at [281, 79] on input "****" at bounding box center [386, 77] width 303 height 15
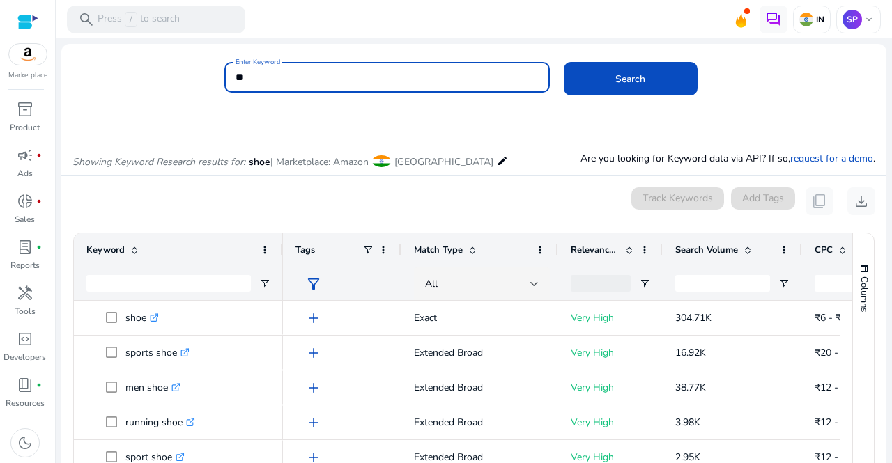
type input "*"
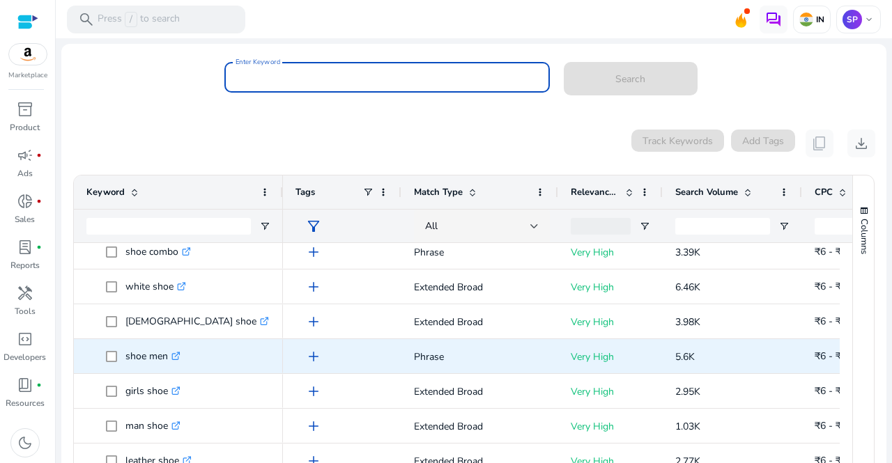
scroll to position [329, 0]
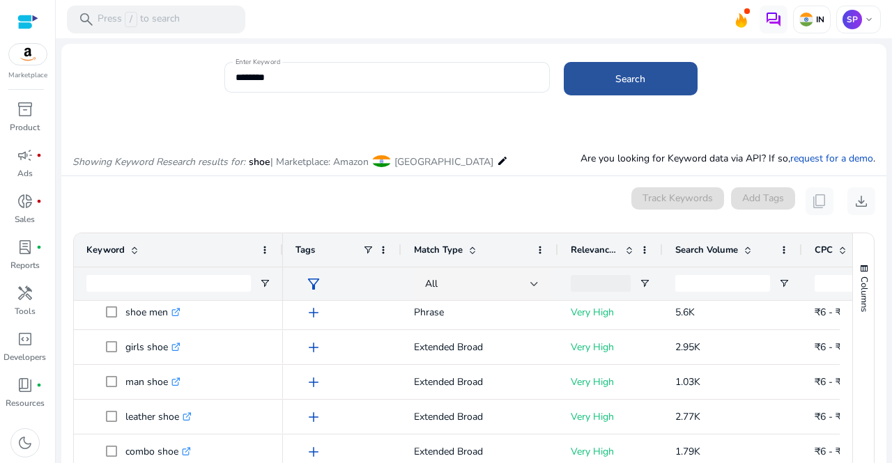
click at [645, 84] on span at bounding box center [631, 78] width 134 height 33
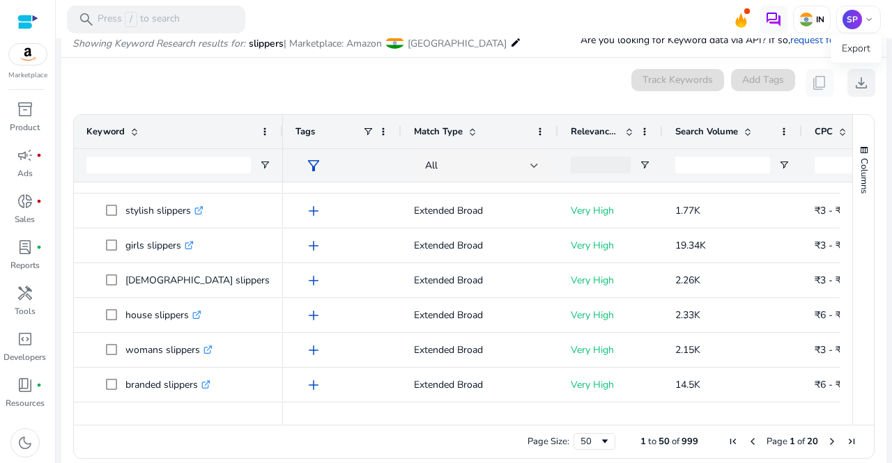
click at [853, 88] on span "download" at bounding box center [861, 83] width 17 height 17
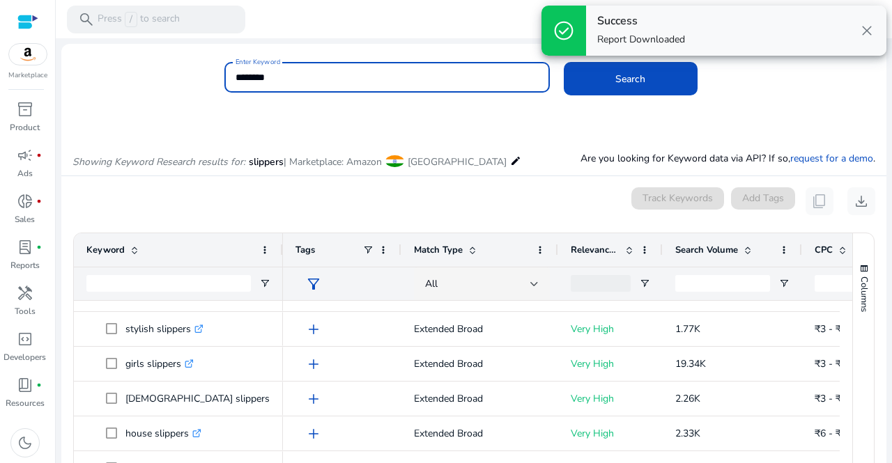
click at [312, 82] on input "********" at bounding box center [386, 77] width 303 height 15
type input "*"
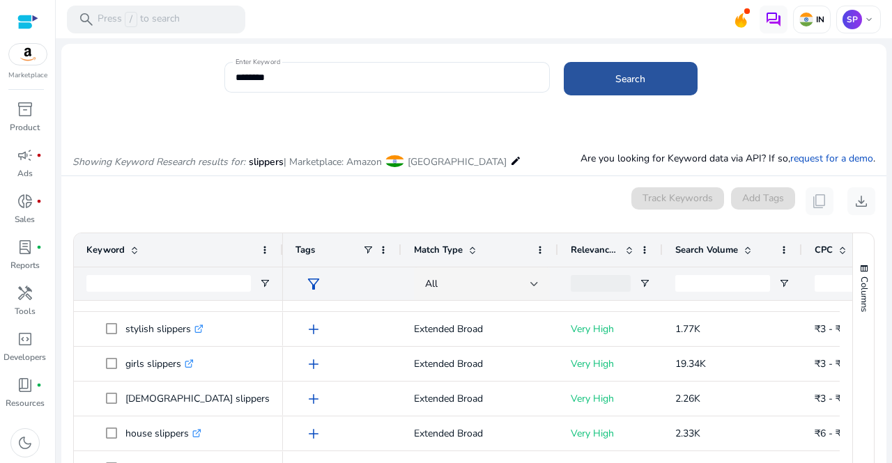
click at [607, 84] on span at bounding box center [631, 78] width 134 height 33
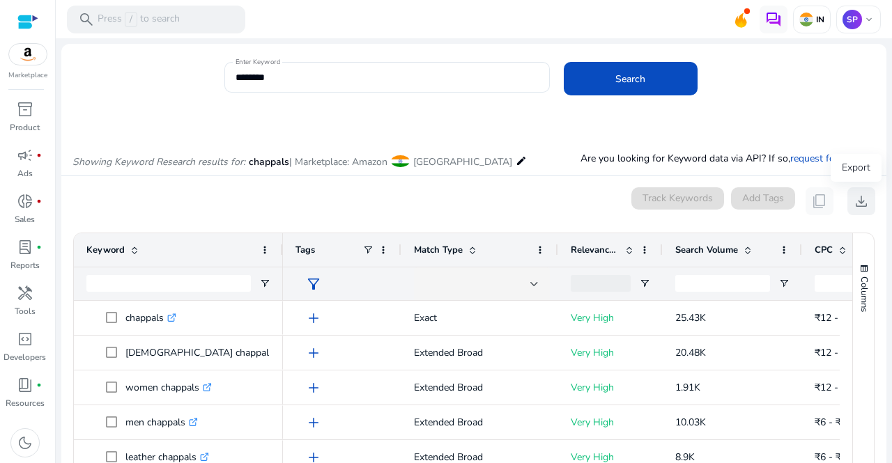
click at [847, 201] on button "download" at bounding box center [861, 201] width 28 height 28
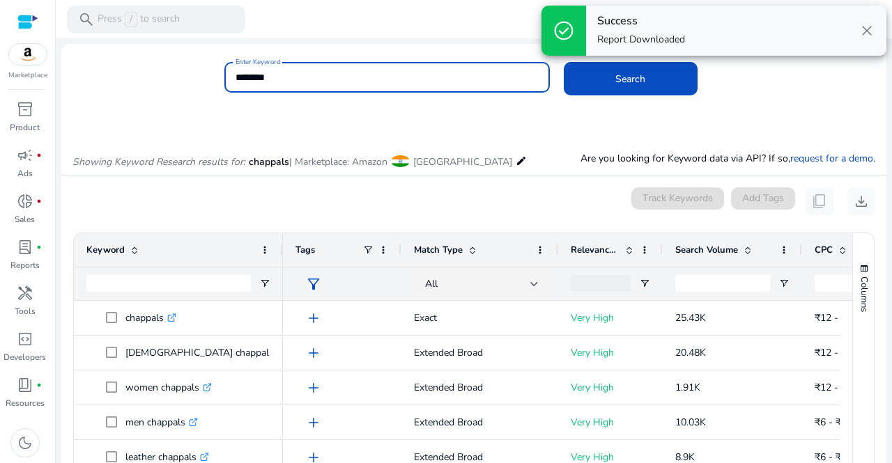
click at [362, 79] on input "********" at bounding box center [386, 77] width 303 height 15
type input "*"
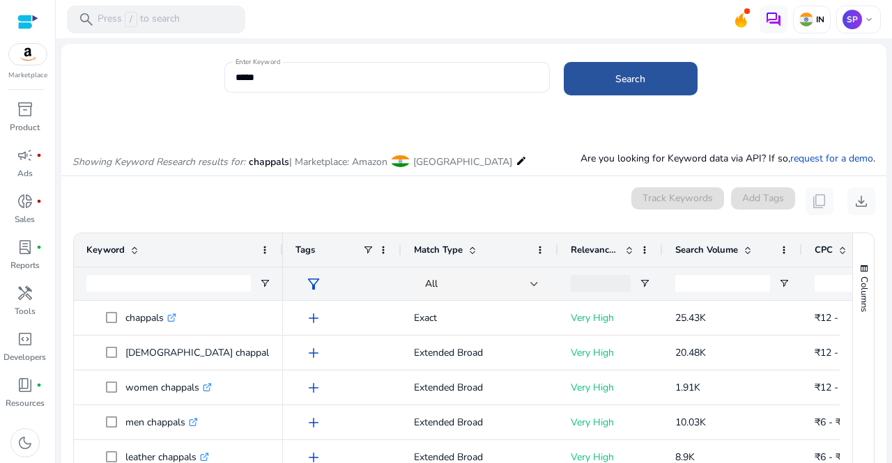
click at [584, 91] on span at bounding box center [631, 78] width 134 height 33
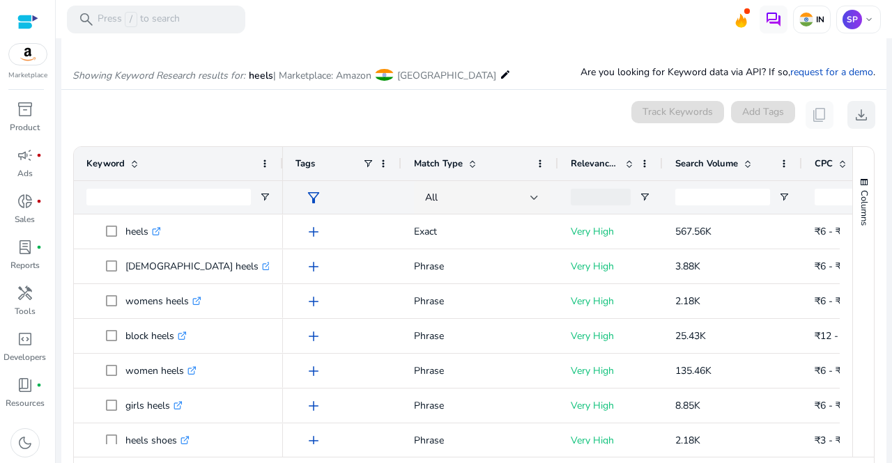
click at [857, 203] on mat-card "0 keyword(s) selected Track Keywords Add Tags content_copy download 1 to 50 of …" at bounding box center [473, 299] width 825 height 419
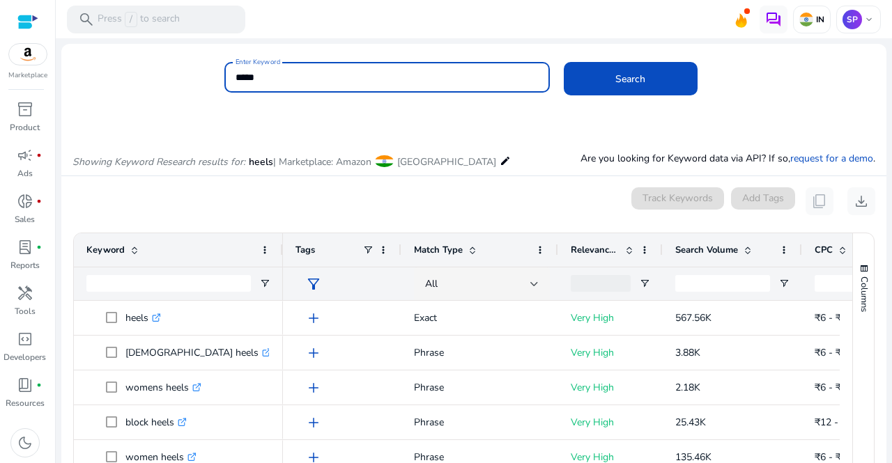
click at [275, 76] on input "*****" at bounding box center [386, 77] width 303 height 15
type input "*"
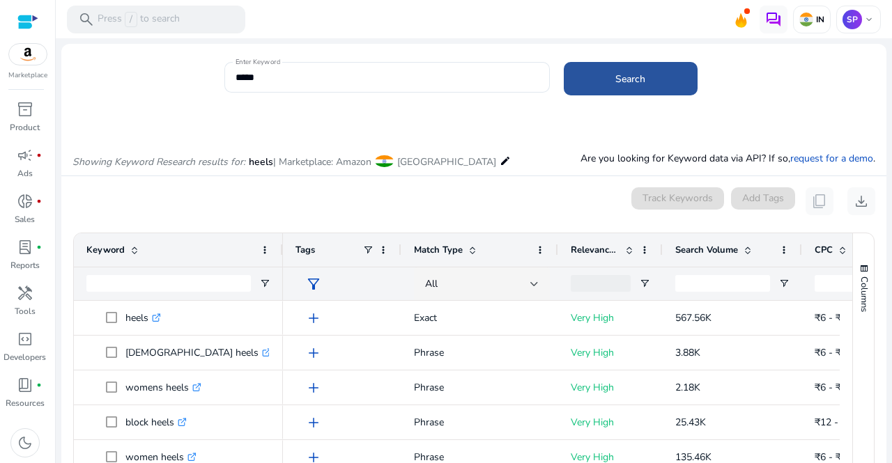
click at [611, 76] on span at bounding box center [631, 78] width 134 height 33
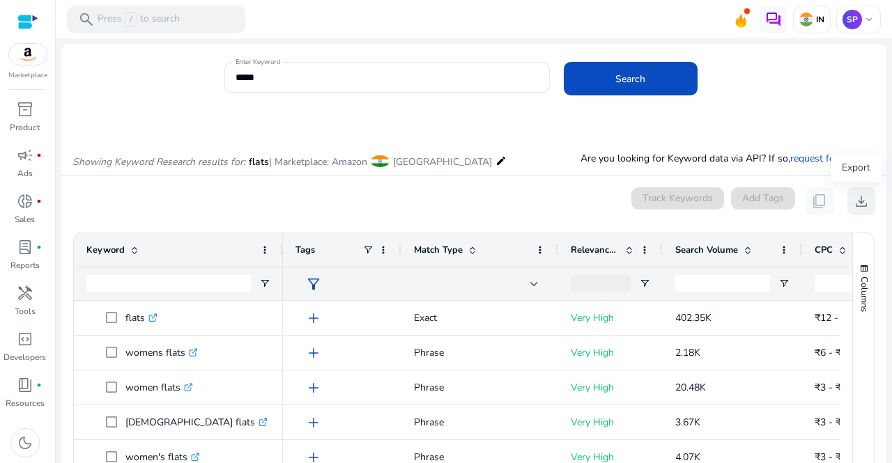
click at [847, 196] on button "download" at bounding box center [861, 201] width 28 height 28
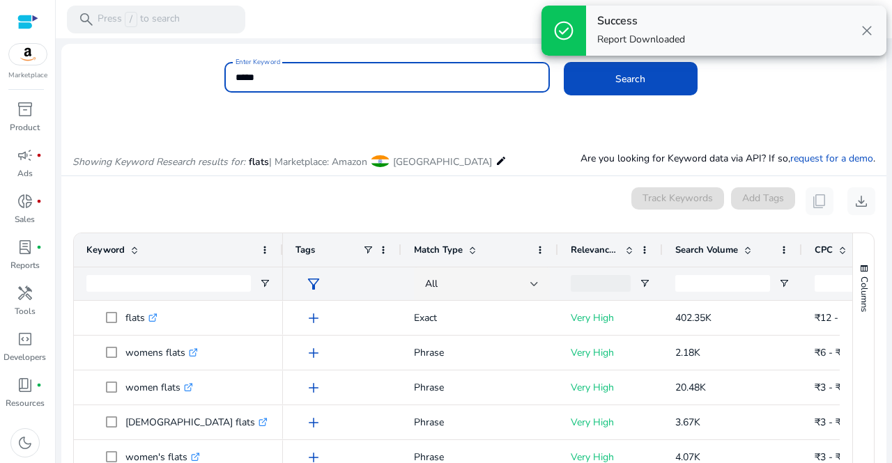
click at [318, 75] on input "*****" at bounding box center [386, 77] width 303 height 15
type input "*"
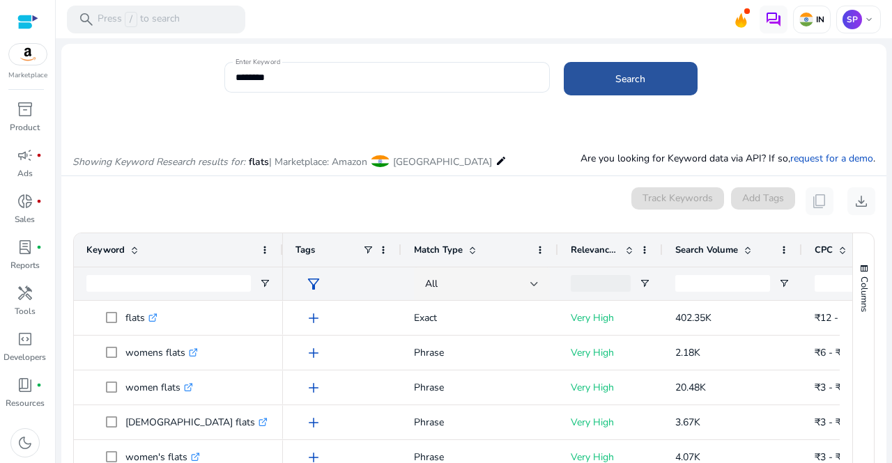
click at [595, 76] on span at bounding box center [631, 78] width 134 height 33
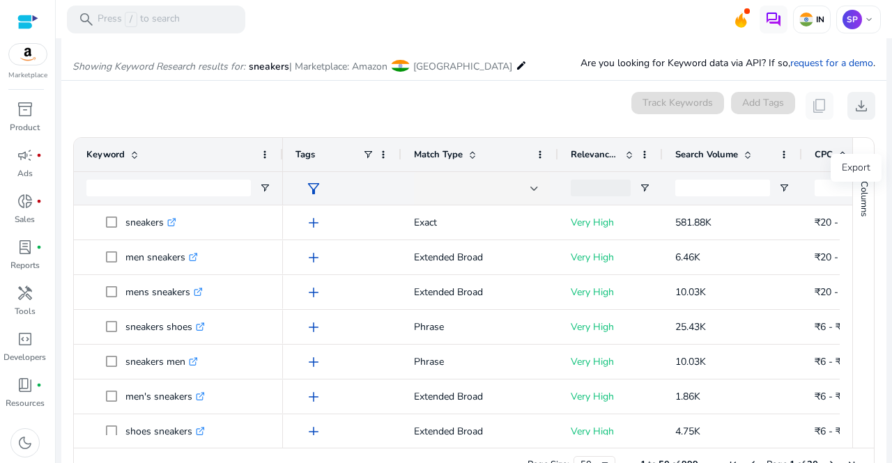
click at [866, 202] on mat-card "0 keyword(s) selected Track Keywords Add Tags content_copy download 1 to 50 of …" at bounding box center [473, 290] width 825 height 419
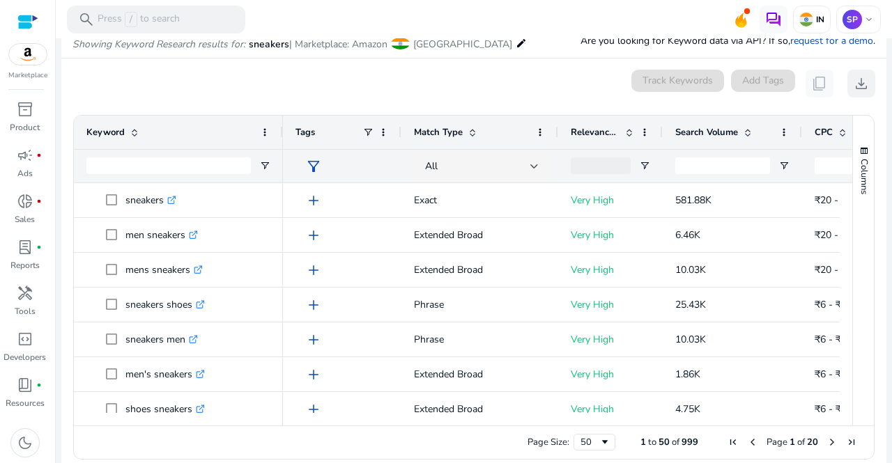
scroll to position [118, 0]
click at [857, 90] on span "download" at bounding box center [861, 83] width 17 height 17
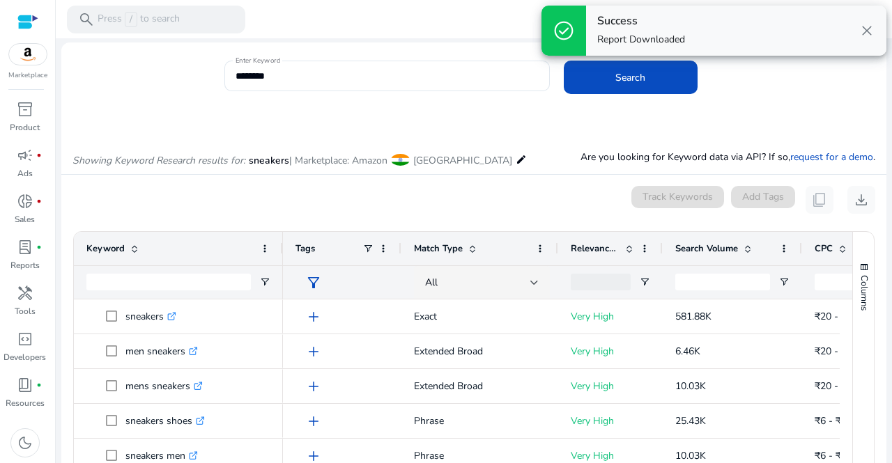
scroll to position [0, 0]
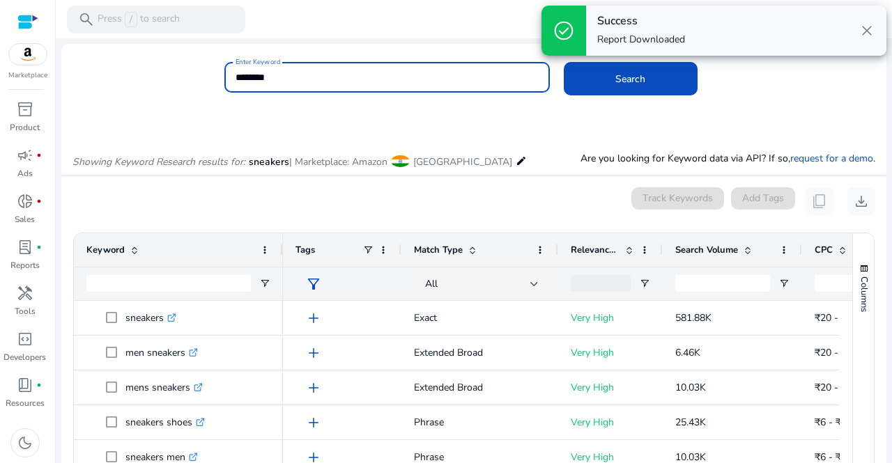
click at [314, 75] on input "********" at bounding box center [386, 77] width 303 height 15
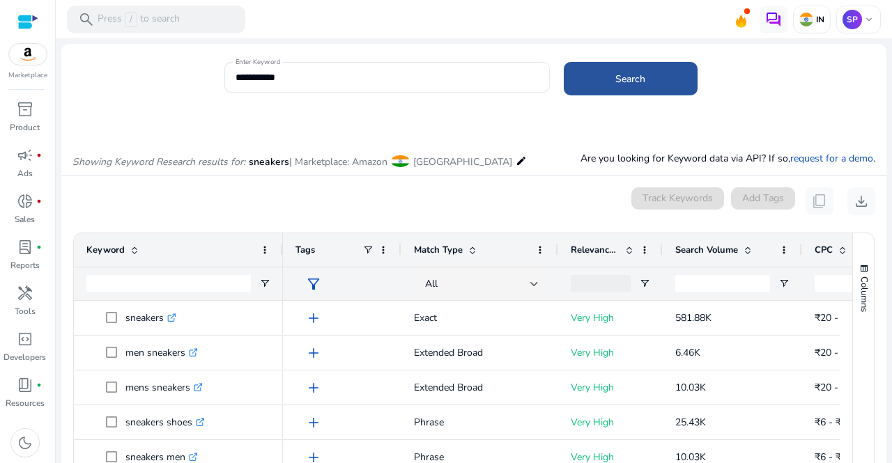
click at [634, 80] on span "Search" at bounding box center [630, 79] width 30 height 15
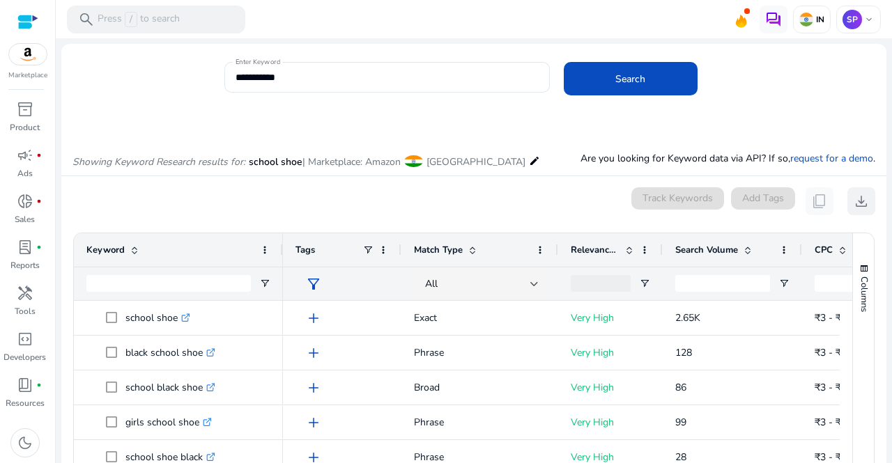
scroll to position [118, 0]
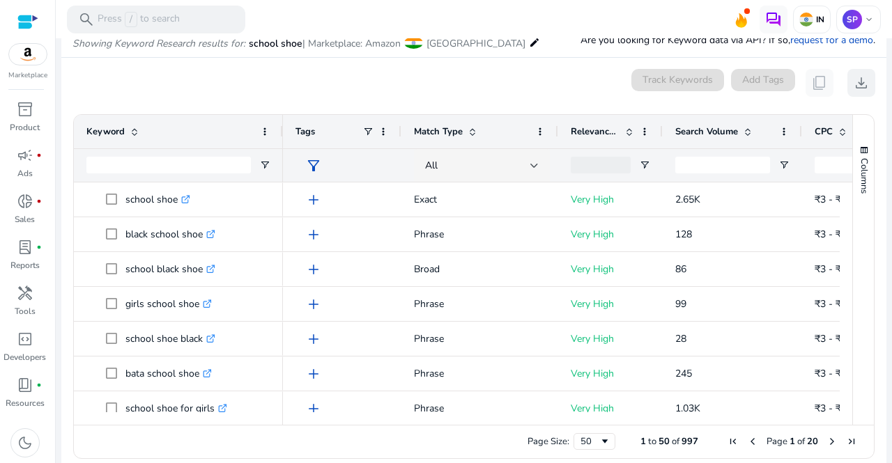
click at [855, 199] on button "Columns" at bounding box center [863, 169] width 21 height 75
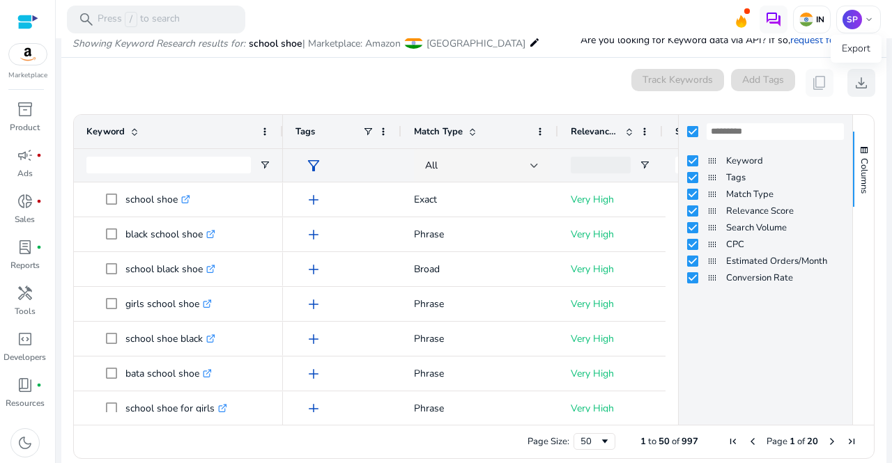
click at [856, 88] on span "download" at bounding box center [861, 83] width 17 height 17
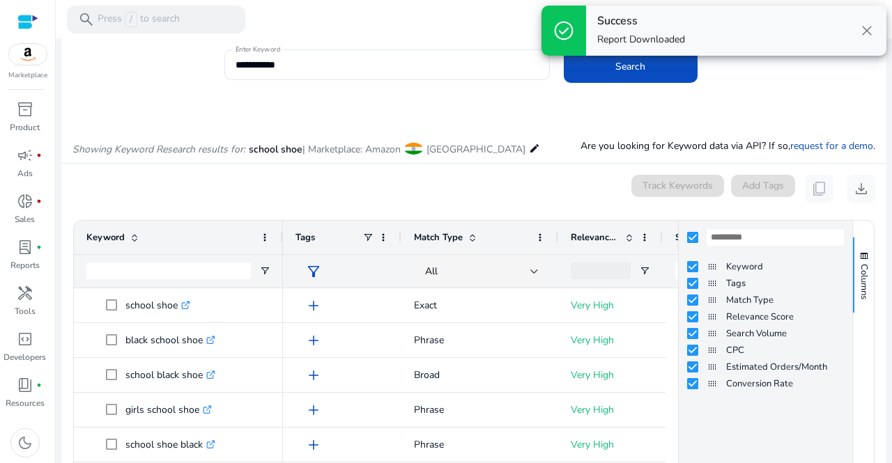
scroll to position [0, 0]
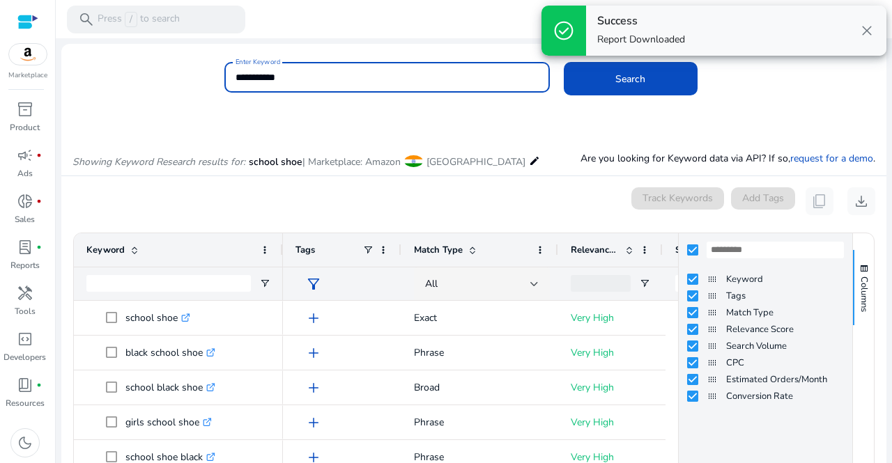
click at [323, 76] on input "**********" at bounding box center [386, 77] width 303 height 15
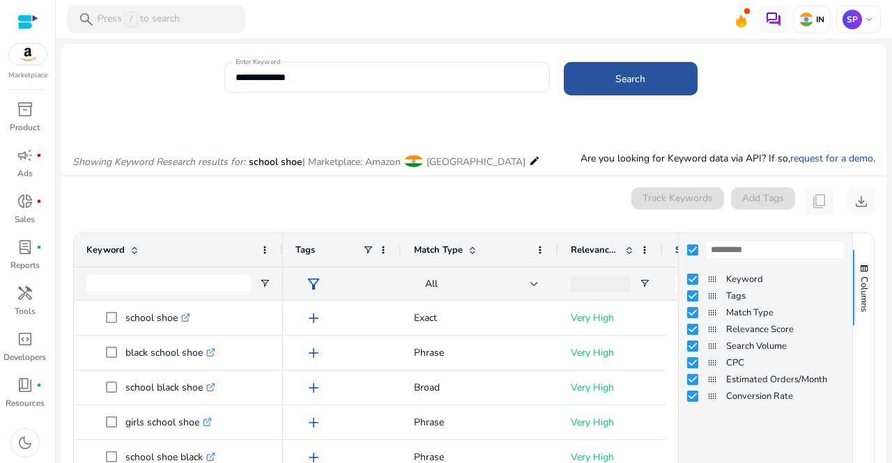
click at [603, 75] on span at bounding box center [631, 78] width 134 height 33
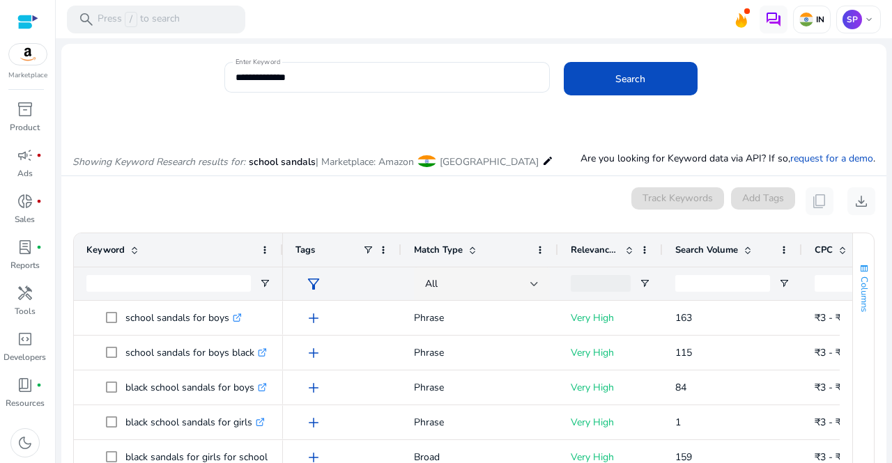
scroll to position [118, 0]
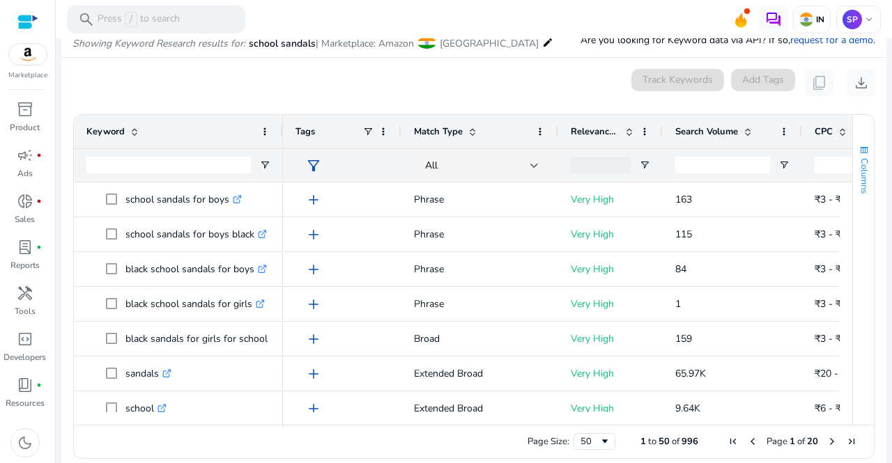
click at [853, 203] on button "Columns" at bounding box center [863, 169] width 21 height 75
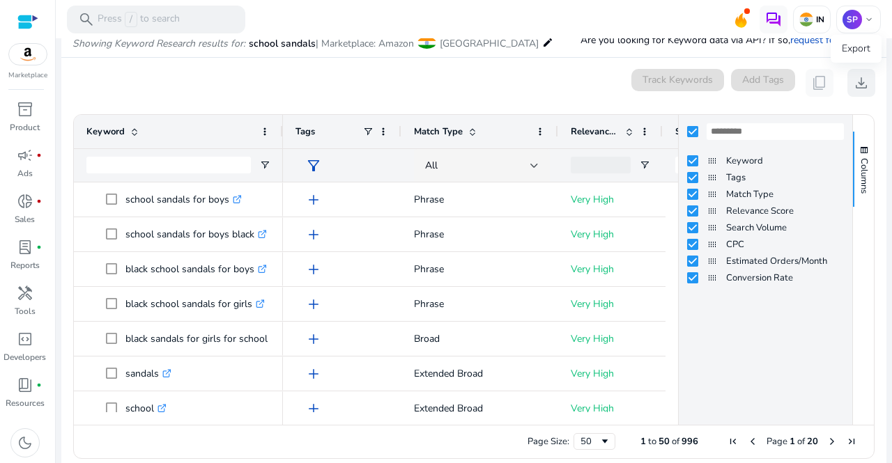
click at [853, 86] on span "download" at bounding box center [861, 83] width 17 height 17
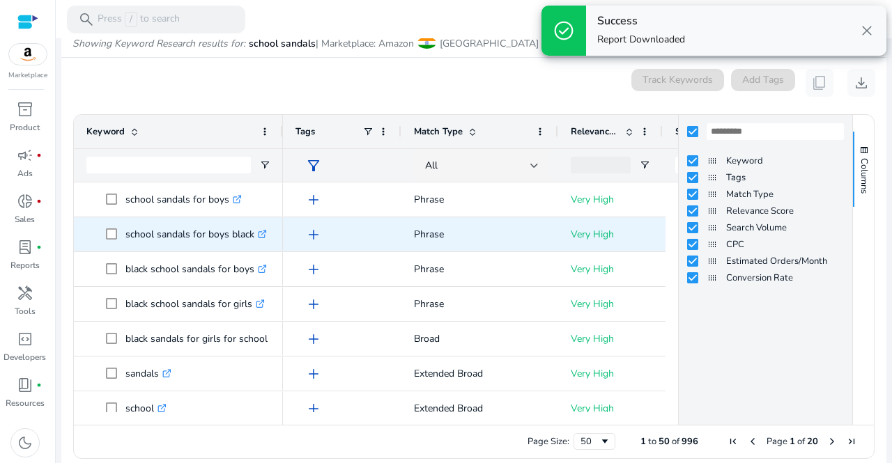
scroll to position [0, 0]
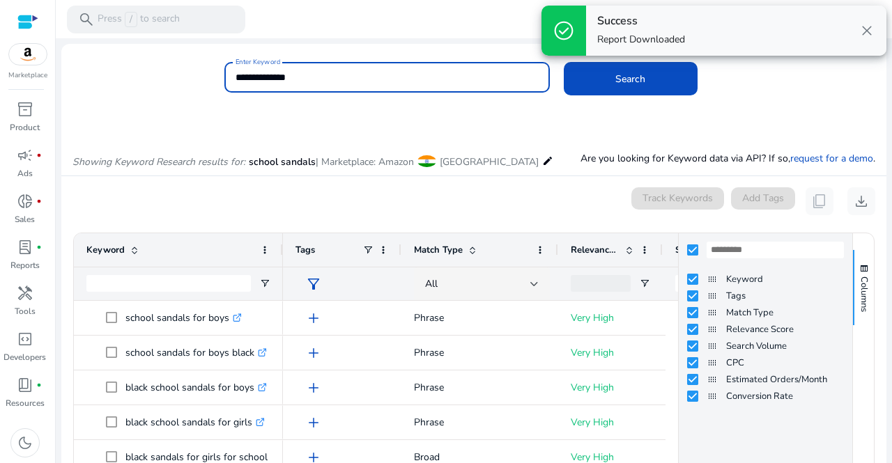
click at [308, 81] on input "**********" at bounding box center [386, 77] width 303 height 15
type input "*"
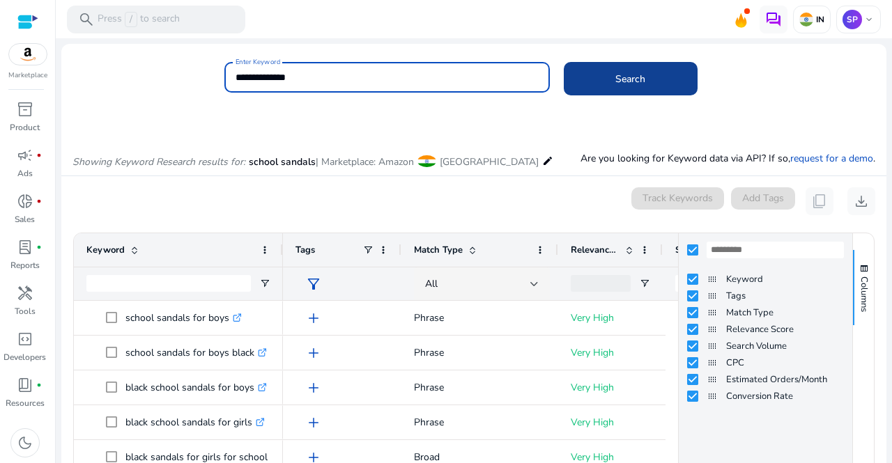
click at [608, 76] on span at bounding box center [631, 78] width 134 height 33
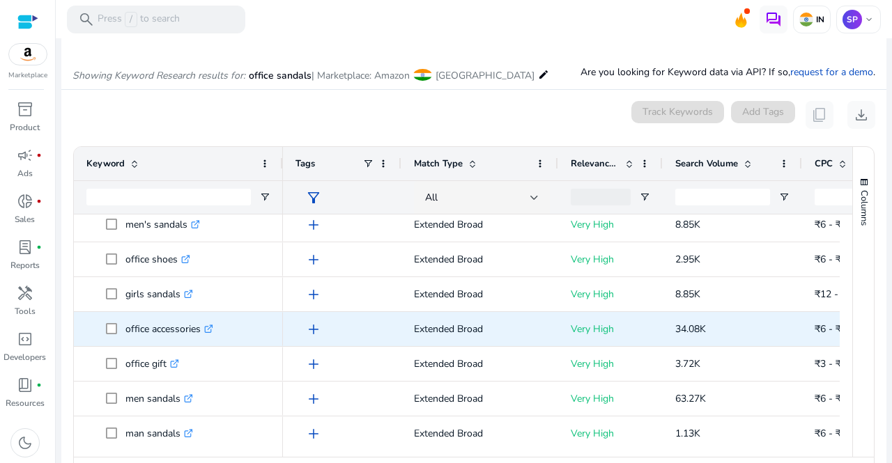
scroll to position [511, 0]
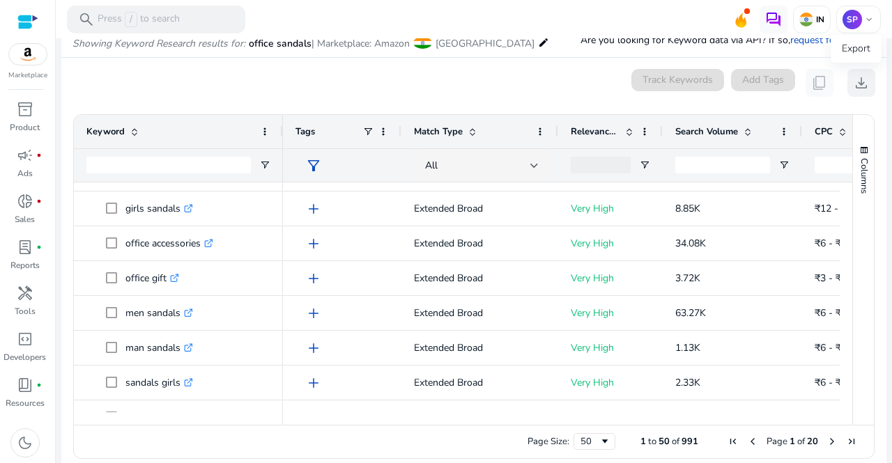
click at [858, 90] on span "download" at bounding box center [861, 83] width 17 height 17
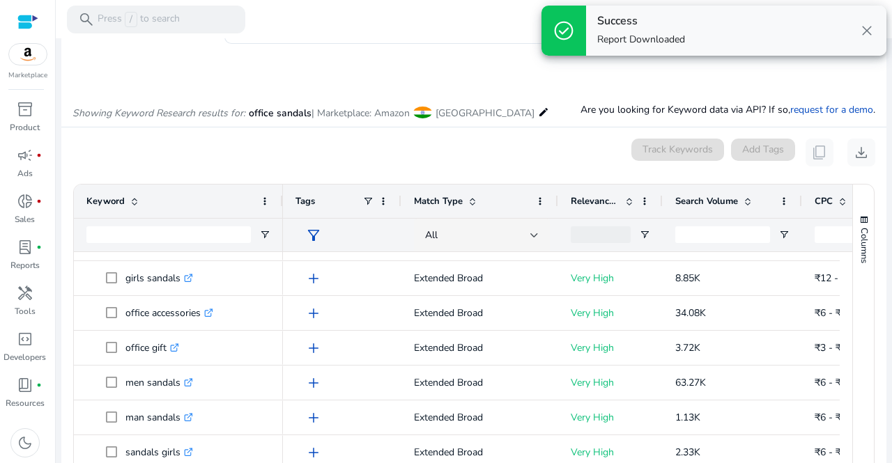
scroll to position [0, 0]
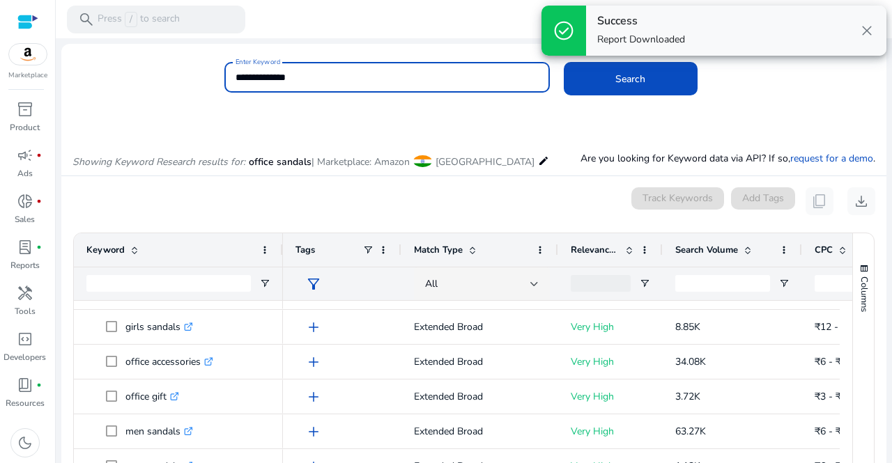
click at [326, 82] on input "**********" at bounding box center [386, 77] width 303 height 15
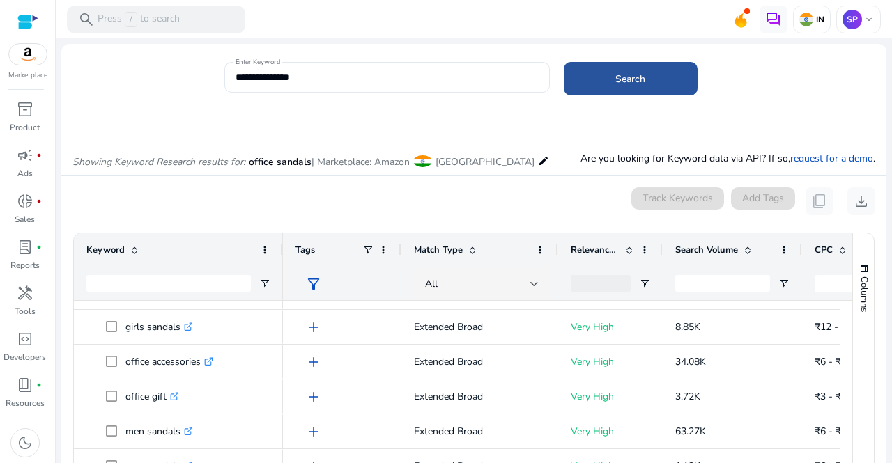
click at [630, 91] on span at bounding box center [631, 78] width 134 height 33
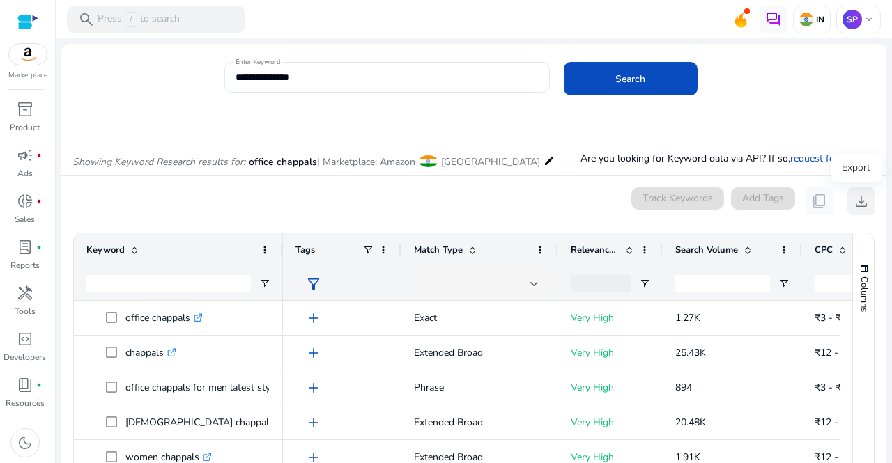
click at [858, 201] on span "download" at bounding box center [861, 201] width 17 height 17
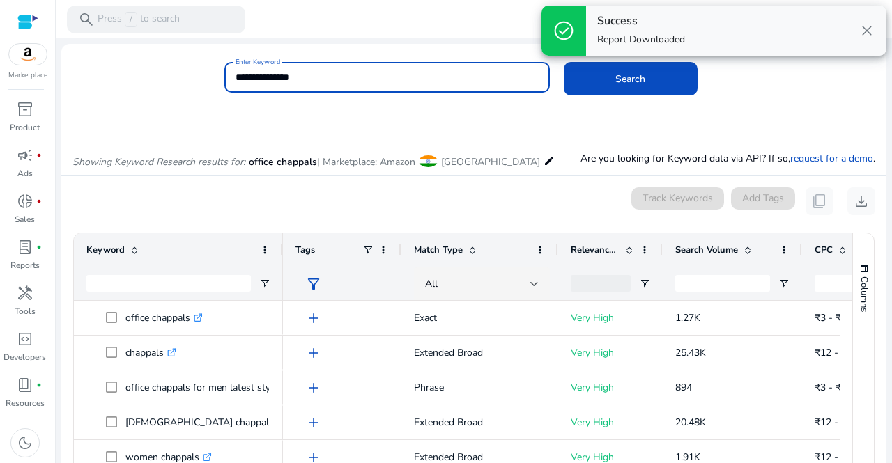
drag, startPoint x: 340, startPoint y: 75, endPoint x: 183, endPoint y: 84, distance: 157.7
click at [183, 84] on div "**********" at bounding box center [468, 84] width 814 height 45
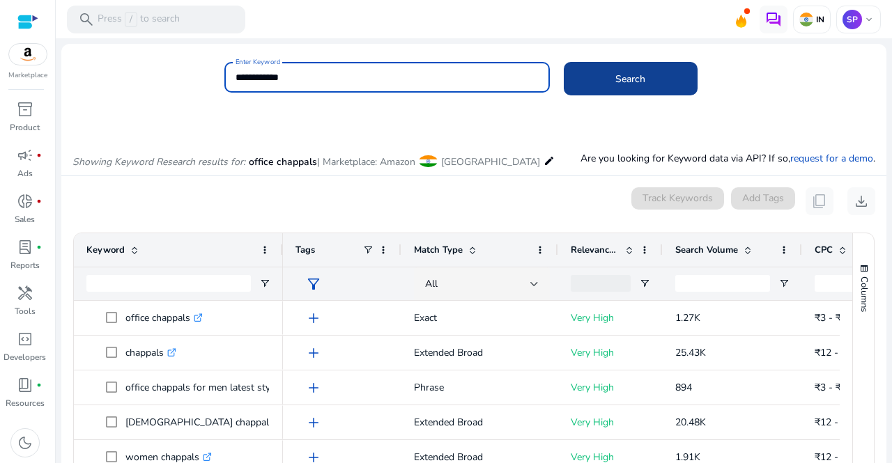
type input "**********"
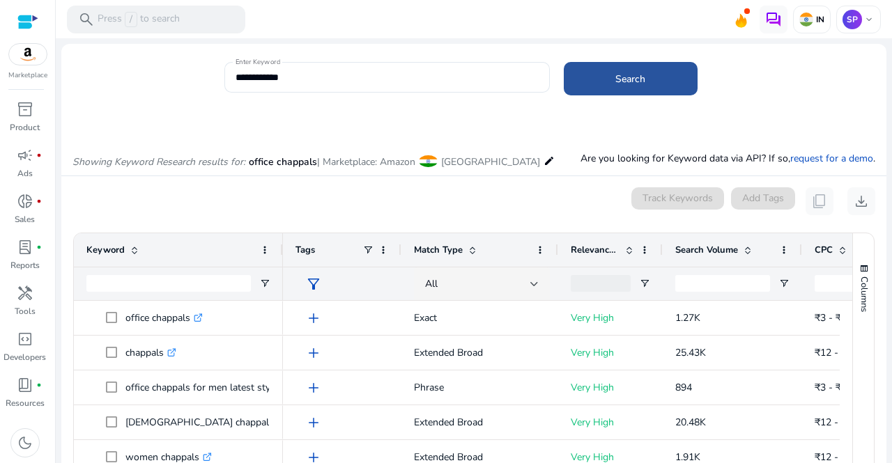
click at [605, 77] on span at bounding box center [631, 78] width 134 height 33
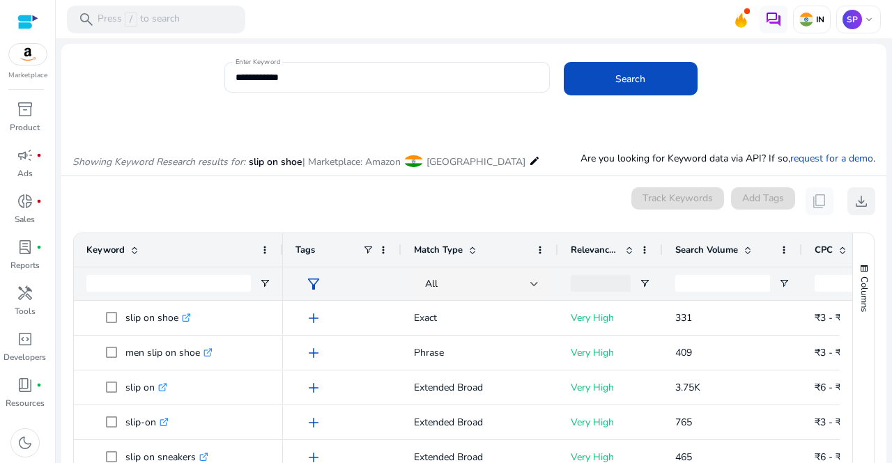
scroll to position [118, 0]
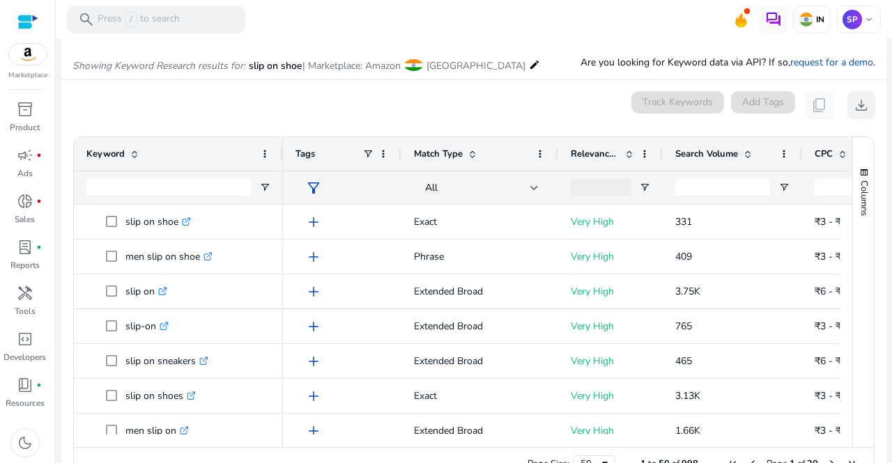
click at [856, 197] on mat-card "0 keyword(s) selected Track Keywords Add Tags content_copy download 1 to 50 of …" at bounding box center [473, 289] width 825 height 419
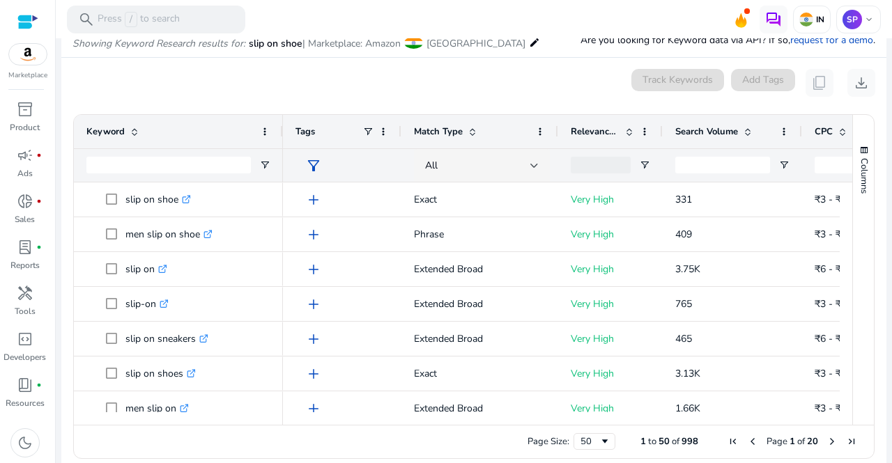
scroll to position [0, 0]
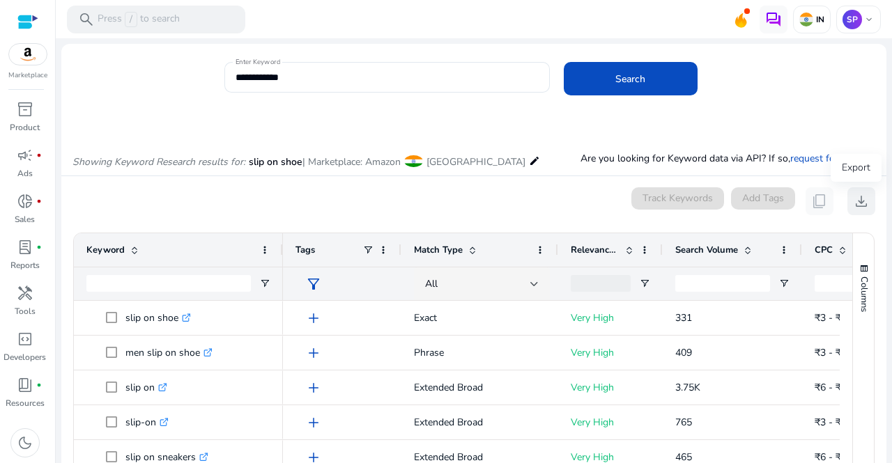
click at [858, 205] on span "download" at bounding box center [861, 201] width 17 height 17
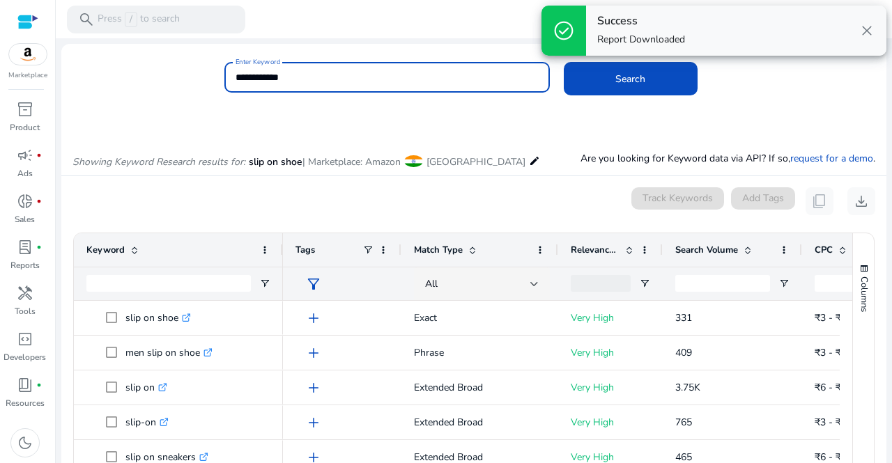
drag, startPoint x: 300, startPoint y: 82, endPoint x: 171, endPoint y: 79, distance: 128.9
click at [171, 79] on div "**********" at bounding box center [468, 84] width 814 height 45
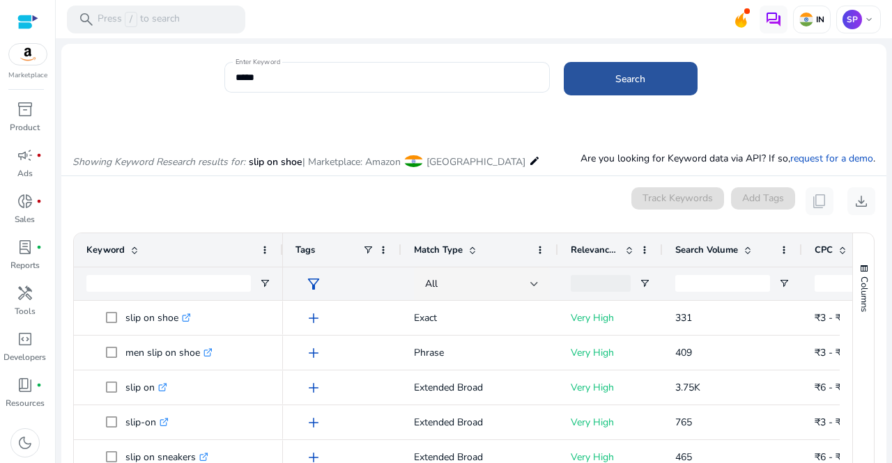
click at [636, 77] on span "Search" at bounding box center [630, 79] width 30 height 15
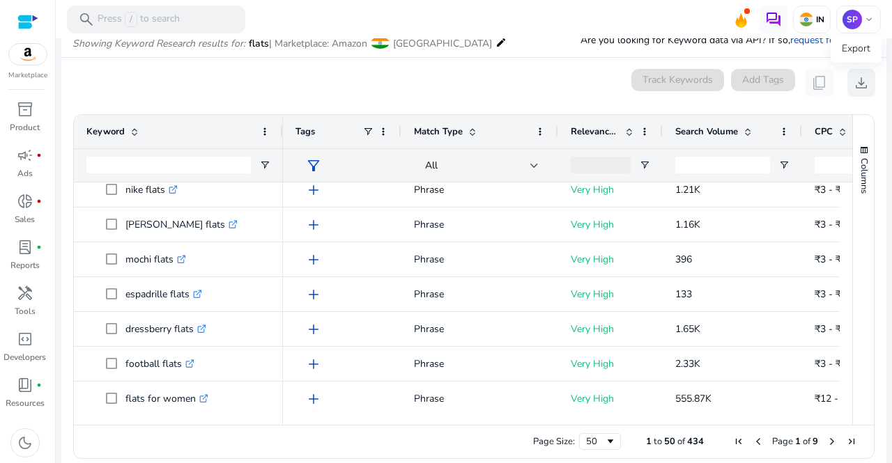
click at [857, 85] on span "download" at bounding box center [861, 83] width 17 height 17
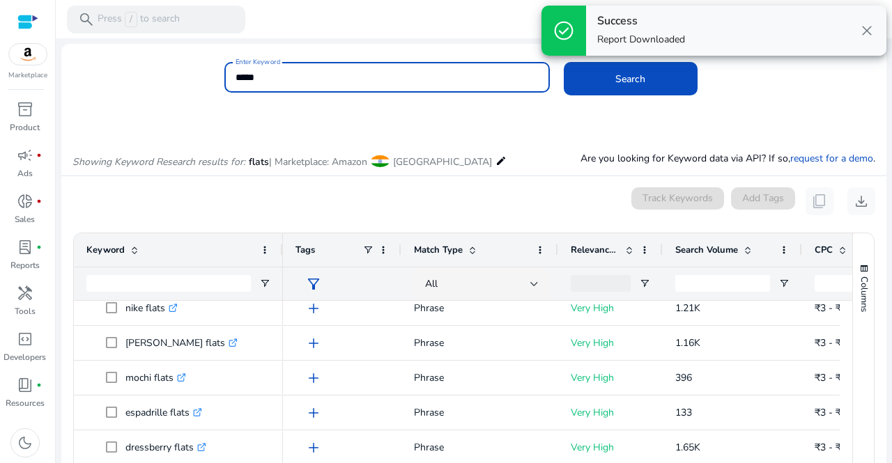
click at [307, 82] on input "*****" at bounding box center [386, 77] width 303 height 15
type input "*"
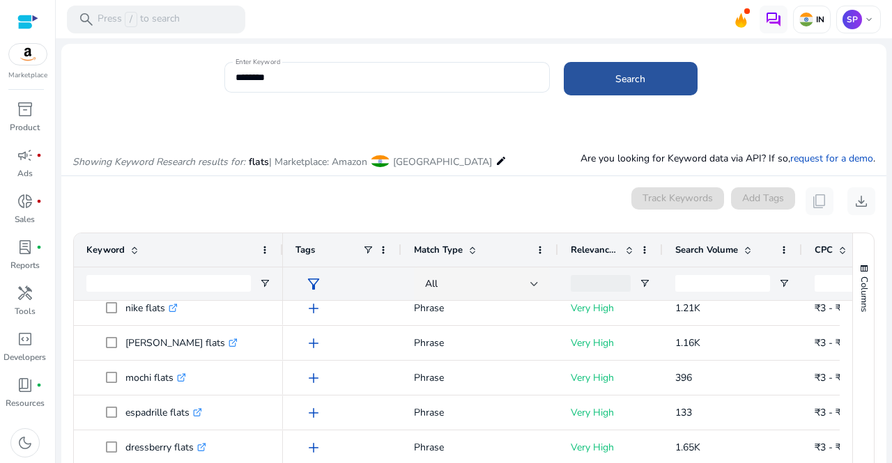
click at [647, 80] on span at bounding box center [631, 78] width 134 height 33
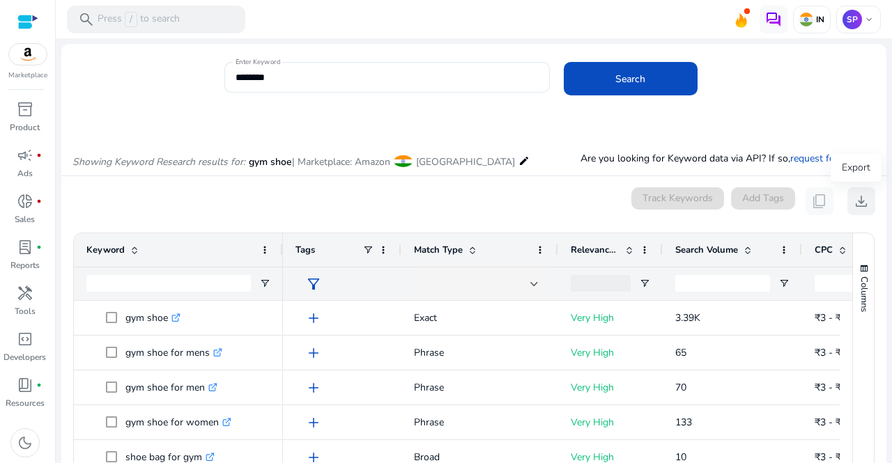
click at [857, 200] on span "download" at bounding box center [861, 201] width 17 height 17
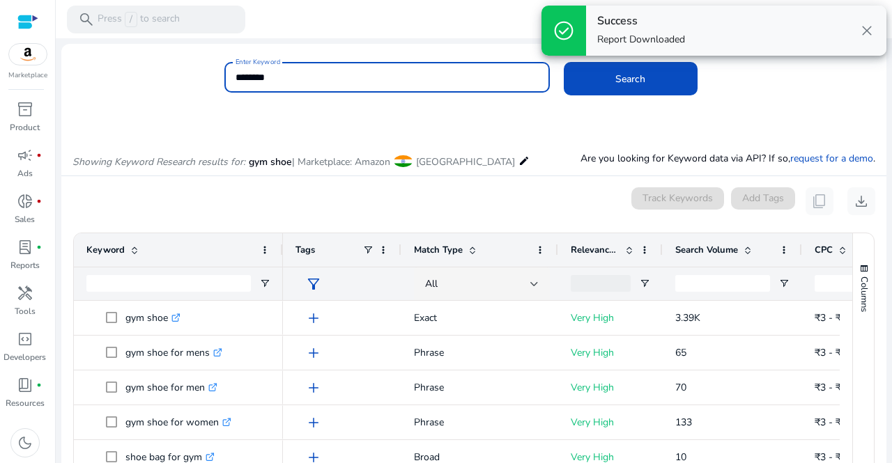
click at [319, 75] on input "********" at bounding box center [386, 77] width 303 height 15
type input "*"
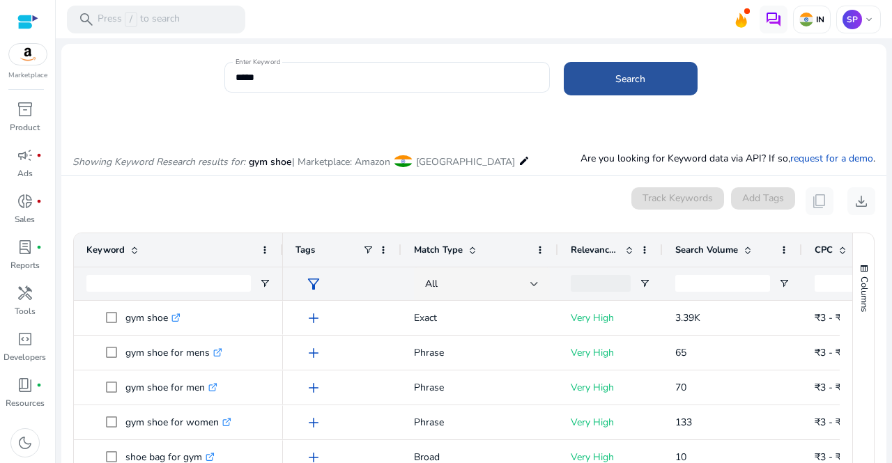
click at [619, 70] on span at bounding box center [631, 78] width 134 height 33
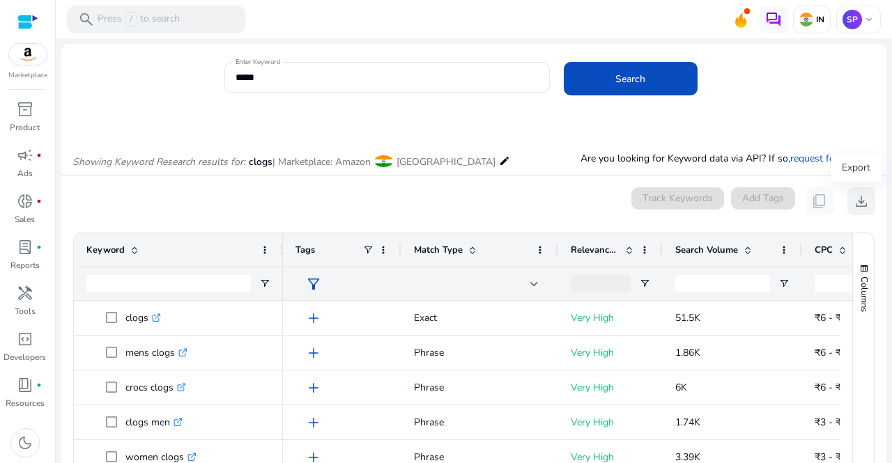
click at [847, 201] on button "download" at bounding box center [861, 201] width 28 height 28
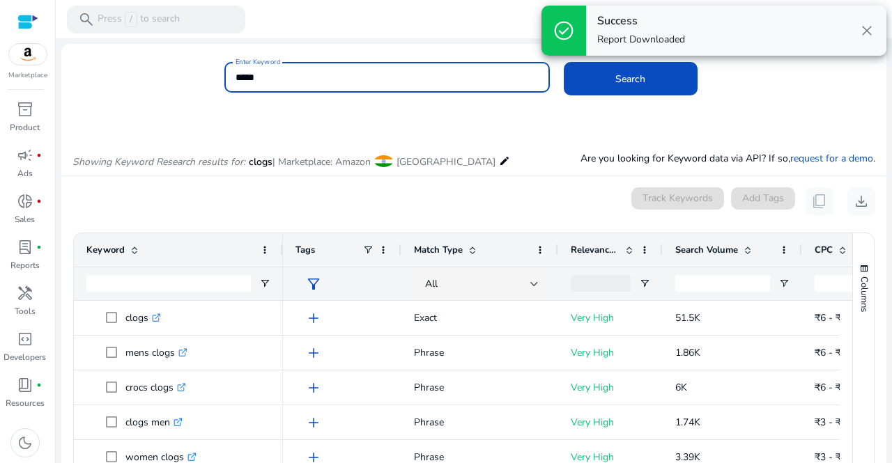
click at [353, 77] on input "*****" at bounding box center [386, 77] width 303 height 15
type input "*"
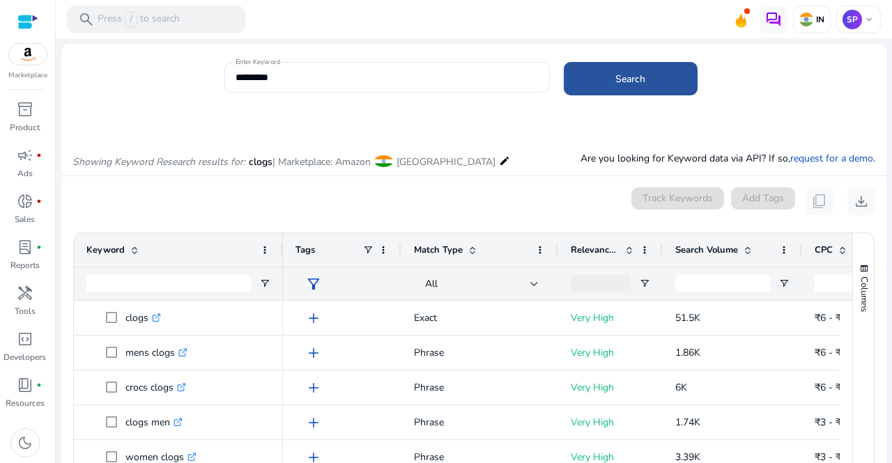
click at [588, 80] on span at bounding box center [631, 78] width 134 height 33
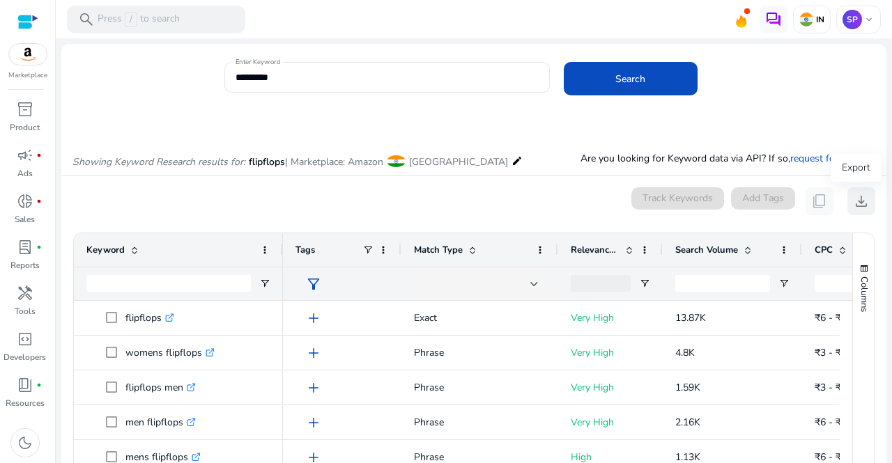
click at [853, 202] on span "download" at bounding box center [861, 201] width 17 height 17
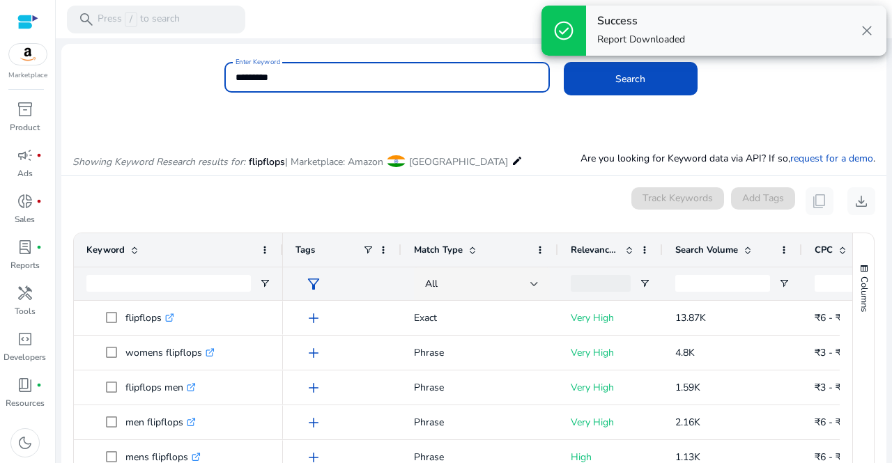
drag, startPoint x: 322, startPoint y: 77, endPoint x: 146, endPoint y: 69, distance: 175.8
click at [146, 69] on div "Enter Keyword ********* Search" at bounding box center [468, 84] width 814 height 45
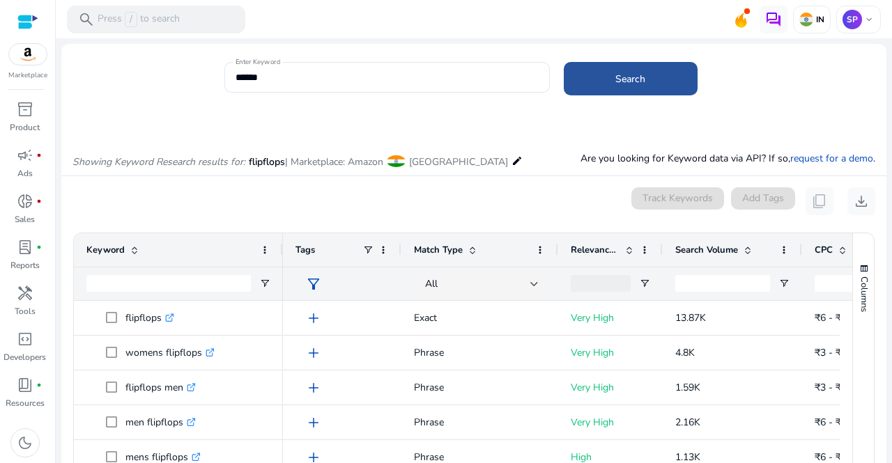
click at [627, 91] on span at bounding box center [631, 78] width 134 height 33
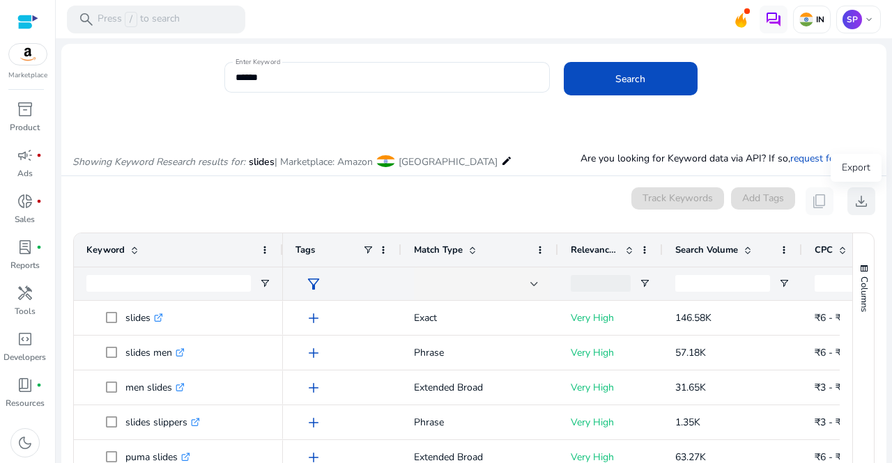
click at [853, 201] on span "download" at bounding box center [861, 201] width 17 height 17
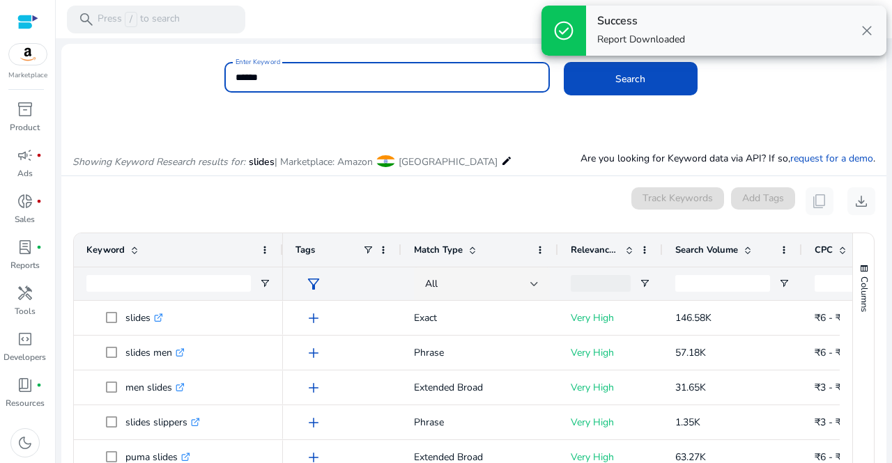
click at [272, 83] on input "******" at bounding box center [386, 77] width 303 height 15
type input "*"
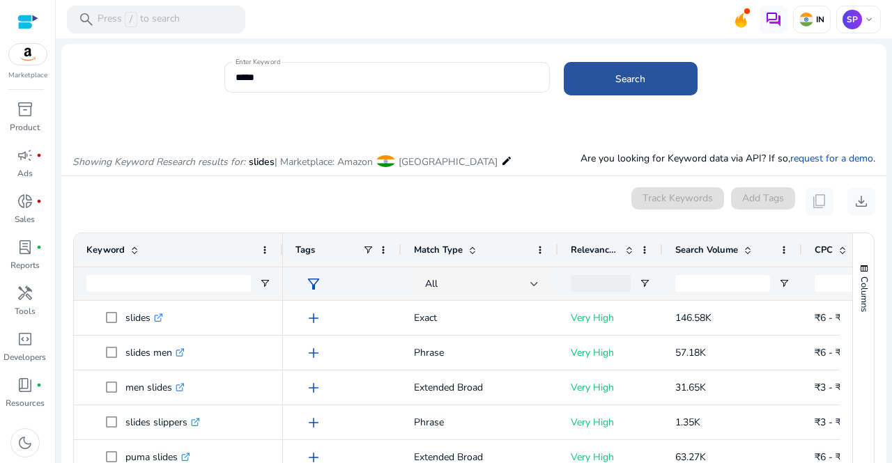
click at [662, 66] on span at bounding box center [631, 78] width 134 height 33
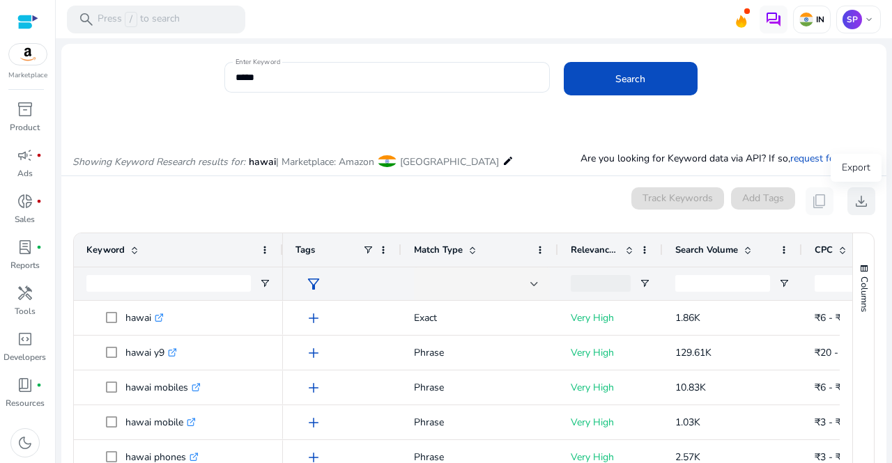
click at [853, 202] on span "download" at bounding box center [861, 201] width 17 height 17
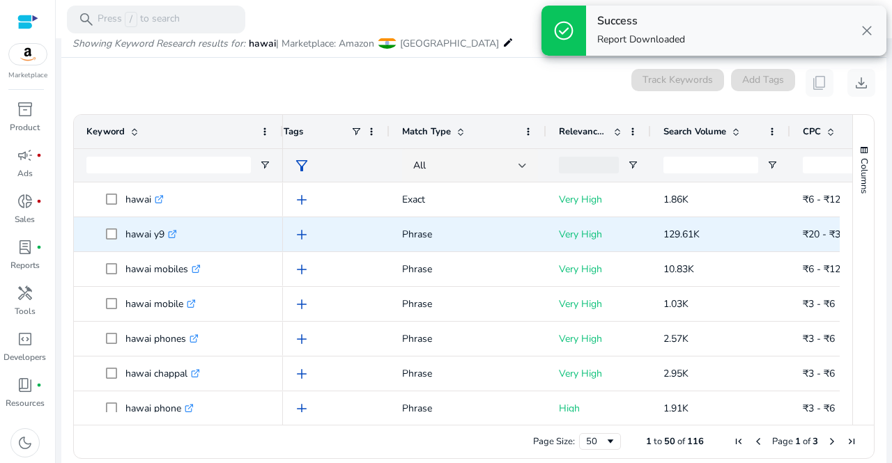
scroll to position [0, 19]
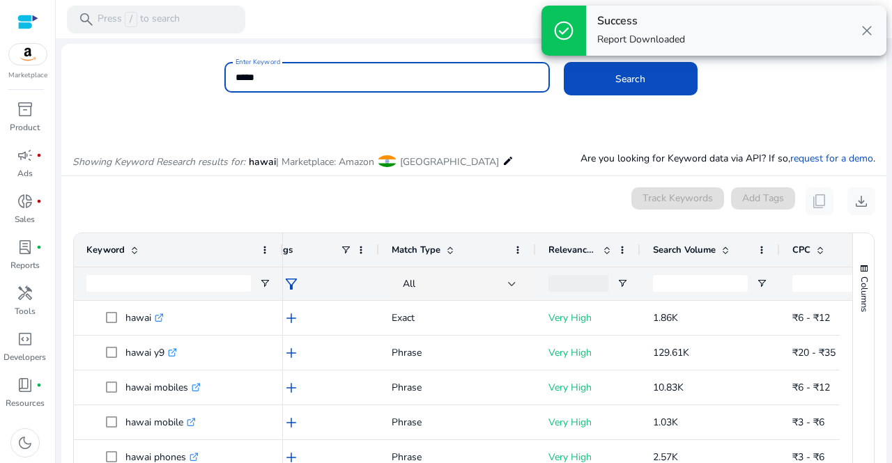
click at [379, 84] on input "*****" at bounding box center [386, 77] width 303 height 15
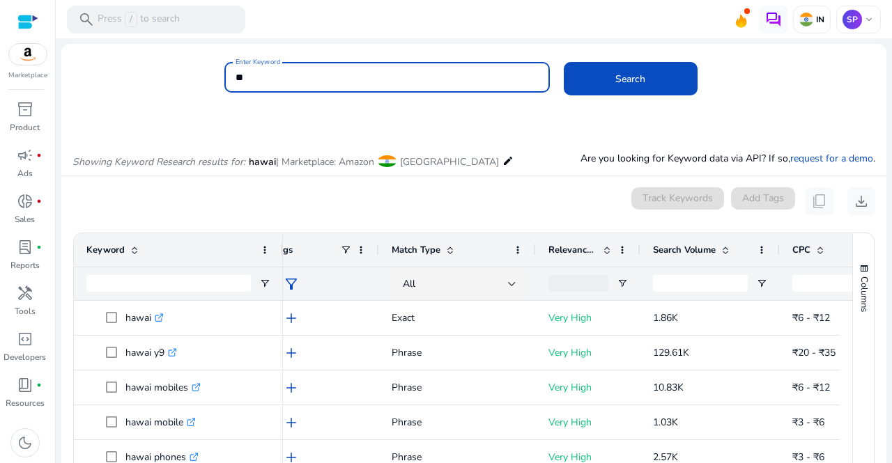
type input "*"
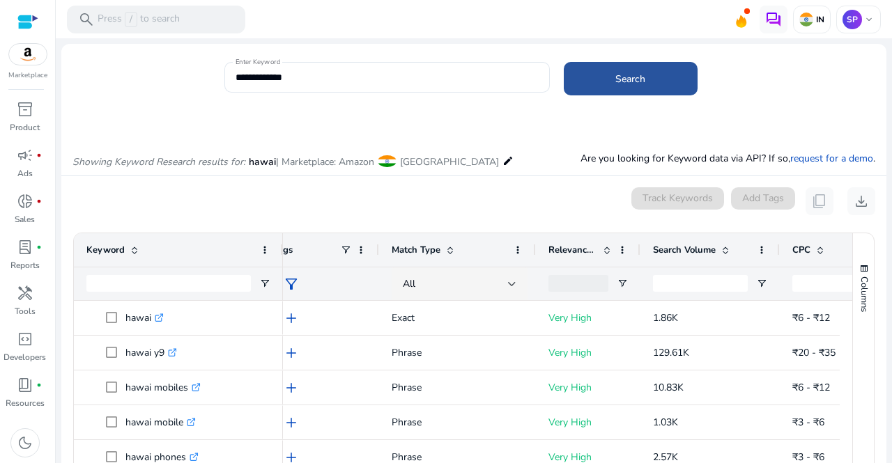
click at [615, 80] on span "Search" at bounding box center [630, 79] width 30 height 15
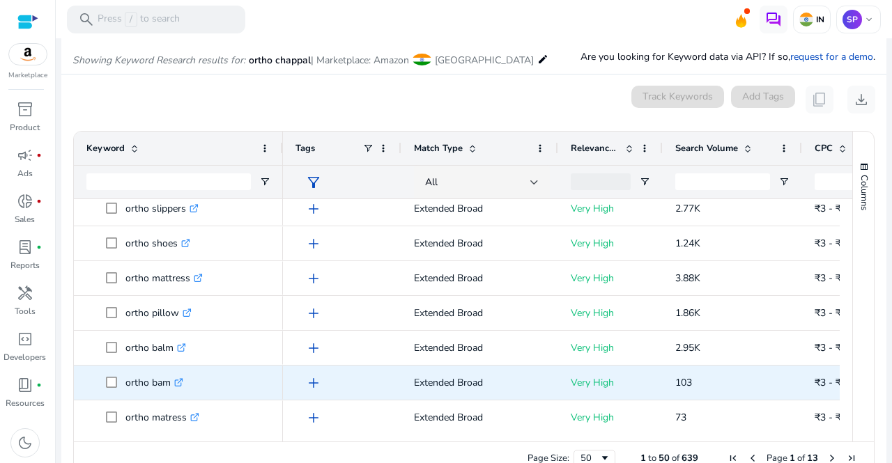
scroll to position [79, 0]
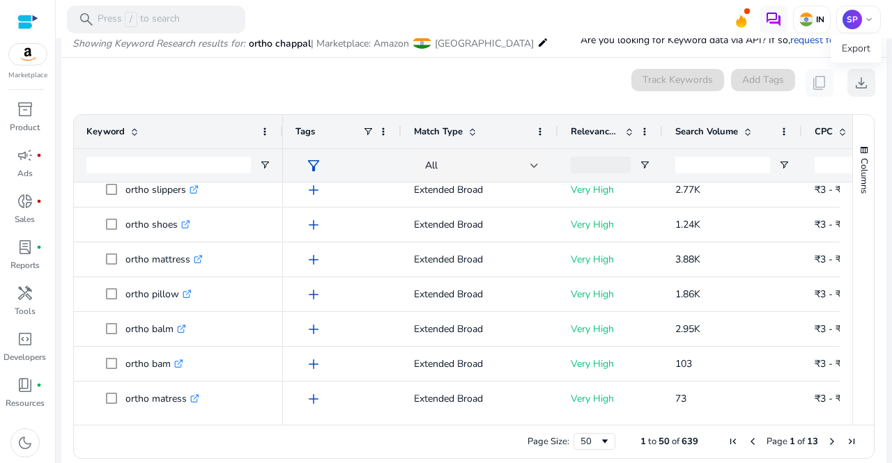
click at [853, 82] on span "download" at bounding box center [861, 83] width 17 height 17
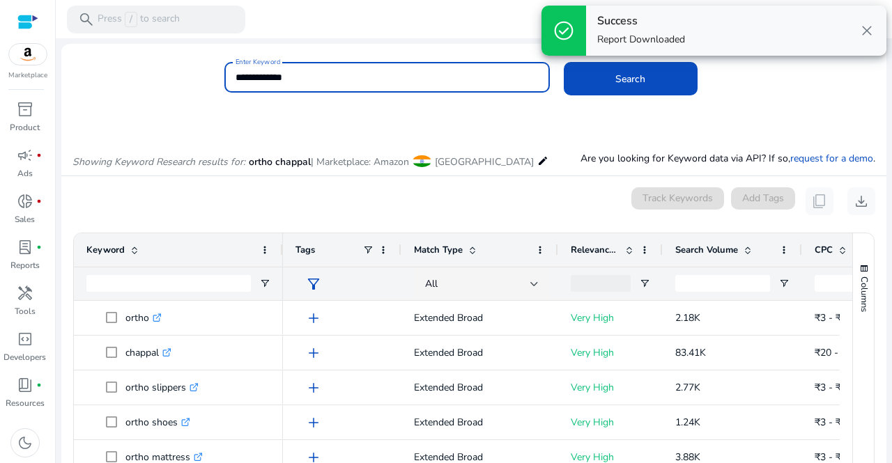
drag, startPoint x: 302, startPoint y: 80, endPoint x: 130, endPoint y: 91, distance: 172.4
click at [130, 91] on div "**********" at bounding box center [468, 84] width 814 height 45
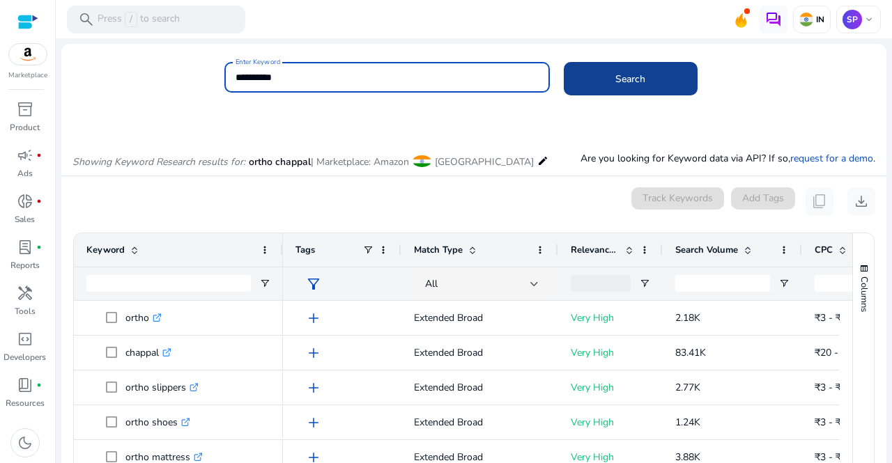
click at [591, 82] on span at bounding box center [631, 78] width 134 height 33
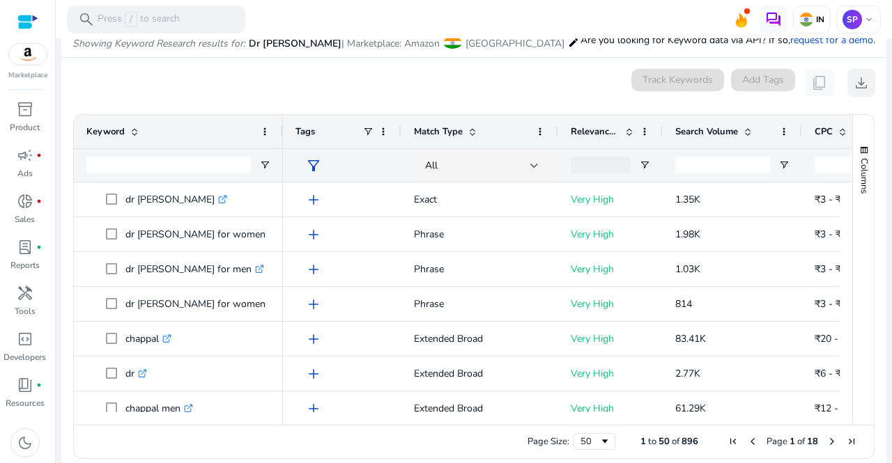
click at [855, 205] on button "Columns" at bounding box center [863, 169] width 21 height 75
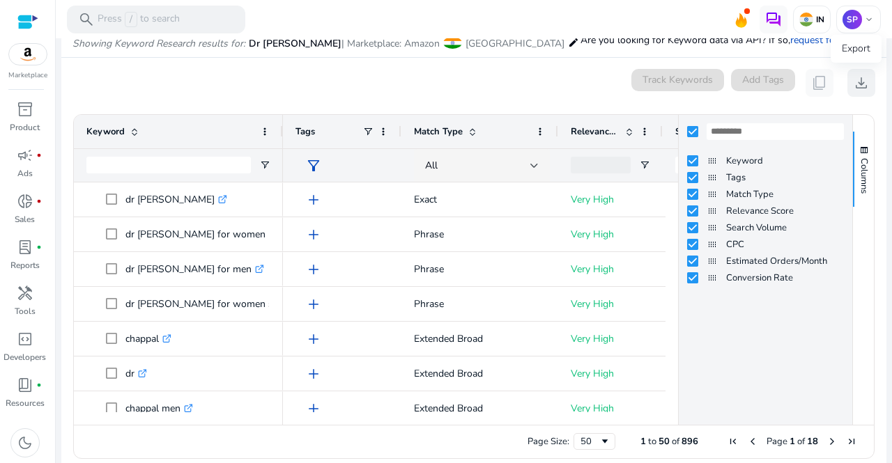
click at [858, 82] on span "download" at bounding box center [861, 83] width 17 height 17
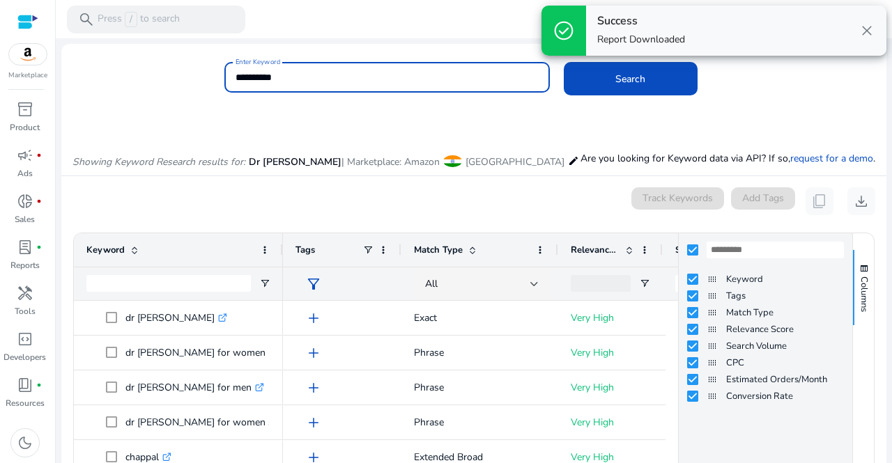
drag, startPoint x: 304, startPoint y: 77, endPoint x: 128, endPoint y: 68, distance: 175.8
click at [128, 68] on div "**********" at bounding box center [468, 84] width 814 height 45
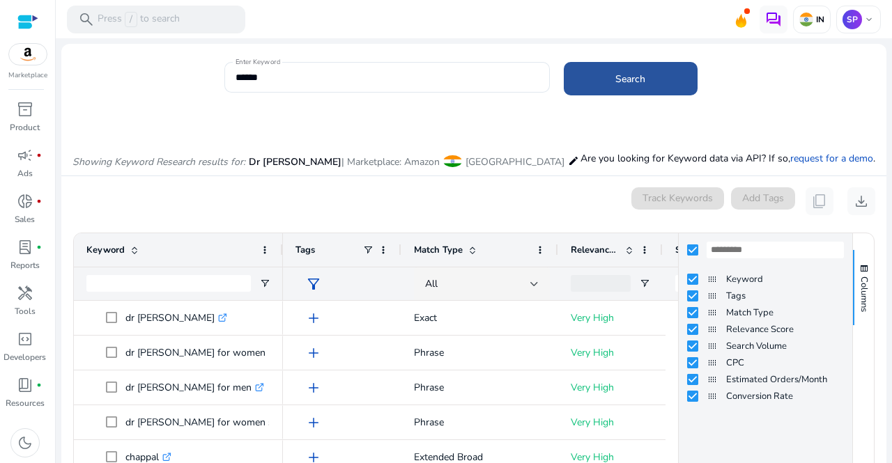
click at [585, 91] on span at bounding box center [631, 78] width 134 height 33
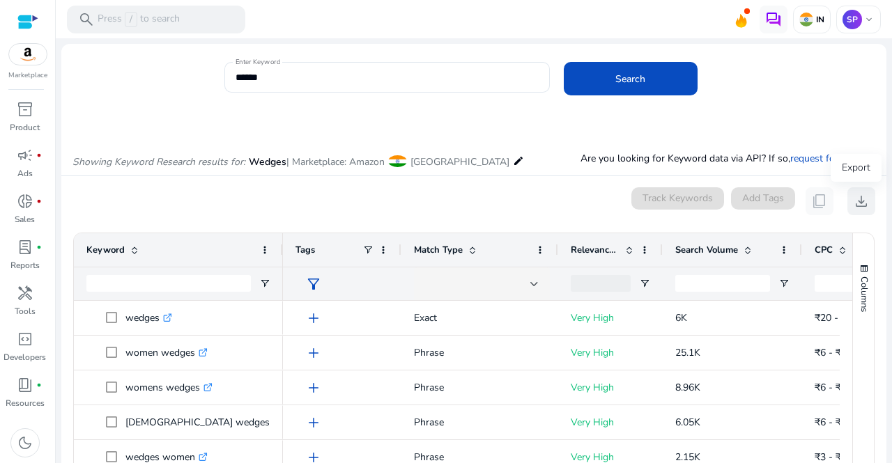
click at [853, 196] on span "download" at bounding box center [861, 201] width 17 height 17
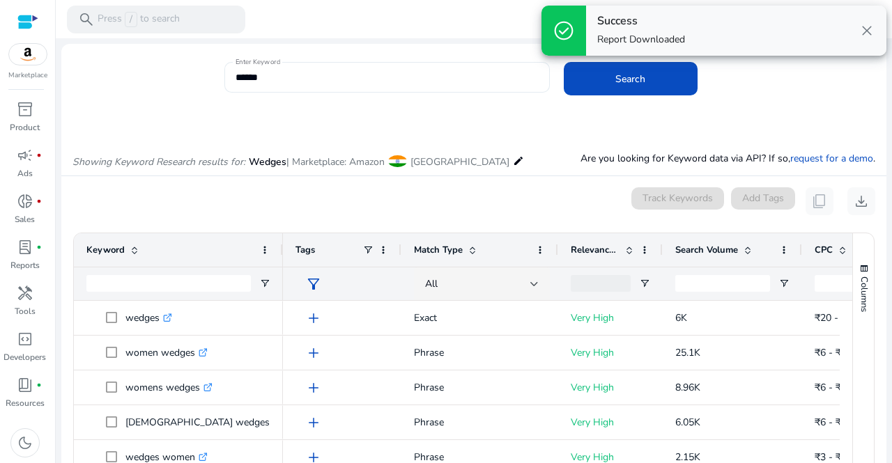
click at [330, 76] on input "******" at bounding box center [386, 77] width 303 height 15
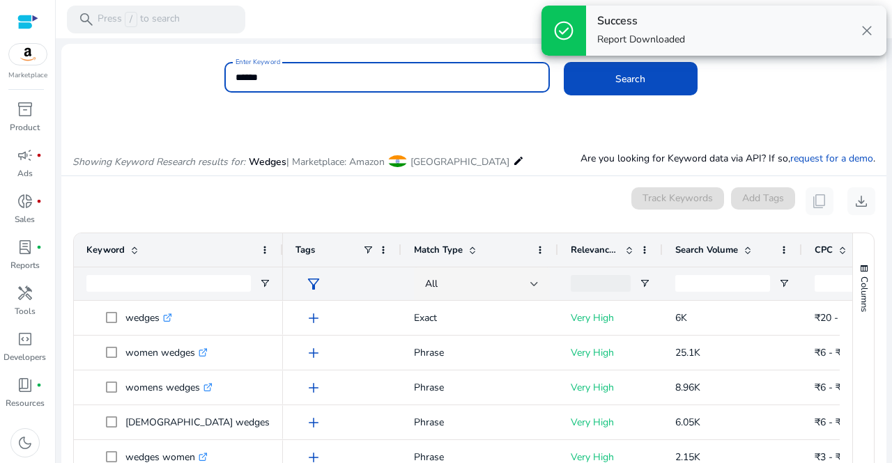
drag, startPoint x: 330, startPoint y: 76, endPoint x: 147, endPoint y: 98, distance: 184.6
click at [147, 98] on div "Enter Keyword ****** Search" at bounding box center [468, 84] width 814 height 45
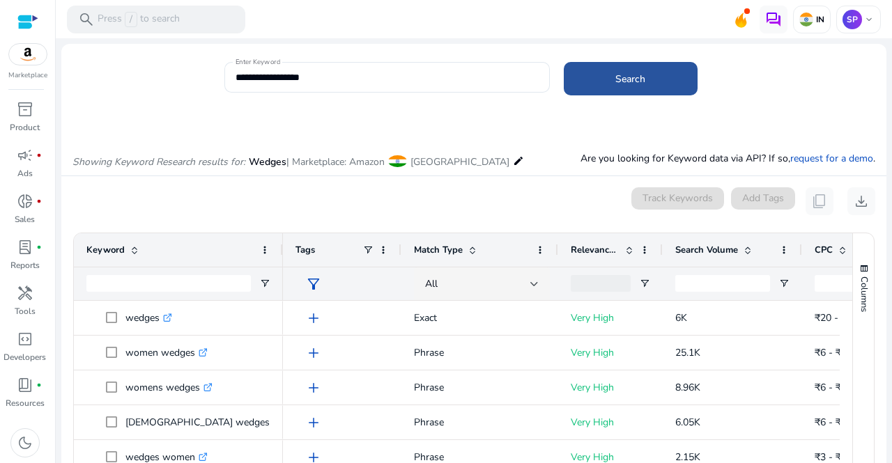
click at [598, 88] on span at bounding box center [631, 78] width 134 height 33
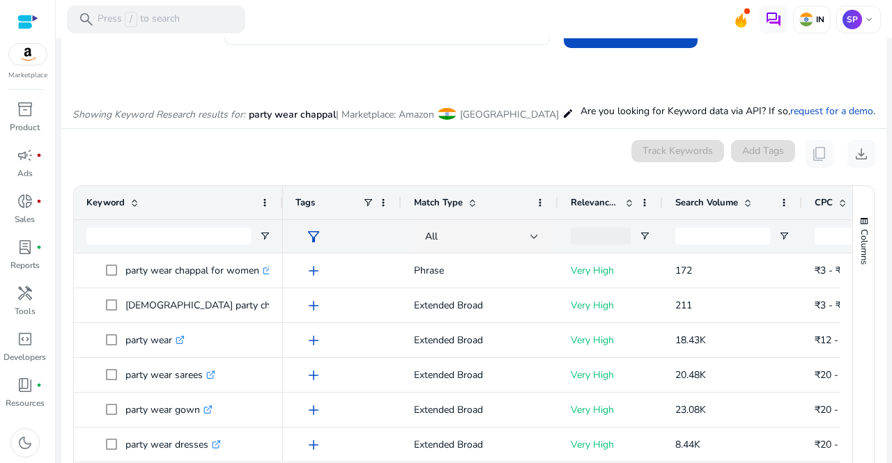
scroll to position [0, 0]
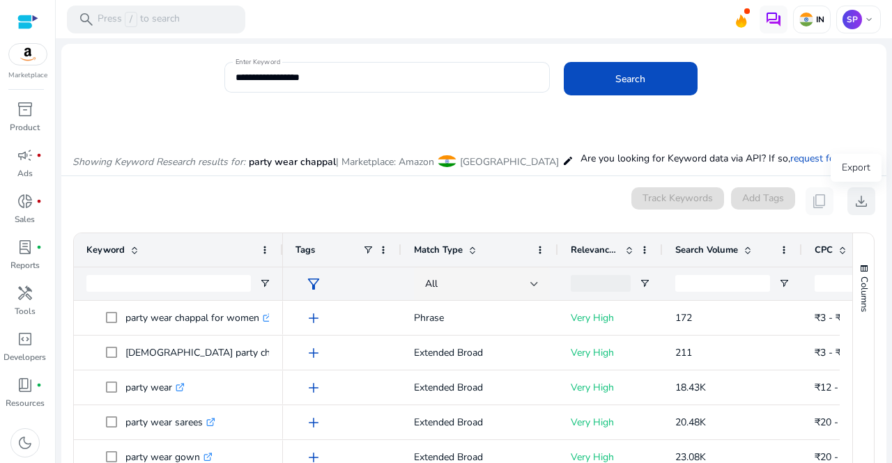
click at [853, 201] on span "download" at bounding box center [861, 201] width 17 height 17
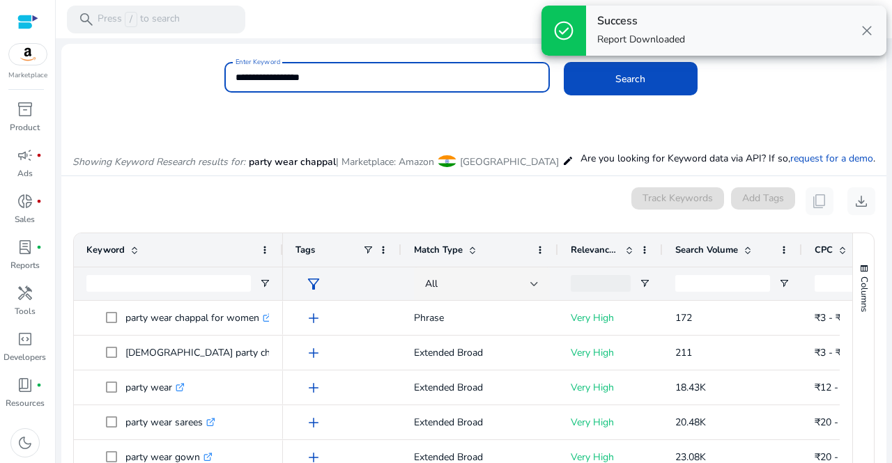
click at [341, 77] on input "**********" at bounding box center [386, 77] width 303 height 15
type input "*"
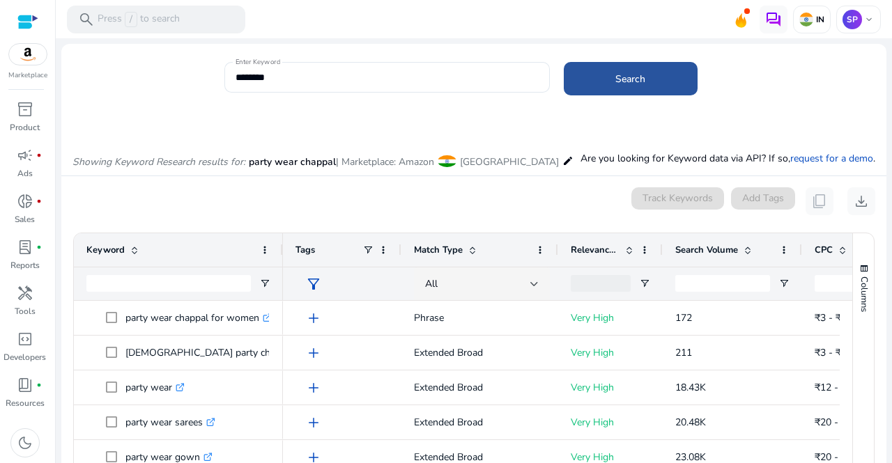
click at [609, 88] on span at bounding box center [631, 78] width 134 height 33
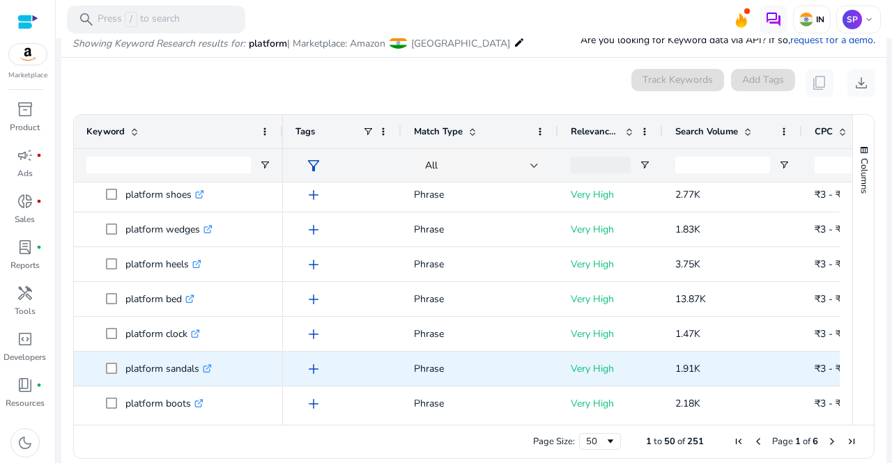
scroll to position [148, 0]
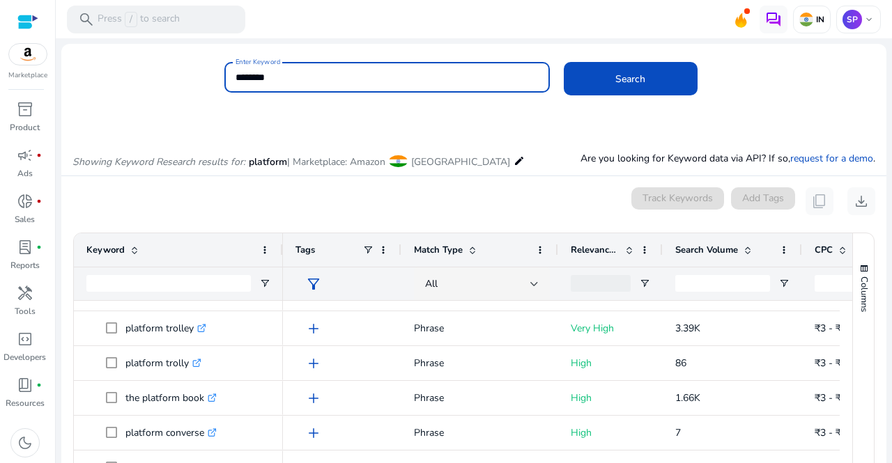
drag, startPoint x: 295, startPoint y: 82, endPoint x: 199, endPoint y: 68, distance: 97.1
click at [199, 68] on div "Enter Keyword ******** Search" at bounding box center [468, 84] width 814 height 45
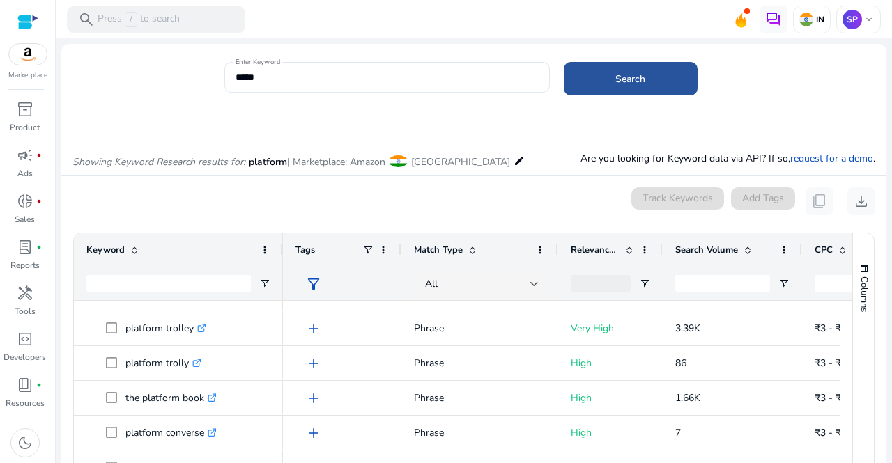
click at [617, 80] on span "Search" at bounding box center [630, 79] width 30 height 15
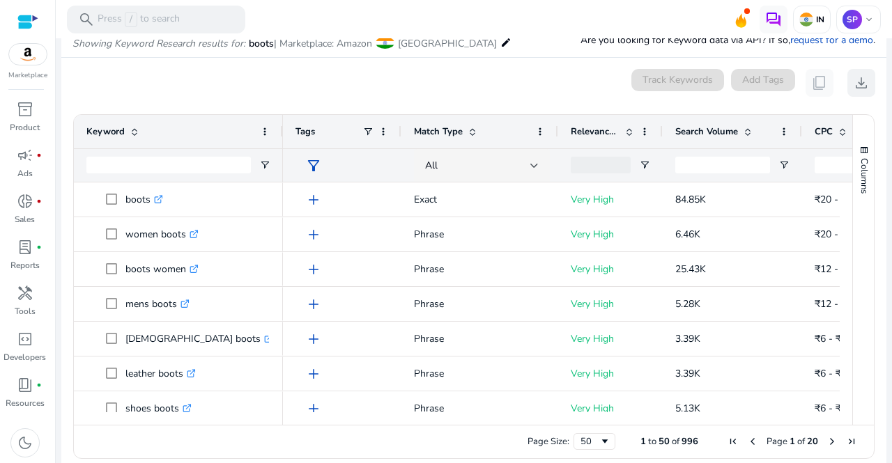
click at [856, 199] on button "Columns" at bounding box center [863, 169] width 21 height 75
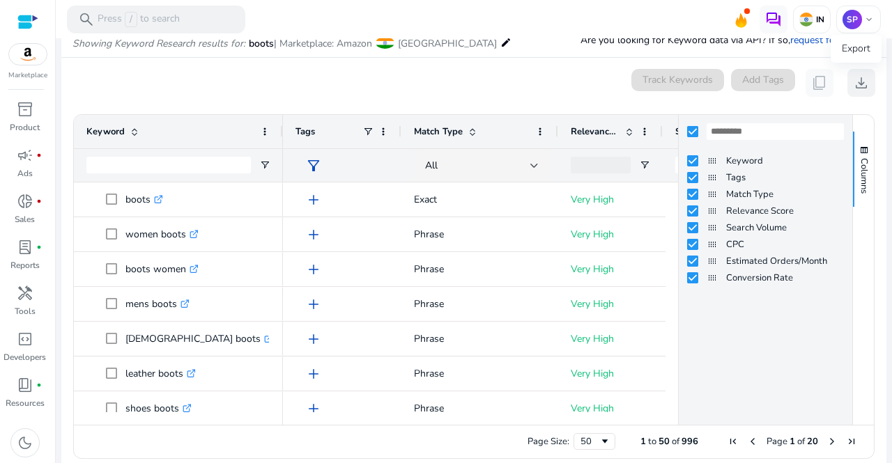
click at [856, 80] on span "download" at bounding box center [861, 83] width 17 height 17
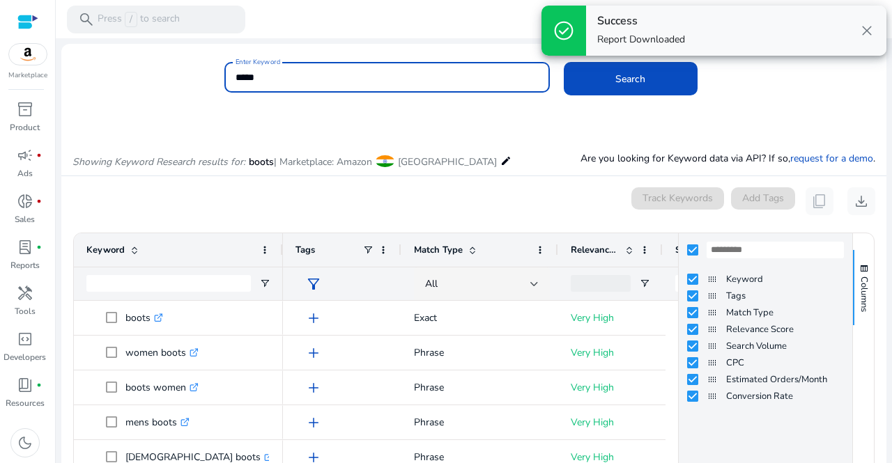
drag, startPoint x: 235, startPoint y: 75, endPoint x: 172, endPoint y: 81, distance: 62.9
click at [172, 81] on div "Enter Keyword ***** Search" at bounding box center [468, 84] width 814 height 45
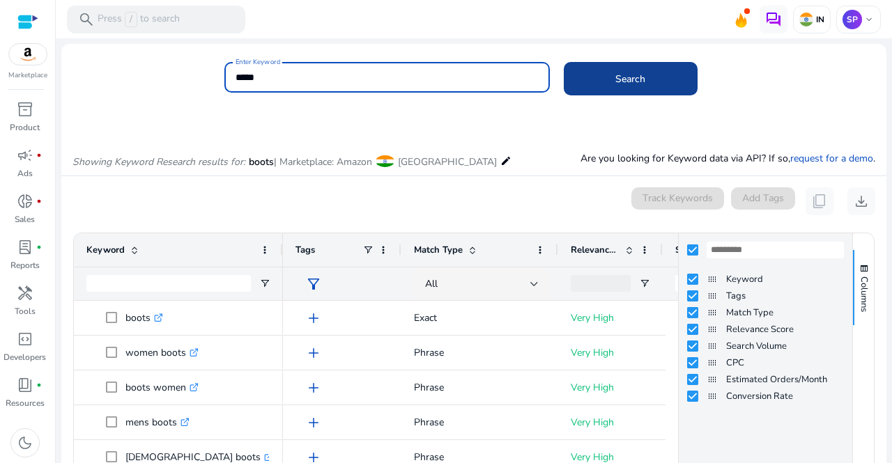
type input "*****"
click at [619, 86] on span at bounding box center [631, 78] width 134 height 33
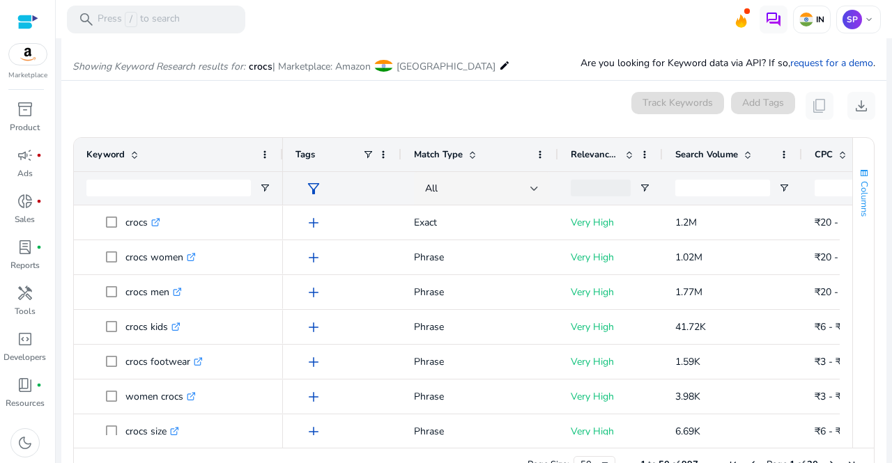
scroll to position [118, 0]
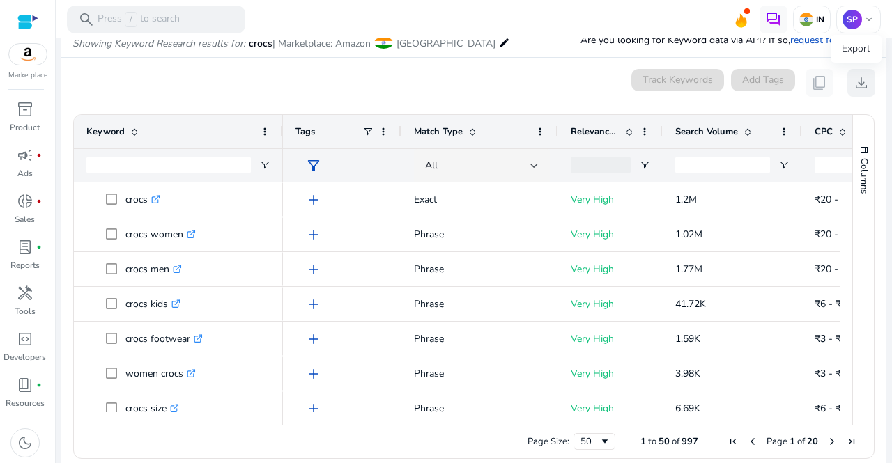
click at [853, 83] on span "download" at bounding box center [861, 83] width 17 height 17
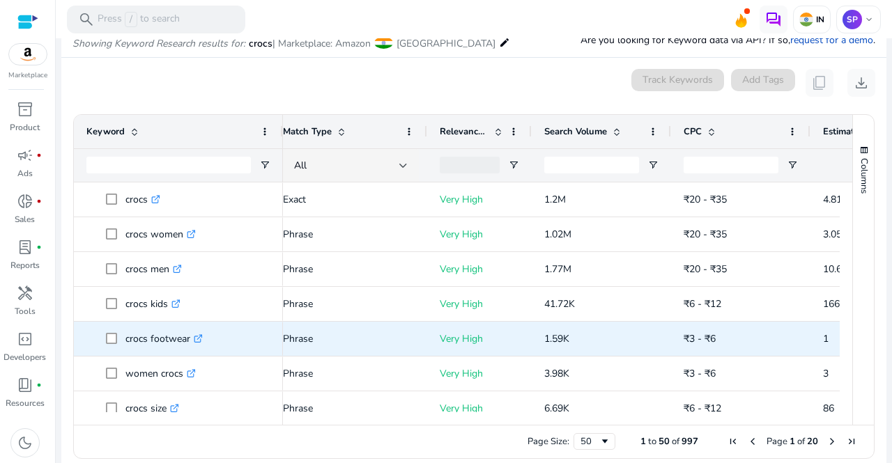
scroll to position [0, 0]
